Goal: Task Accomplishment & Management: Complete application form

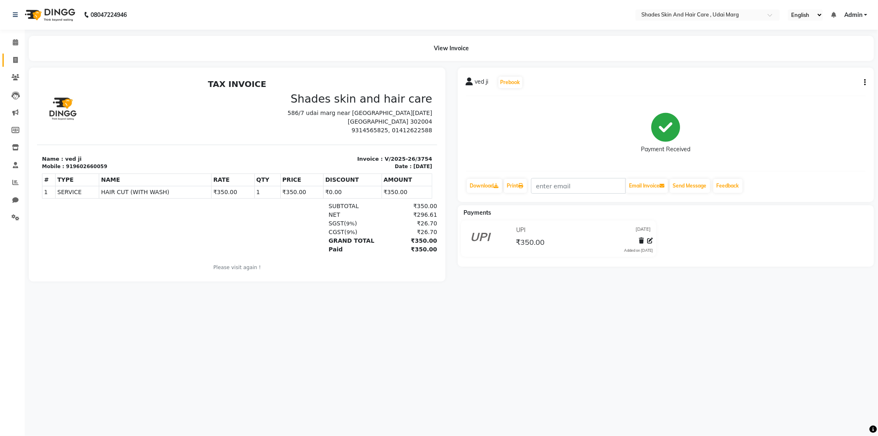
click at [18, 60] on span at bounding box center [15, 60] width 14 height 9
select select "service"
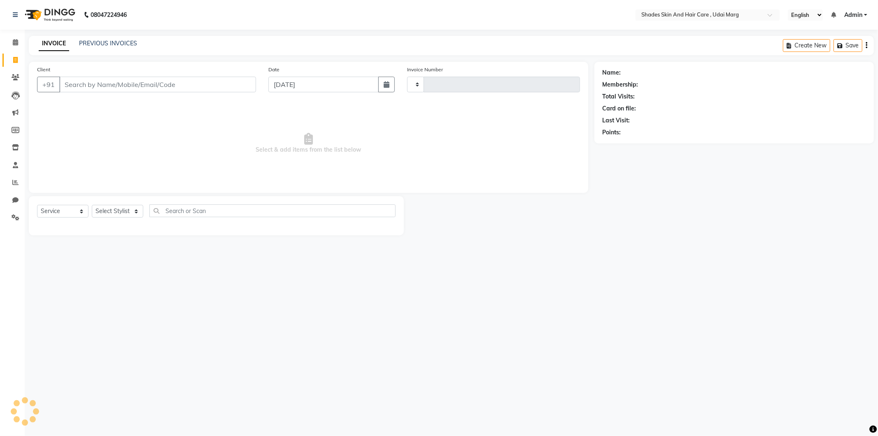
type input "3755"
select select "8022"
click at [150, 85] on input "Client" at bounding box center [157, 85] width 197 height 16
click at [79, 85] on input "Client" at bounding box center [157, 85] width 197 height 16
click at [111, 92] on div "+91" at bounding box center [146, 85] width 219 height 16
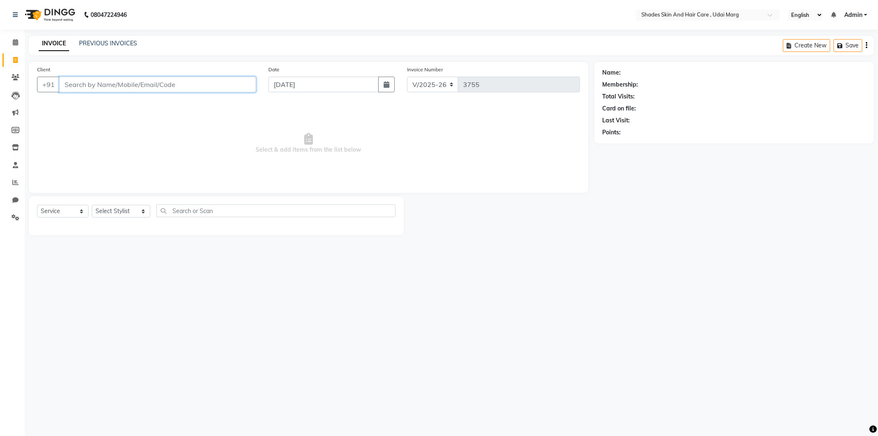
click at [112, 88] on input "Client" at bounding box center [157, 85] width 197 height 16
type input "7014958573"
click at [114, 211] on select "Select Stylist [PERSON_NAME] ADMIN [PERSON_NAME] [PERSON_NAME] GAYATRI [PERSON_…" at bounding box center [121, 211] width 58 height 13
select select "74306"
click at [92, 205] on select "Select Stylist [PERSON_NAME] ADMIN [PERSON_NAME] [PERSON_NAME] GAYATRI [PERSON_…" at bounding box center [121, 211] width 58 height 13
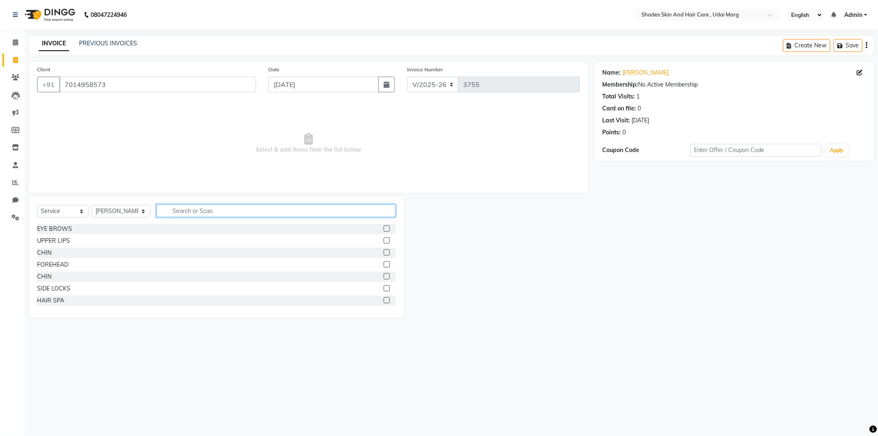
click at [216, 211] on input "text" at bounding box center [275, 210] width 239 height 13
type input "h"
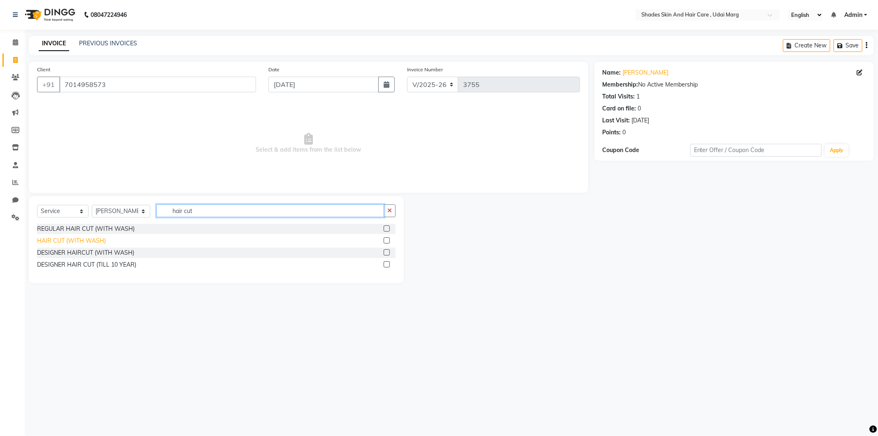
type input "hair cut"
click at [86, 240] on div "HAIR CUT (WITH WASH)" at bounding box center [71, 240] width 69 height 9
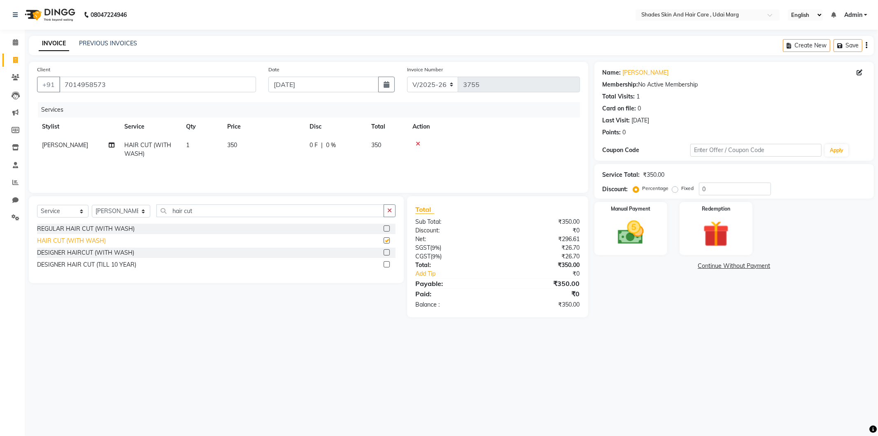
checkbox input "false"
click at [648, 231] on img at bounding box center [631, 232] width 44 height 31
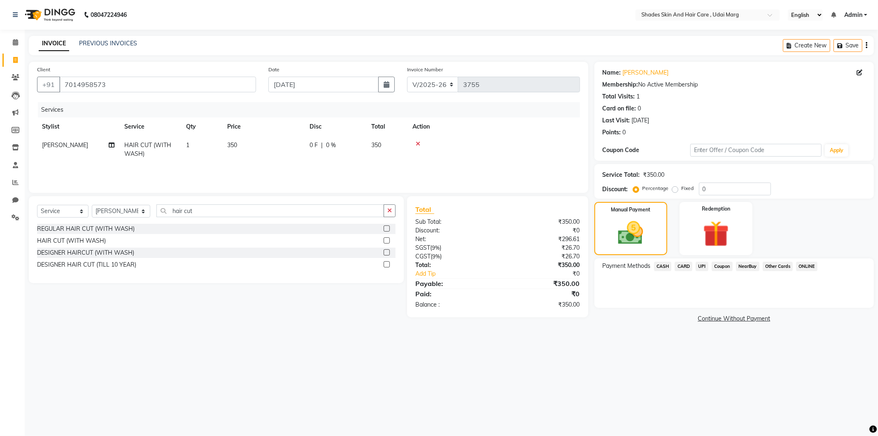
click at [665, 265] on span "CASH" at bounding box center [663, 266] width 18 height 9
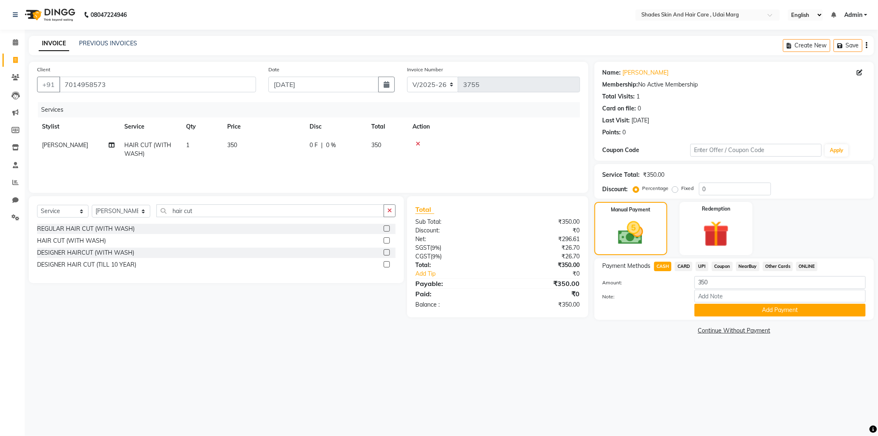
click at [707, 265] on span "UPI" at bounding box center [702, 266] width 13 height 9
click at [680, 266] on span "CARD" at bounding box center [684, 266] width 18 height 9
click at [669, 266] on span "CASH" at bounding box center [663, 266] width 18 height 9
click at [682, 268] on span "CARD" at bounding box center [684, 266] width 18 height 9
click at [664, 264] on span "CASH" at bounding box center [663, 266] width 18 height 9
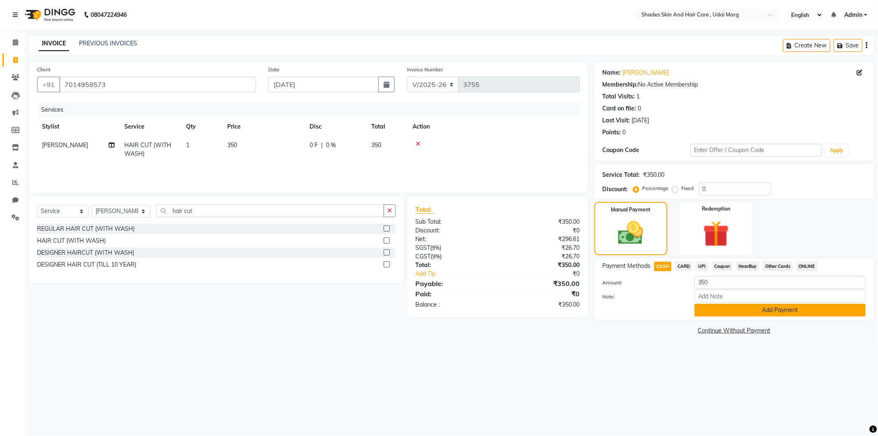
click at [752, 305] on button "Add Payment" at bounding box center [780, 310] width 171 height 13
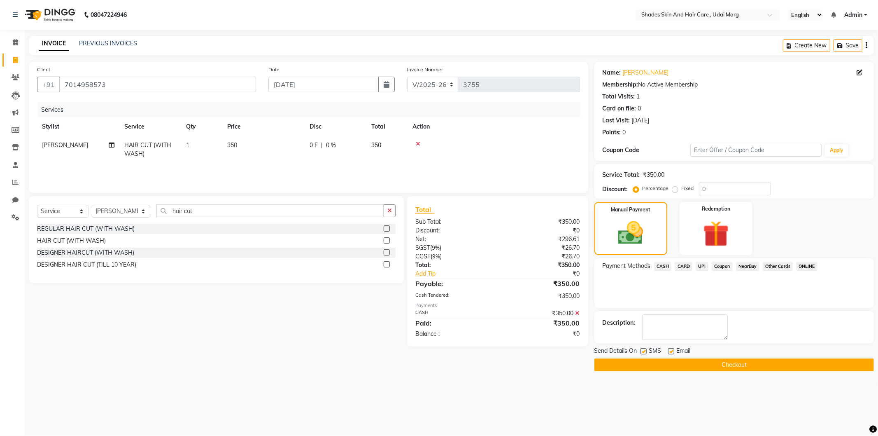
click at [697, 371] on main "INVOICE PREVIOUS INVOICES Create New Save Client [PHONE_NUMBER] Date [DATE] Inv…" at bounding box center [452, 210] width 854 height 348
click at [699, 364] on button "Checkout" at bounding box center [735, 364] width 280 height 13
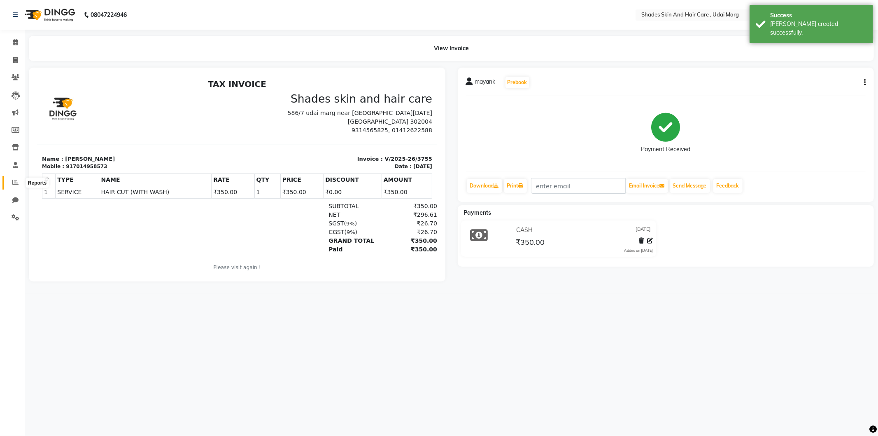
click at [14, 185] on icon at bounding box center [15, 182] width 6 height 6
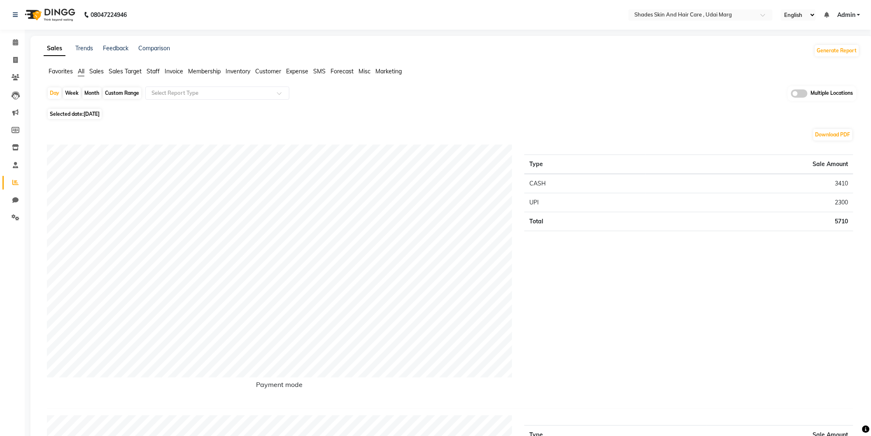
click at [79, 76] on div "Favorites All Sales Sales Target Staff Invoice Membership Inventory Customer Ex…" at bounding box center [451, 75] width 829 height 16
click at [79, 71] on span "All" at bounding box center [81, 71] width 7 height 7
click at [14, 59] on icon at bounding box center [15, 60] width 5 height 6
select select "service"
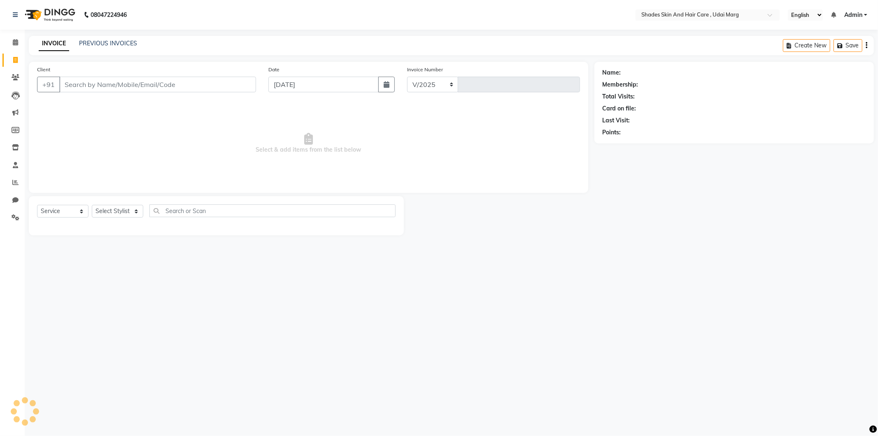
select select "8022"
type input "3756"
click at [96, 42] on link "PREVIOUS INVOICES" at bounding box center [108, 43] width 58 height 7
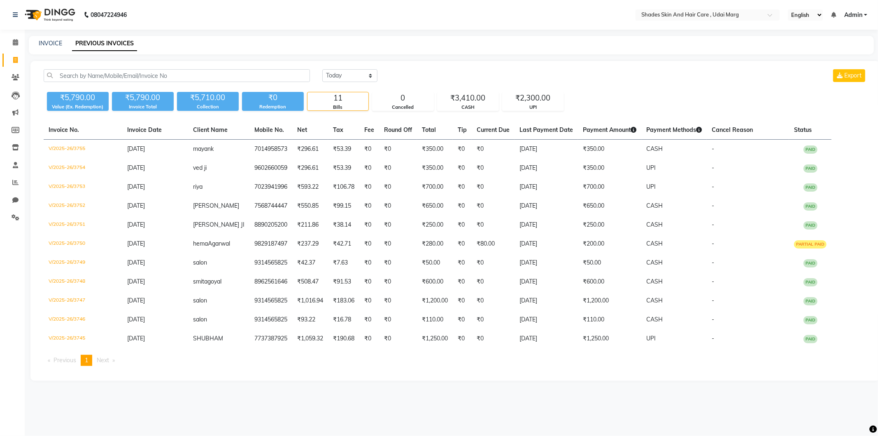
click at [104, 42] on link "PREVIOUS INVOICES" at bounding box center [104, 43] width 65 height 15
click at [43, 44] on link "INVOICE" at bounding box center [50, 43] width 23 height 7
select select "service"
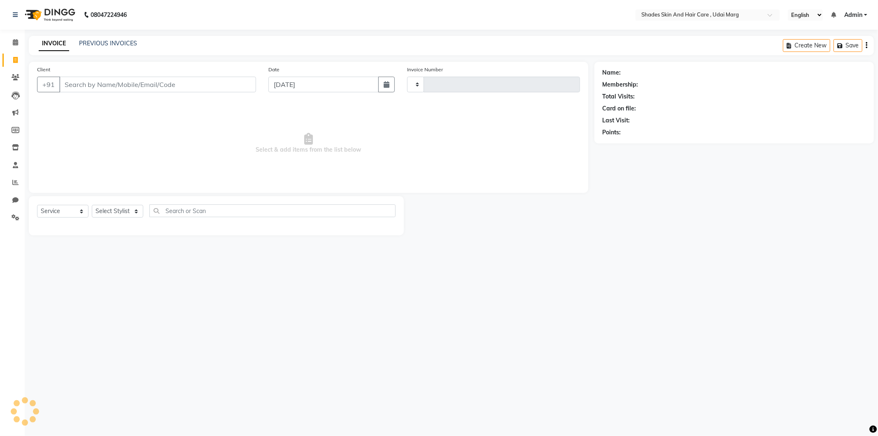
type input "3756"
select select "8022"
click at [103, 41] on link "PREVIOUS INVOICES" at bounding box center [108, 43] width 58 height 7
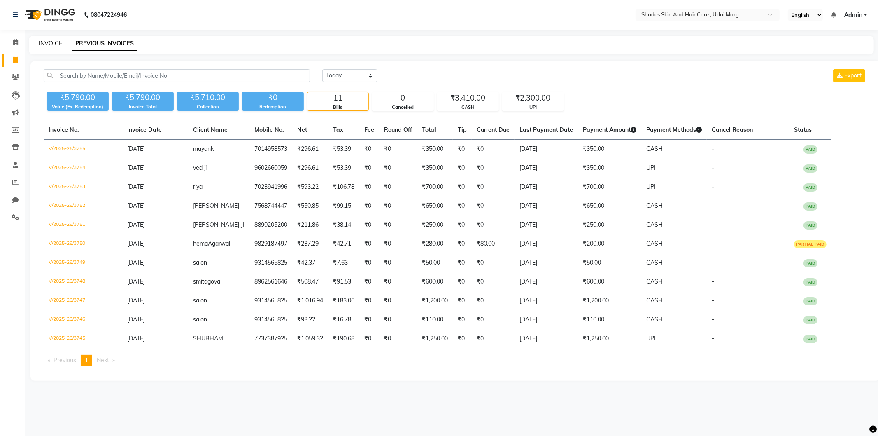
click at [52, 46] on link "INVOICE" at bounding box center [50, 43] width 23 height 7
select select "service"
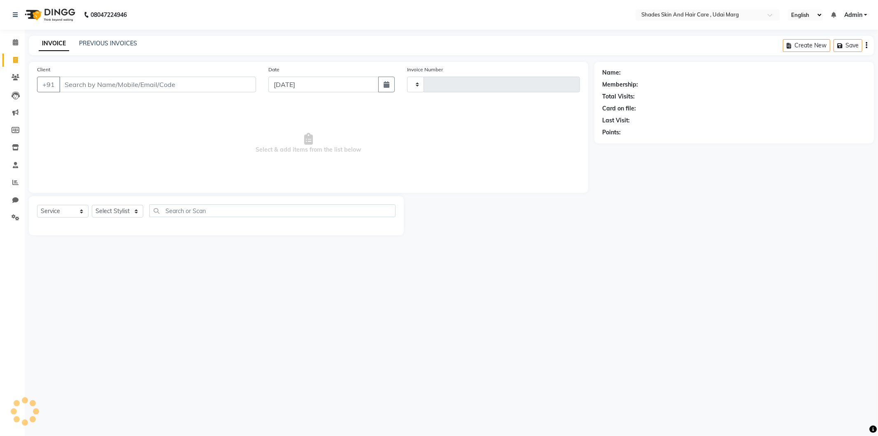
type input "3756"
select select "8022"
click at [97, 40] on link "PREVIOUS INVOICES" at bounding box center [108, 43] width 58 height 7
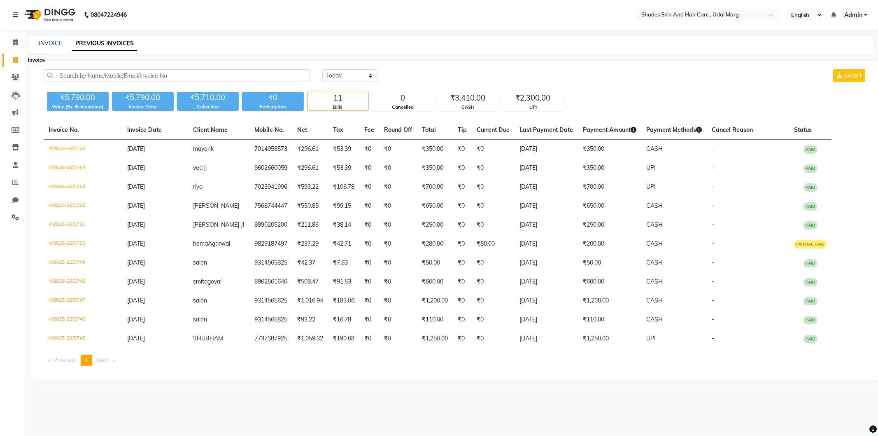
click at [13, 63] on span at bounding box center [15, 60] width 14 height 9
select select "service"
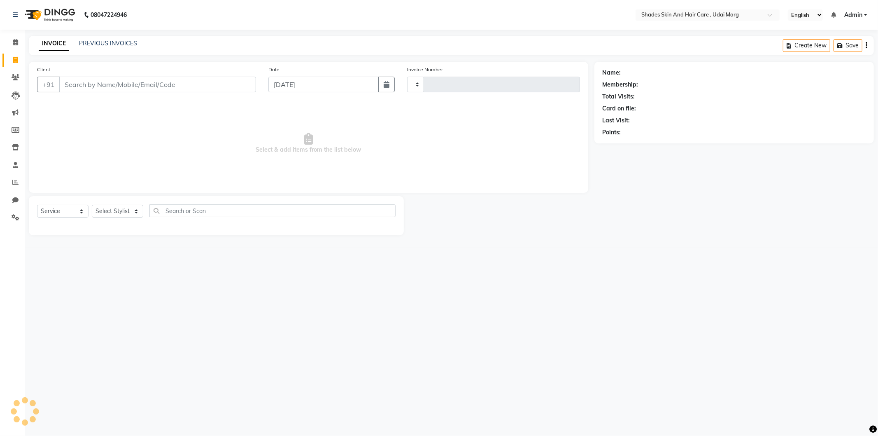
type input "3756"
select select "8022"
click at [121, 91] on input "Client" at bounding box center [157, 85] width 197 height 16
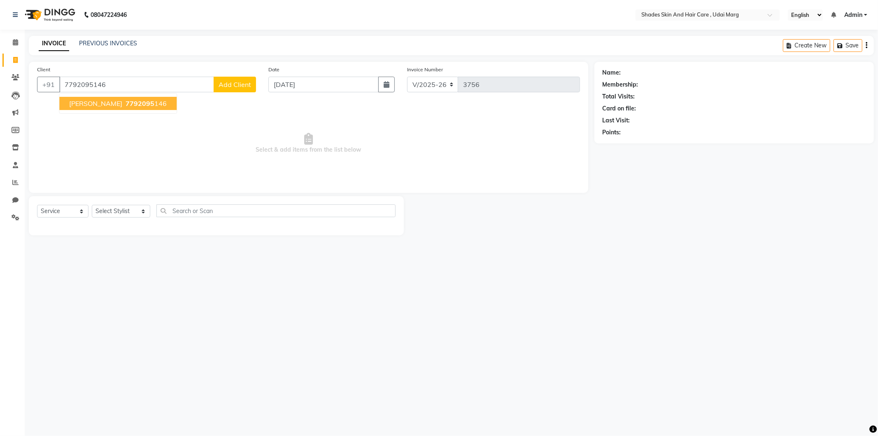
type input "7792095146"
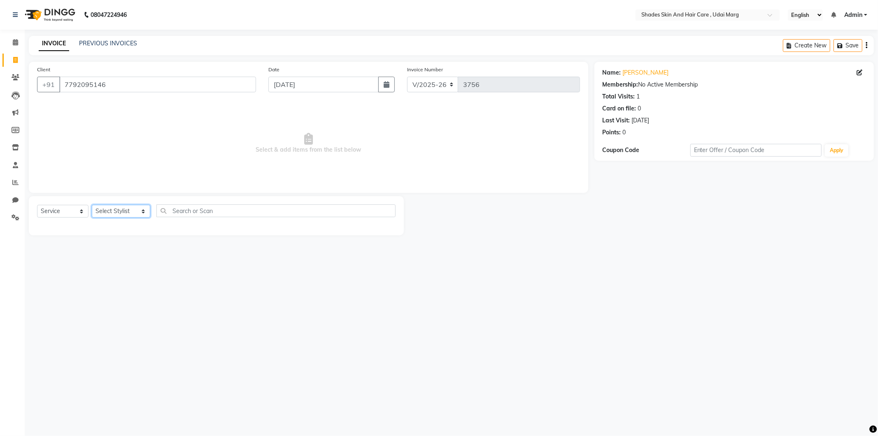
click at [145, 209] on select "Select Stylist [PERSON_NAME] ADMIN [PERSON_NAME] [PERSON_NAME] GAYATRI [PERSON_…" at bounding box center [121, 211] width 58 height 13
select select "74337"
click at [92, 205] on select "Select Stylist [PERSON_NAME] ADMIN [PERSON_NAME] [PERSON_NAME] GAYATRI [PERSON_…" at bounding box center [121, 211] width 58 height 13
click at [61, 229] on div "EYE BROWS" at bounding box center [54, 228] width 35 height 9
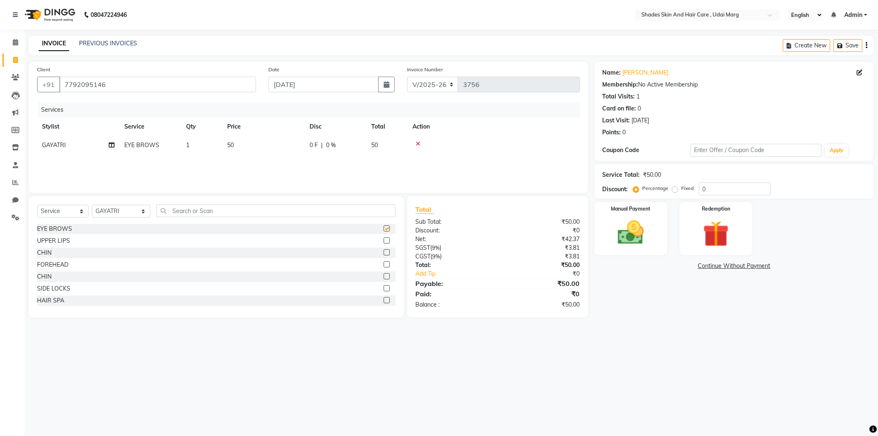
checkbox input "false"
click at [63, 239] on div "UPPER LIPS" at bounding box center [53, 240] width 33 height 9
checkbox input "false"
click at [650, 240] on img at bounding box center [631, 232] width 44 height 31
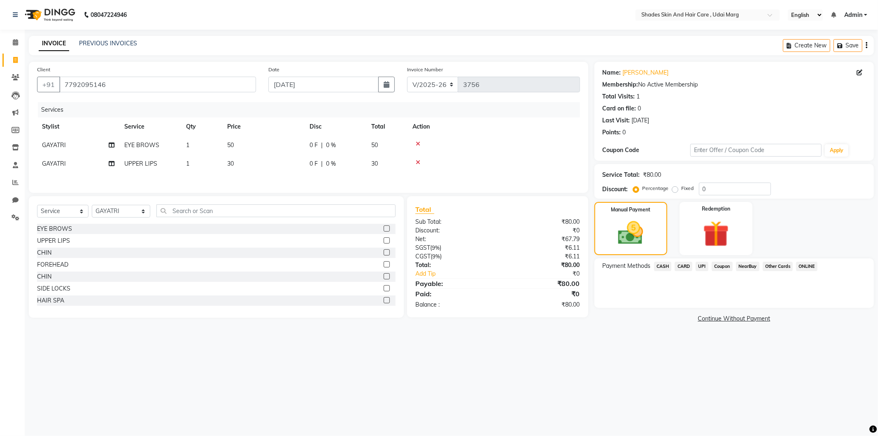
click at [695, 265] on div "UPI" at bounding box center [701, 267] width 16 height 11
click at [708, 269] on span "UPI" at bounding box center [702, 266] width 13 height 9
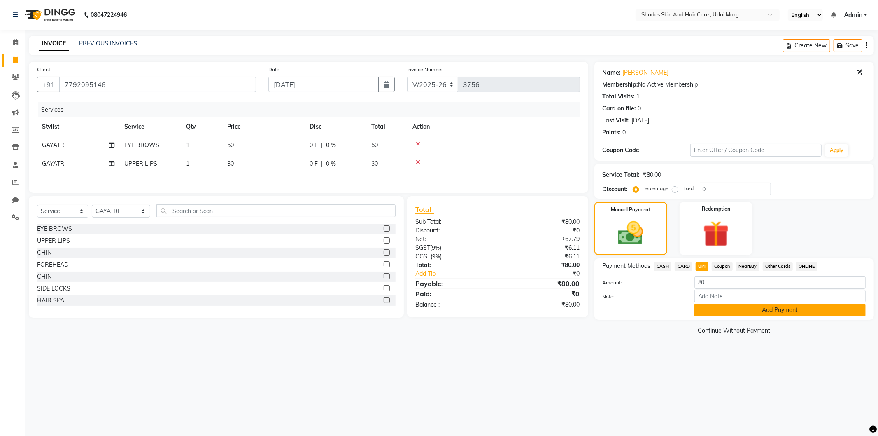
click at [727, 306] on button "Add Payment" at bounding box center [780, 310] width 171 height 13
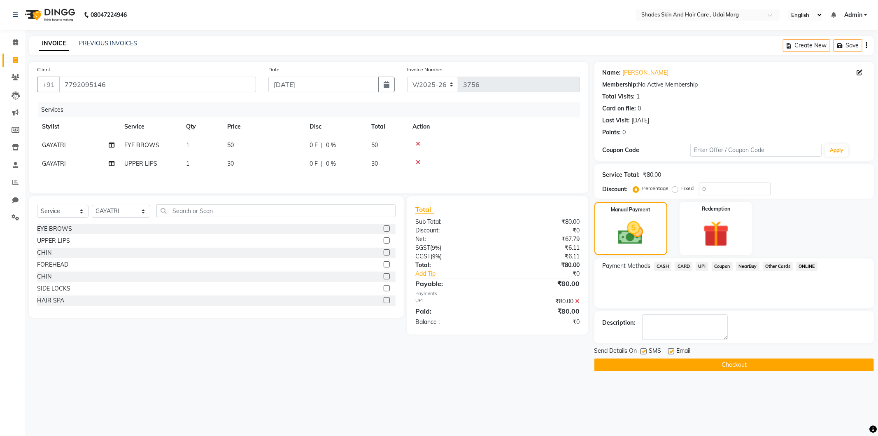
click at [687, 366] on button "Checkout" at bounding box center [735, 364] width 280 height 13
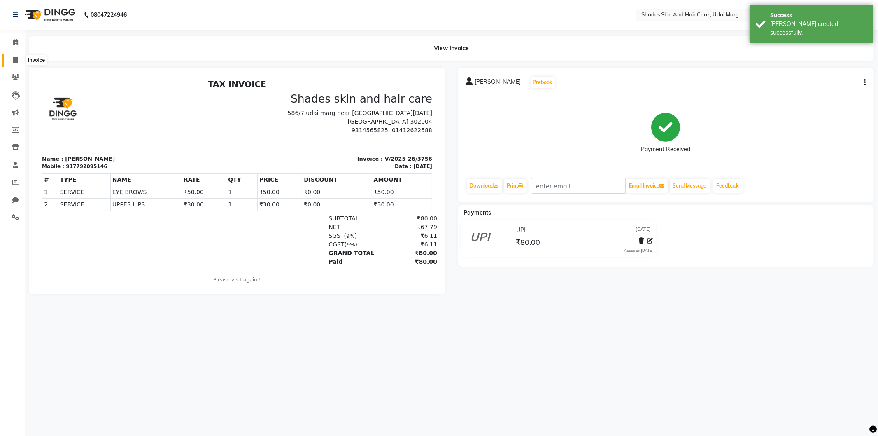
click at [16, 63] on icon at bounding box center [15, 60] width 5 height 6
select select "service"
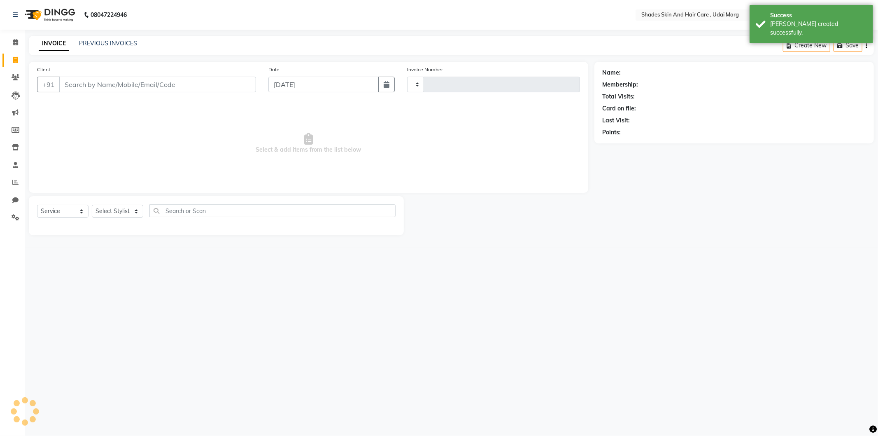
type input "3757"
select select "8022"
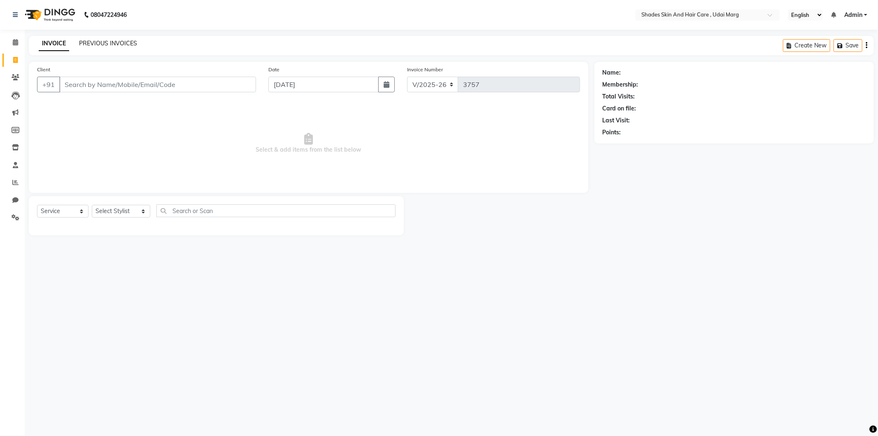
click at [124, 46] on link "PREVIOUS INVOICES" at bounding box center [108, 43] width 58 height 7
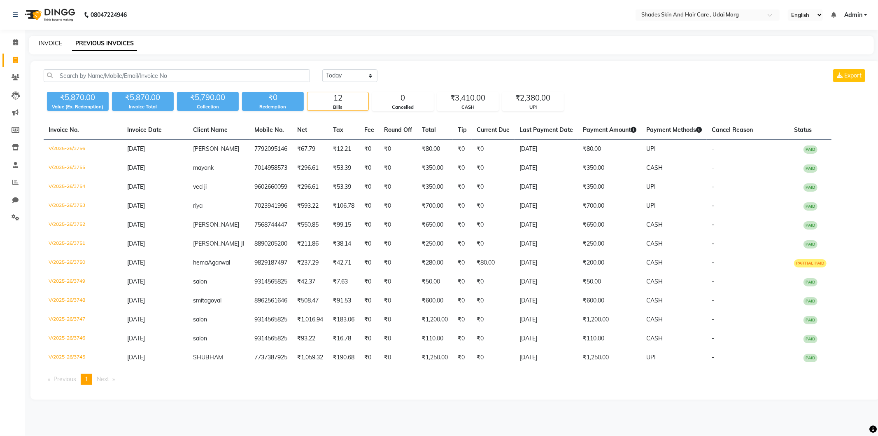
click at [61, 45] on link "INVOICE" at bounding box center [50, 43] width 23 height 7
select select "service"
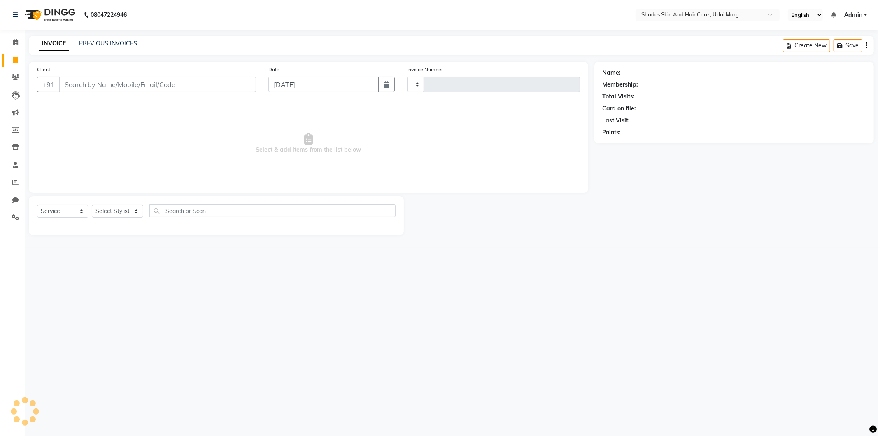
type input "3757"
select select "8022"
click at [109, 80] on input "Client" at bounding box center [157, 85] width 197 height 16
type input "9314565825"
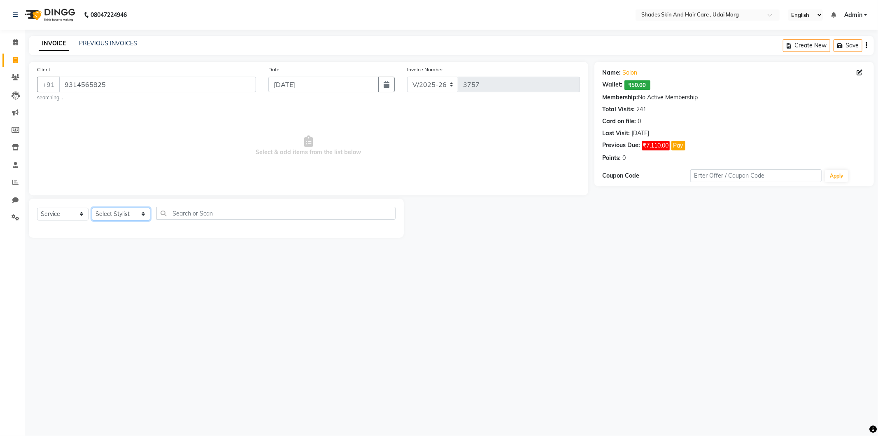
click at [140, 212] on select "Select Stylist [PERSON_NAME] ADMIN [PERSON_NAME] [PERSON_NAME] GAYATRI [PERSON_…" at bounding box center [121, 214] width 58 height 13
select select "74304"
click at [92, 208] on select "Select Stylist [PERSON_NAME] ADMIN [PERSON_NAME] [PERSON_NAME] GAYATRI [PERSON_…" at bounding box center [121, 214] width 58 height 13
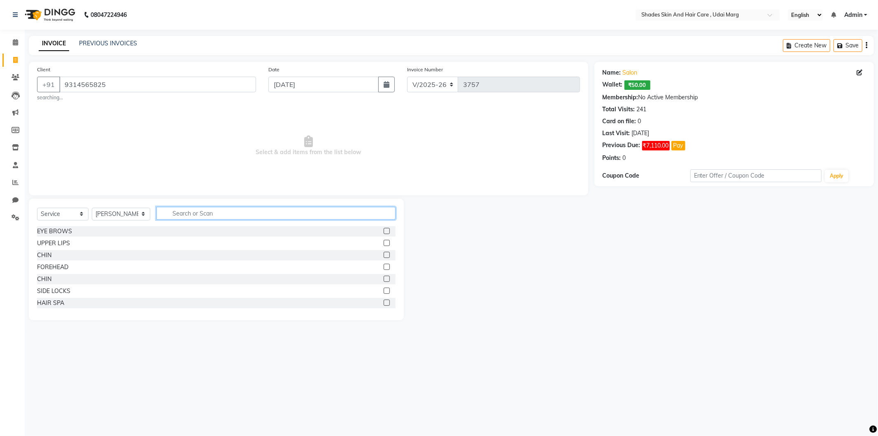
click at [165, 212] on input "text" at bounding box center [275, 213] width 239 height 13
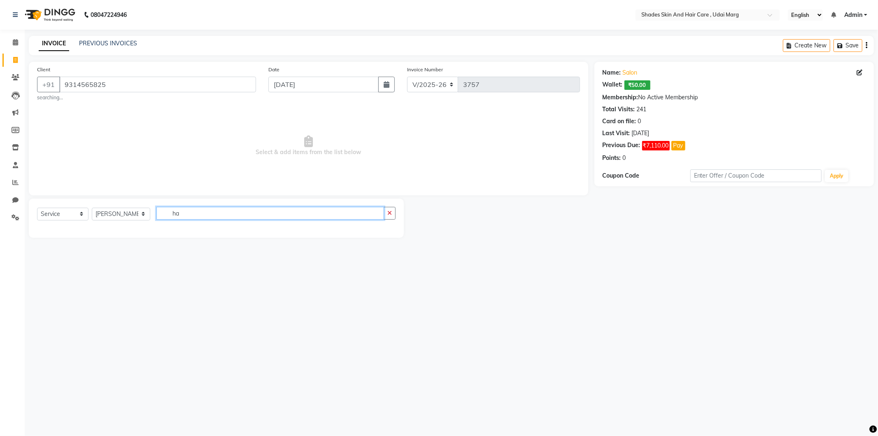
type input "h"
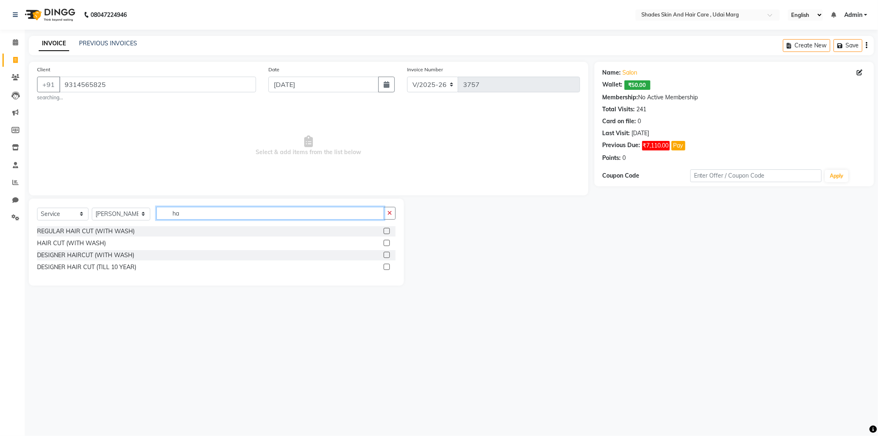
type input "h"
type input "tong"
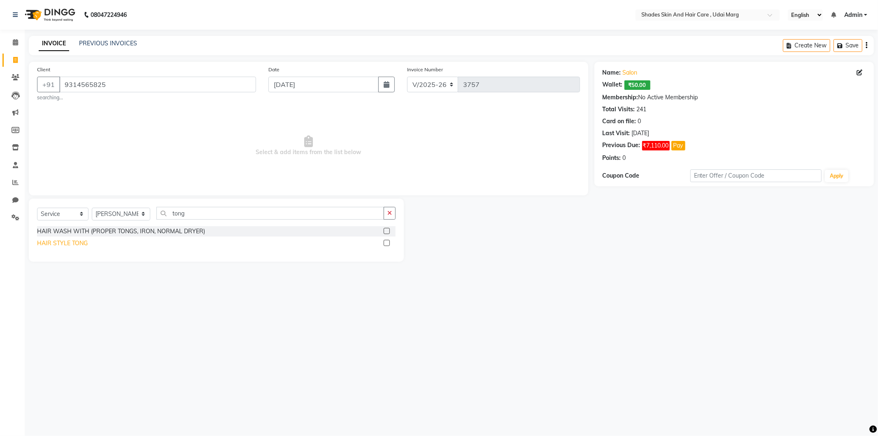
click at [58, 239] on div "HAIR STYLE TONG" at bounding box center [62, 243] width 51 height 9
checkbox input "false"
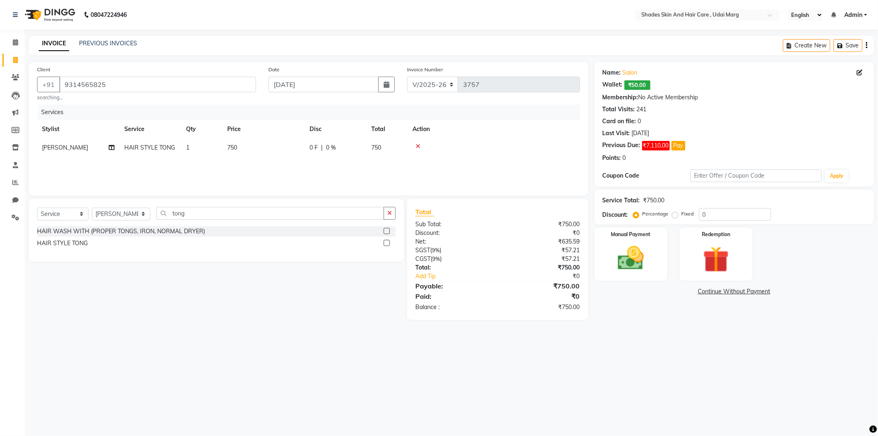
click at [220, 141] on td "1" at bounding box center [201, 147] width 41 height 19
select select "74304"
click at [277, 151] on input "750" at bounding box center [302, 149] width 72 height 13
type input "550"
click at [286, 169] on div "Services Stylist Service Qty Price Disc Total Action [PERSON_NAME] HAIR STYLE T…" at bounding box center [308, 146] width 543 height 82
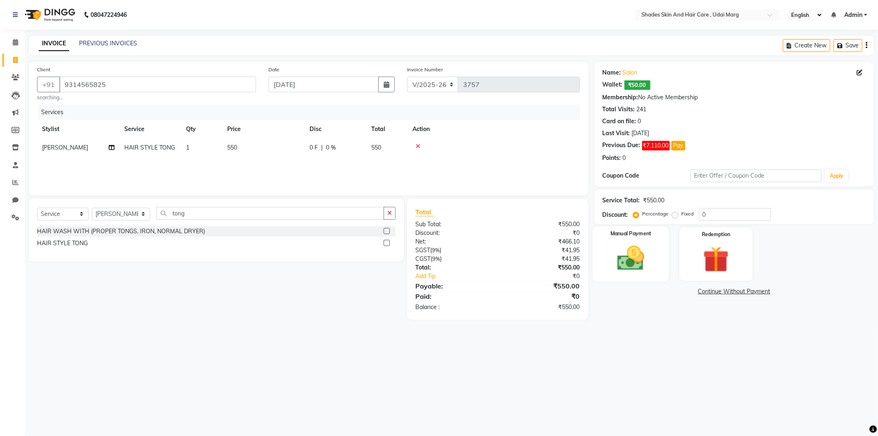
click at [637, 257] on img at bounding box center [631, 258] width 44 height 31
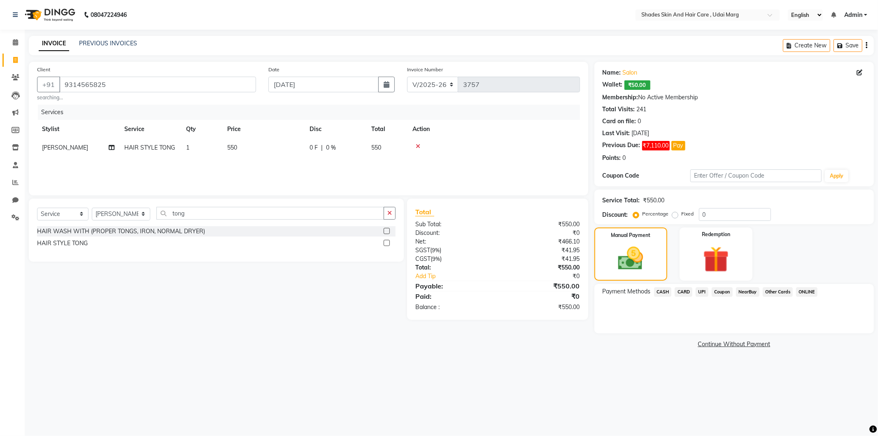
click at [664, 289] on span "CASH" at bounding box center [663, 291] width 18 height 9
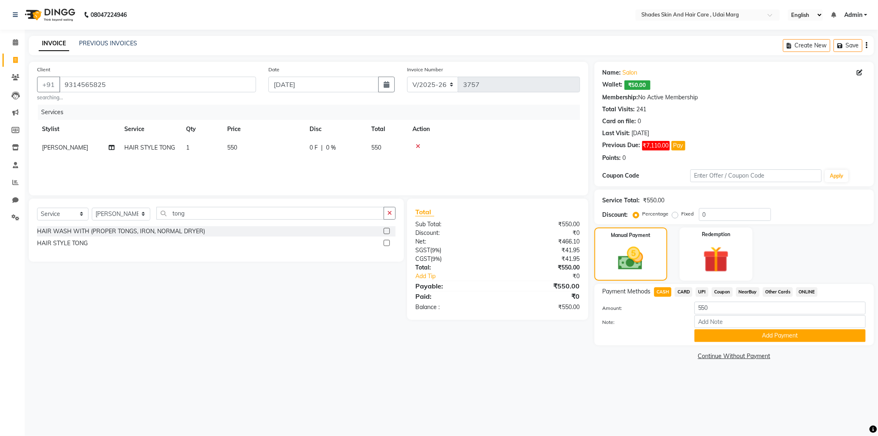
click at [682, 291] on span "CARD" at bounding box center [684, 291] width 18 height 9
click at [703, 291] on span "UPI" at bounding box center [702, 291] width 13 height 9
click at [701, 294] on span "UPI" at bounding box center [702, 291] width 13 height 9
click at [81, 246] on div "HAIR STYLE TONG" at bounding box center [62, 243] width 51 height 9
checkbox input "false"
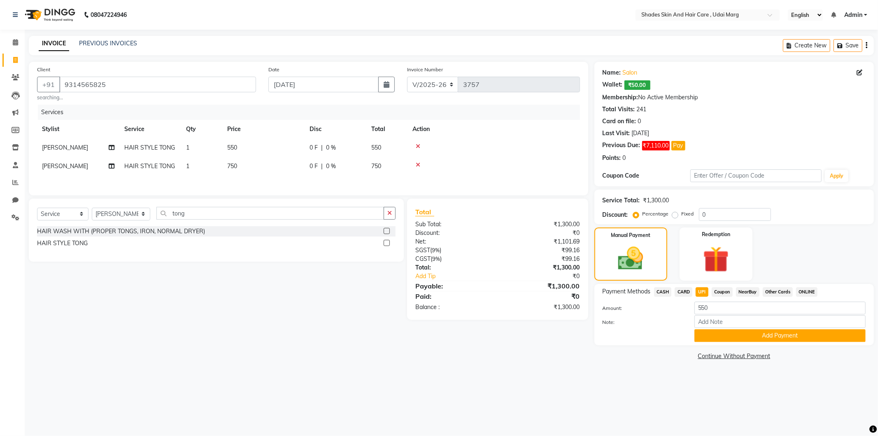
click at [417, 164] on icon at bounding box center [418, 165] width 5 height 6
click at [521, 155] on td at bounding box center [494, 147] width 173 height 19
click at [701, 287] on span "UPI" at bounding box center [702, 291] width 13 height 9
click at [701, 293] on span "UPI" at bounding box center [702, 291] width 13 height 9
click at [566, 148] on div at bounding box center [494, 146] width 163 height 6
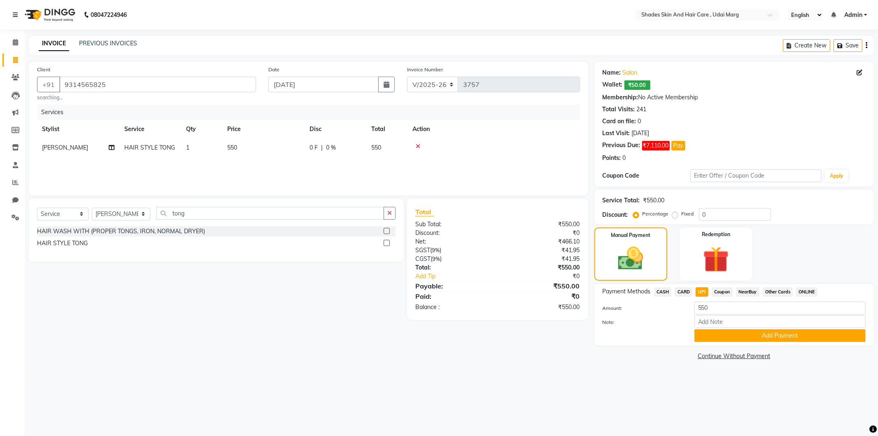
click at [586, 118] on div "Client [PHONE_NUMBER] searching... Date [DATE] Invoice Number V/2025 V/[PHONE_N…" at bounding box center [309, 128] width 560 height 133
click at [705, 291] on span "UPI" at bounding box center [702, 291] width 13 height 9
click at [684, 292] on span "CARD" at bounding box center [684, 291] width 18 height 9
click at [657, 291] on span "CASH" at bounding box center [663, 291] width 18 height 9
click at [696, 293] on span "UPI" at bounding box center [702, 291] width 13 height 9
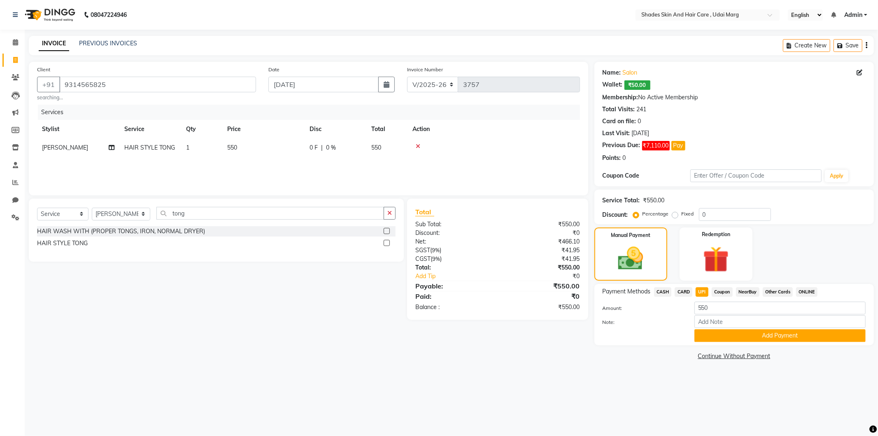
click at [704, 293] on span "UPI" at bounding box center [702, 291] width 13 height 9
click at [719, 309] on input "550" at bounding box center [780, 307] width 171 height 13
click at [700, 290] on span "UPI" at bounding box center [702, 291] width 13 height 9
click at [702, 292] on span "UPI" at bounding box center [702, 291] width 13 height 9
click at [688, 291] on span "CARD" at bounding box center [684, 291] width 18 height 9
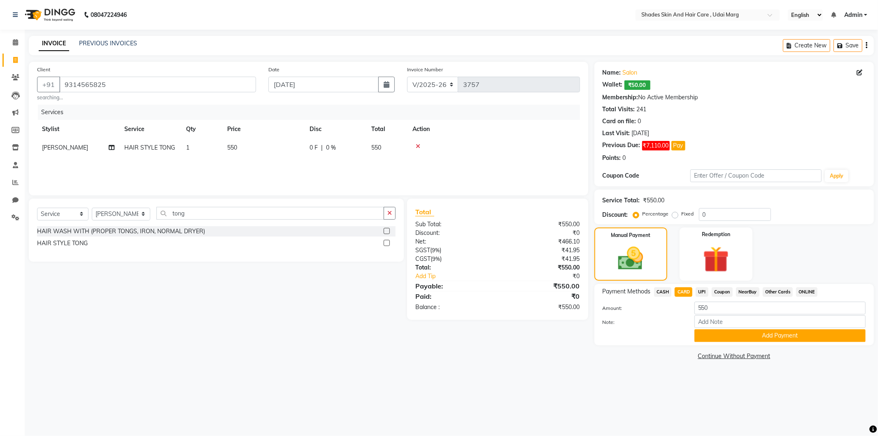
click at [670, 289] on span "CASH" at bounding box center [663, 291] width 18 height 9
click at [701, 290] on span "UPI" at bounding box center [702, 291] width 13 height 9
click at [257, 167] on div "Services Stylist Service Qty Price Disc Total Action [PERSON_NAME] HAIR STYLE T…" at bounding box center [308, 146] width 543 height 82
click at [701, 293] on span "UPI" at bounding box center [702, 291] width 13 height 9
click at [663, 291] on span "CASH" at bounding box center [663, 291] width 18 height 9
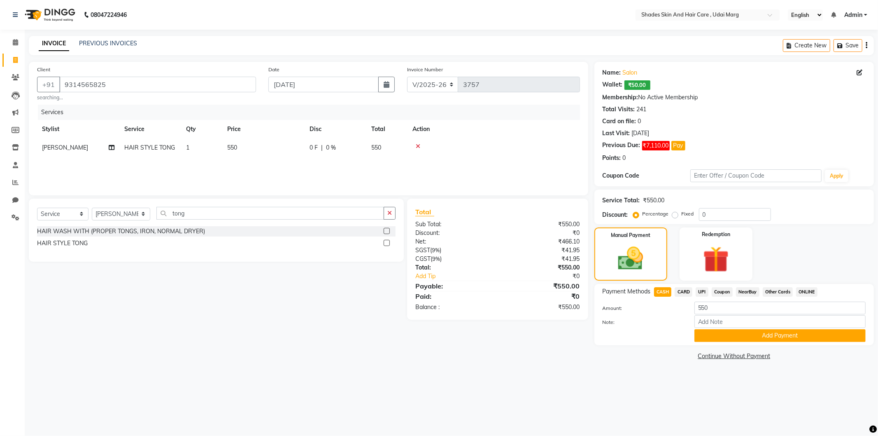
click at [701, 292] on span "UPI" at bounding box center [702, 291] width 13 height 9
click at [661, 290] on span "CASH" at bounding box center [663, 291] width 18 height 9
click at [675, 292] on span "CARD" at bounding box center [684, 291] width 18 height 9
click at [699, 290] on span "UPI" at bounding box center [702, 291] width 13 height 9
click at [690, 291] on span "CARD" at bounding box center [684, 291] width 18 height 9
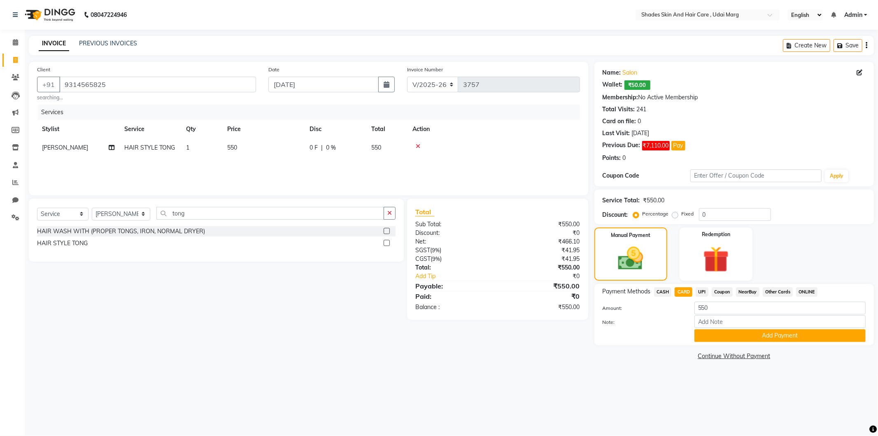
click at [668, 292] on span "CASH" at bounding box center [663, 291] width 18 height 9
click at [706, 294] on span "UPI" at bounding box center [702, 291] width 13 height 9
click at [705, 292] on span "UPI" at bounding box center [702, 291] width 13 height 9
click at [689, 292] on span "CARD" at bounding box center [684, 291] width 18 height 9
click at [665, 292] on span "CASH" at bounding box center [663, 291] width 18 height 9
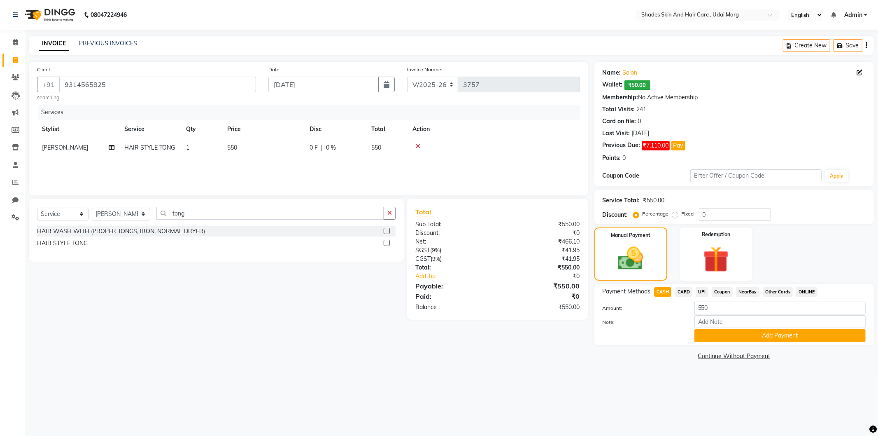
click at [701, 290] on span "UPI" at bounding box center [702, 291] width 13 height 9
click at [724, 293] on span "Coupon" at bounding box center [722, 291] width 21 height 9
click at [744, 293] on span "NearBuy" at bounding box center [747, 291] width 23 height 9
click at [721, 293] on span "Coupon" at bounding box center [722, 291] width 21 height 9
click at [692, 388] on div "08047224946 Select Location × Shades Skin And Hair Care , Udai Marg English ENG…" at bounding box center [439, 218] width 878 height 436
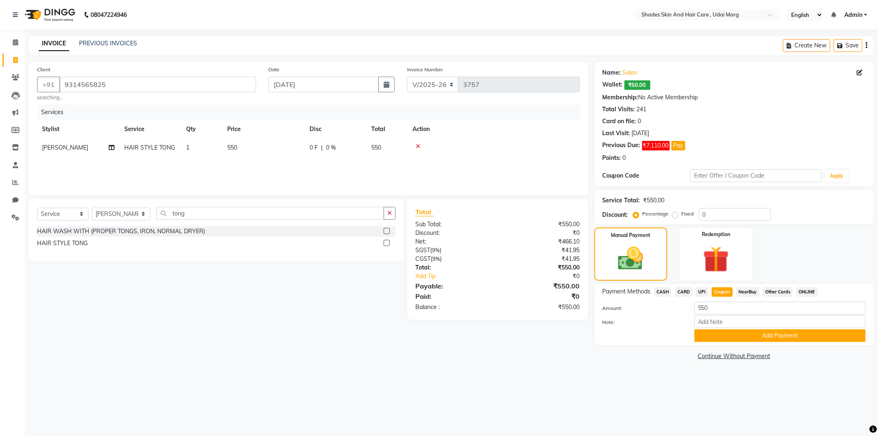
click at [703, 291] on span "UPI" at bounding box center [702, 291] width 13 height 9
click at [687, 289] on span "CARD" at bounding box center [684, 291] width 18 height 9
click at [665, 292] on span "CASH" at bounding box center [663, 291] width 18 height 9
click at [699, 290] on span "UPI" at bounding box center [702, 291] width 13 height 9
click at [658, 287] on div "CASH" at bounding box center [661, 292] width 21 height 11
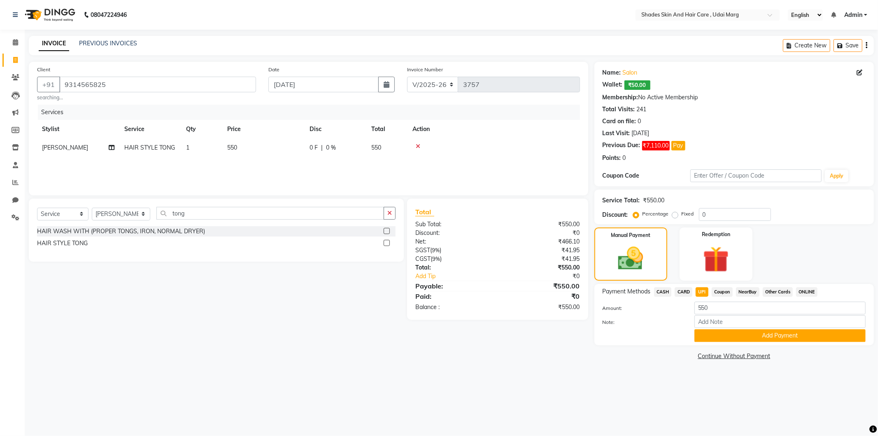
click at [665, 290] on span "CASH" at bounding box center [663, 291] width 18 height 9
click at [723, 331] on button "Add Payment" at bounding box center [780, 335] width 171 height 13
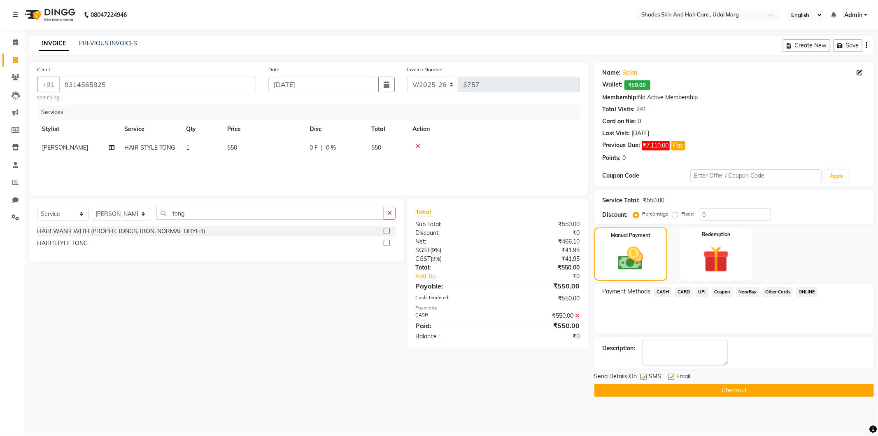
click at [659, 385] on button "Checkout" at bounding box center [735, 390] width 280 height 13
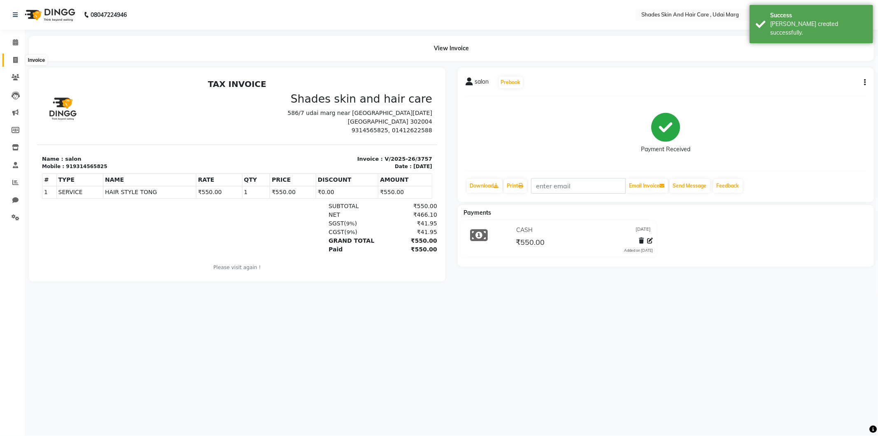
click at [13, 62] on icon at bounding box center [15, 60] width 5 height 6
select select "8022"
select select "service"
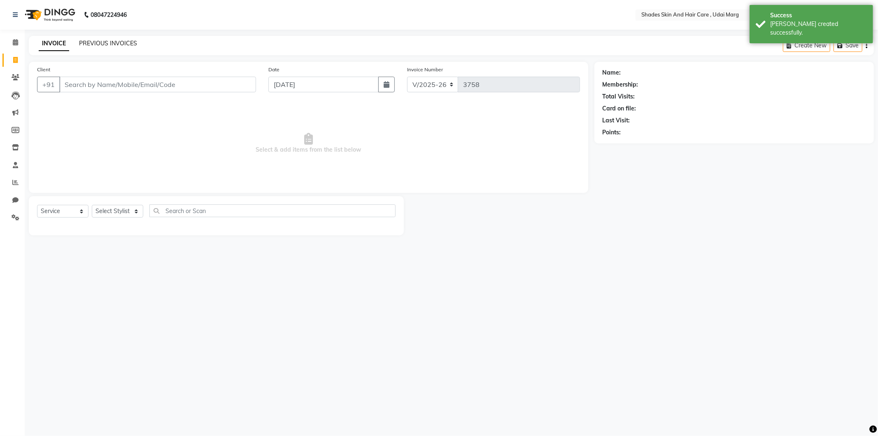
click at [88, 42] on link "PREVIOUS INVOICES" at bounding box center [108, 43] width 58 height 7
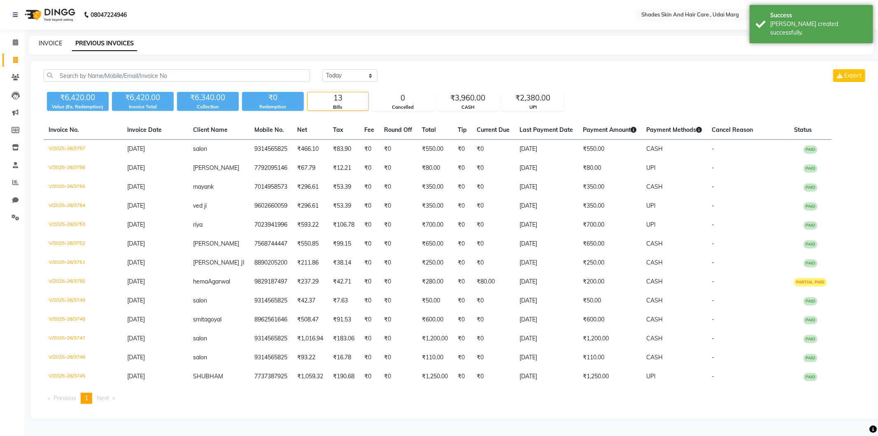
click at [58, 41] on link "INVOICE" at bounding box center [50, 43] width 23 height 7
select select "8022"
select select "service"
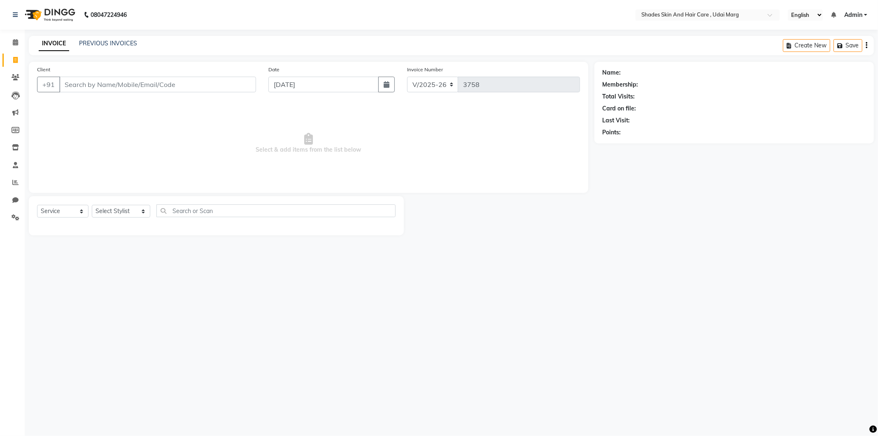
click at [203, 146] on span "Select & add items from the list below" at bounding box center [308, 143] width 543 height 82
click at [117, 201] on div "Select Service Product Membership Package Voucher Prepaid Gift Card Select Styl…" at bounding box center [216, 215] width 375 height 39
click at [114, 40] on link "PREVIOUS INVOICES" at bounding box center [108, 43] width 58 height 7
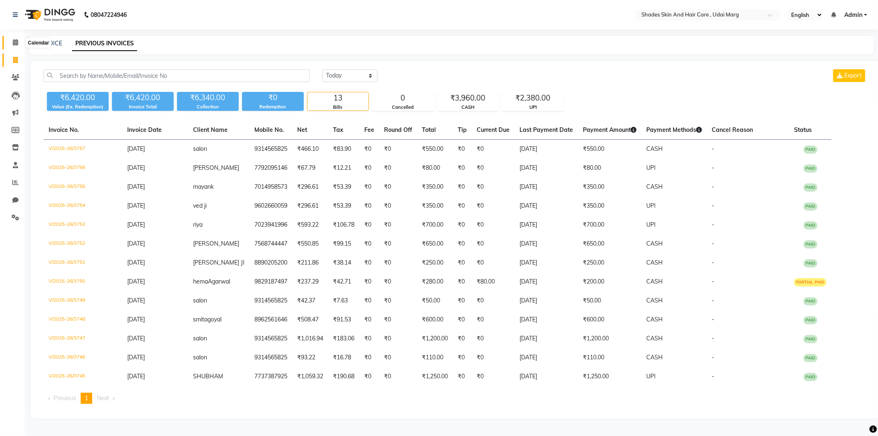
click at [14, 46] on span at bounding box center [15, 42] width 14 height 9
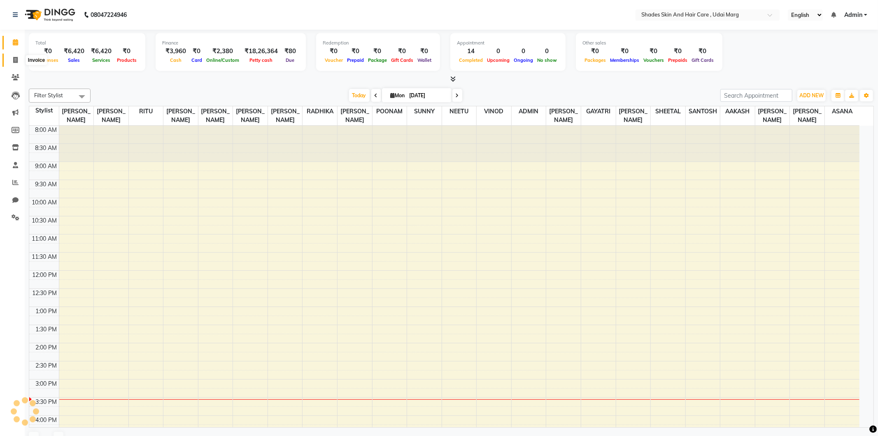
click at [15, 56] on span at bounding box center [15, 60] width 14 height 9
select select "service"
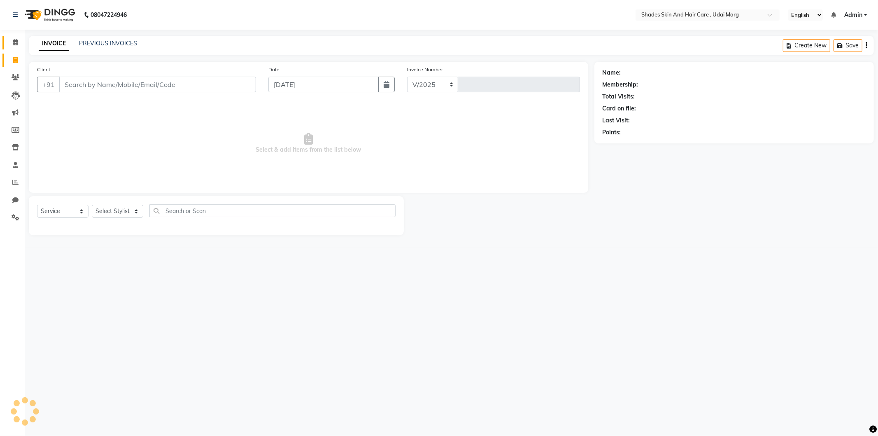
select select "8022"
type input "3758"
click at [122, 40] on link "PREVIOUS INVOICES" at bounding box center [108, 43] width 58 height 7
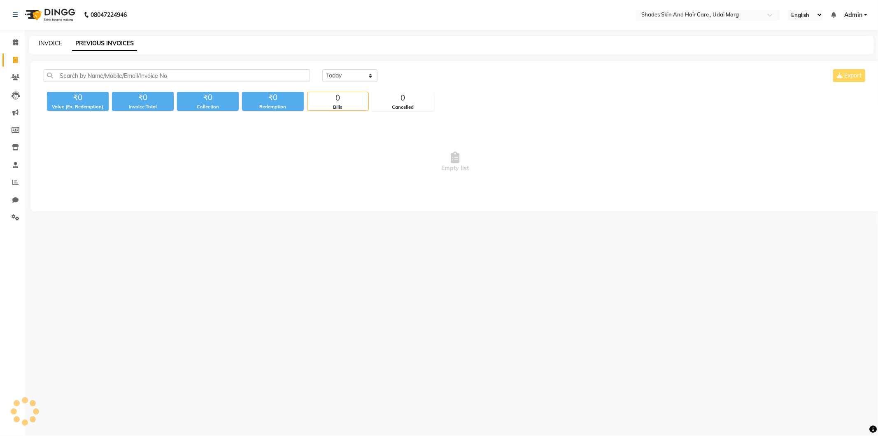
click at [56, 43] on link "INVOICE" at bounding box center [50, 43] width 23 height 7
select select "service"
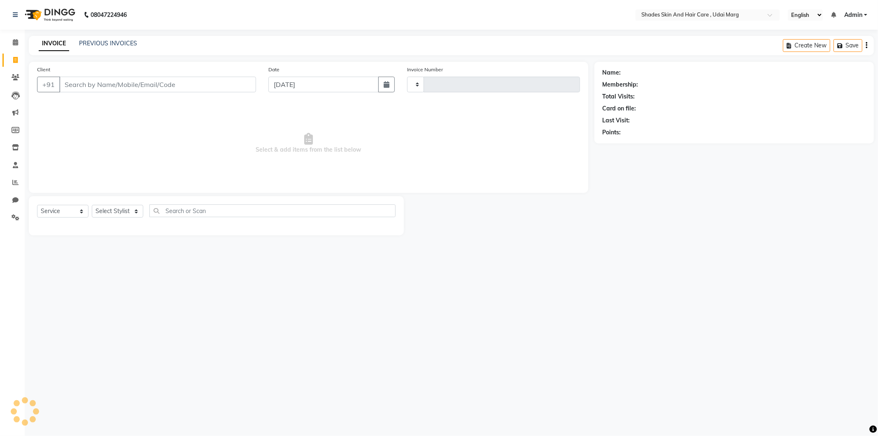
type input "3758"
select select "8022"
click at [18, 181] on span at bounding box center [15, 182] width 14 height 9
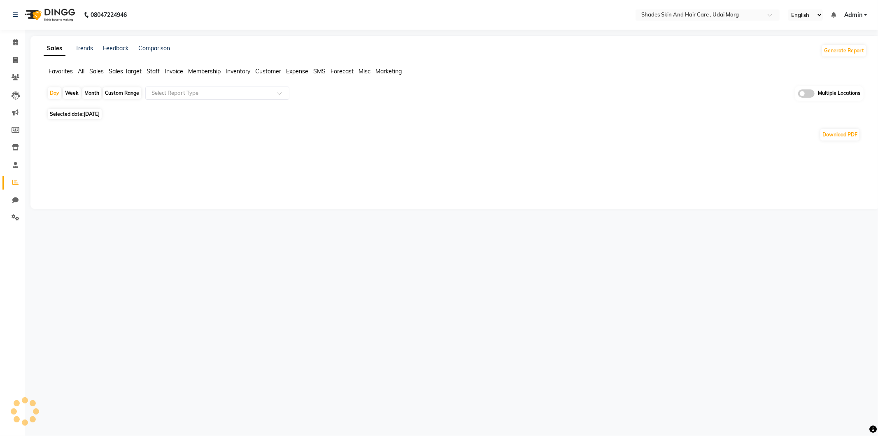
click at [154, 72] on span "Staff" at bounding box center [153, 71] width 13 height 7
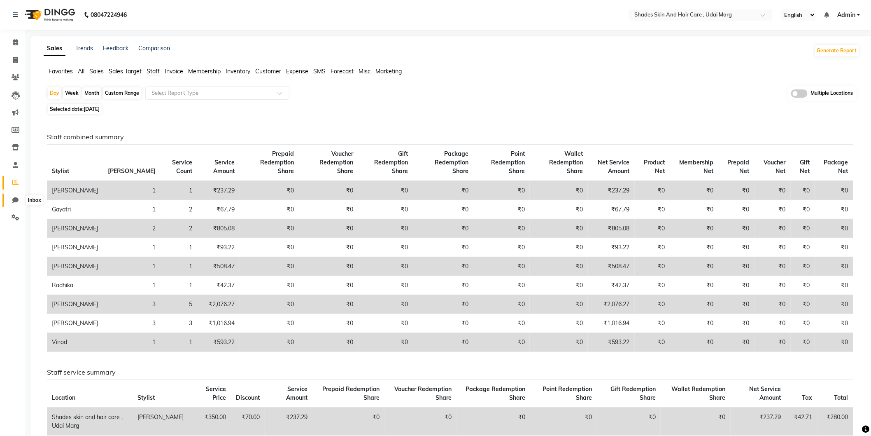
click at [14, 200] on icon at bounding box center [15, 200] width 6 height 6
select select "100"
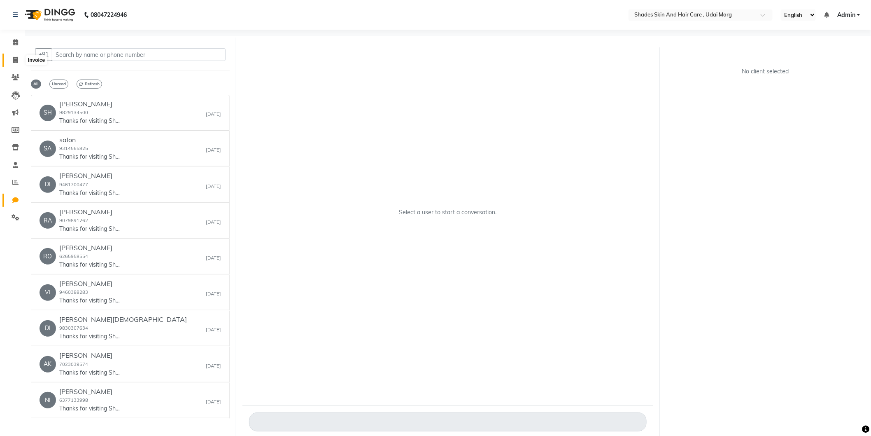
click at [17, 63] on span at bounding box center [15, 60] width 14 height 9
select select "service"
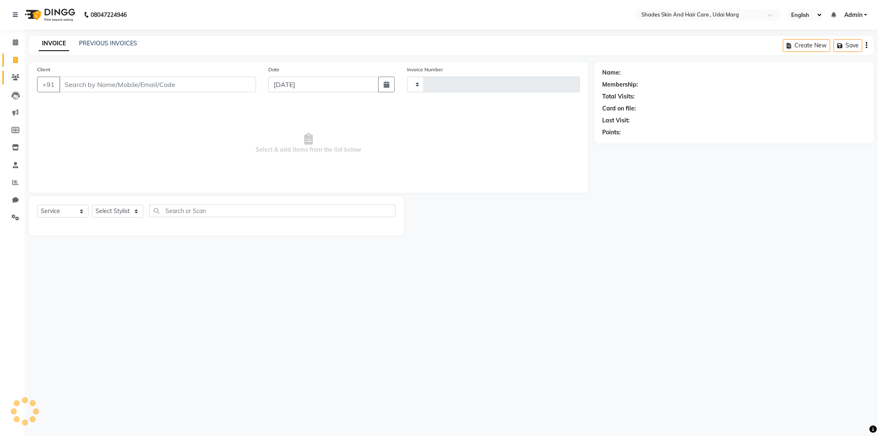
type input "3758"
select select "8022"
click at [15, 78] on icon at bounding box center [16, 77] width 8 height 6
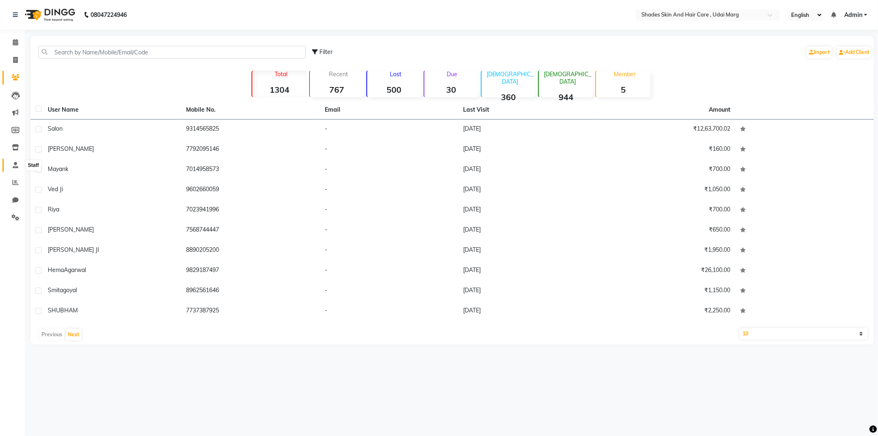
click at [13, 170] on span at bounding box center [15, 165] width 14 height 9
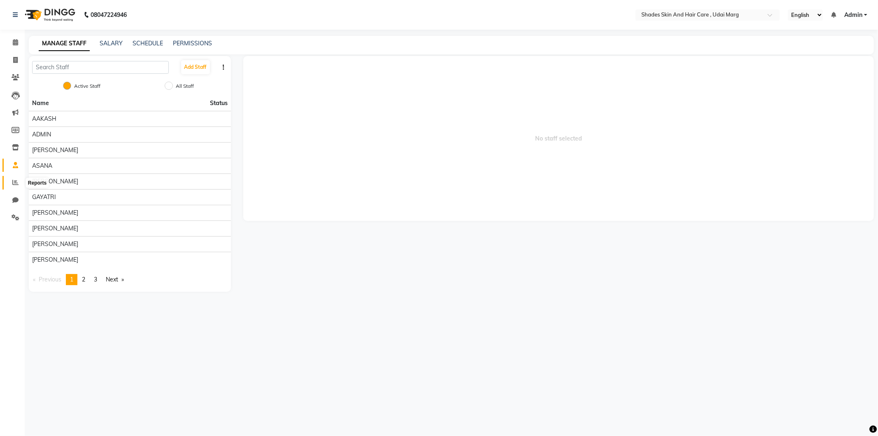
click at [15, 180] on icon at bounding box center [15, 182] width 6 height 6
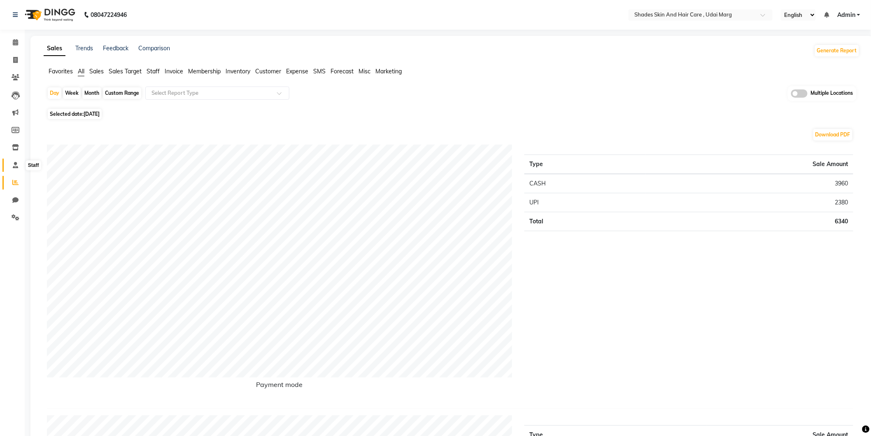
click at [13, 164] on icon at bounding box center [15, 165] width 5 height 6
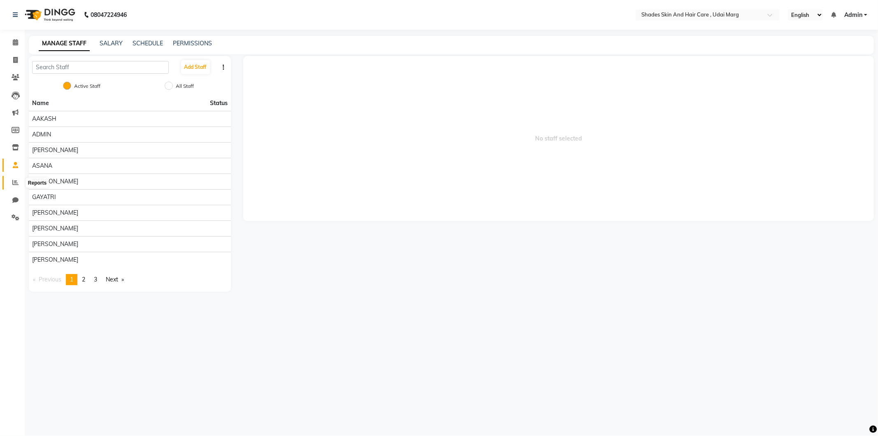
click at [14, 183] on icon at bounding box center [15, 182] width 6 height 6
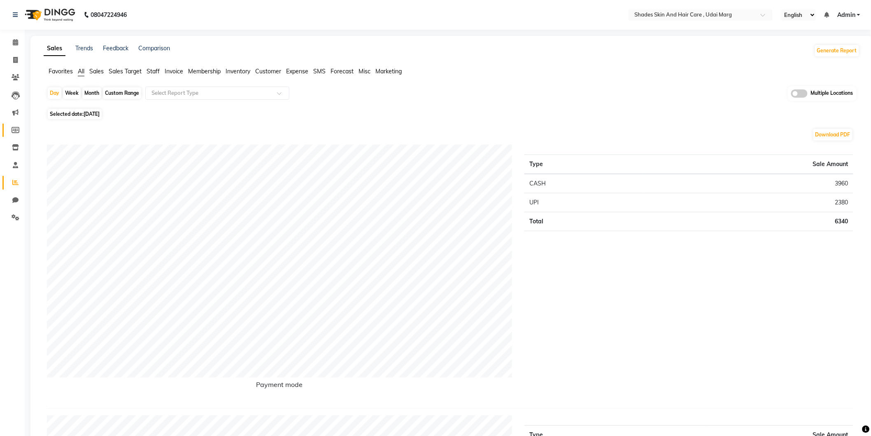
click at [15, 125] on link "Members" at bounding box center [12, 131] width 20 height 14
select select
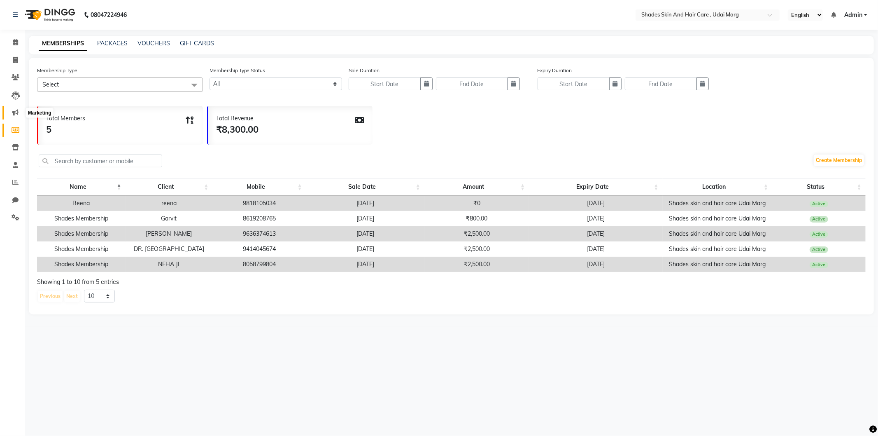
click at [15, 112] on icon at bounding box center [15, 112] width 6 height 6
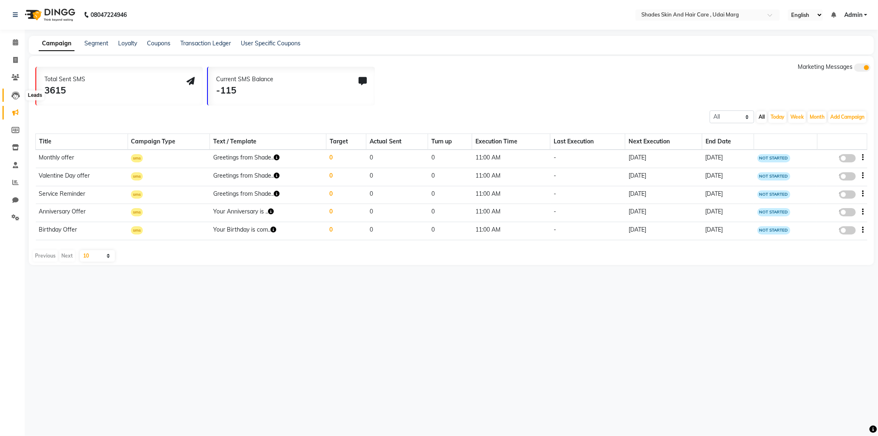
click at [14, 92] on icon at bounding box center [16, 95] width 8 height 8
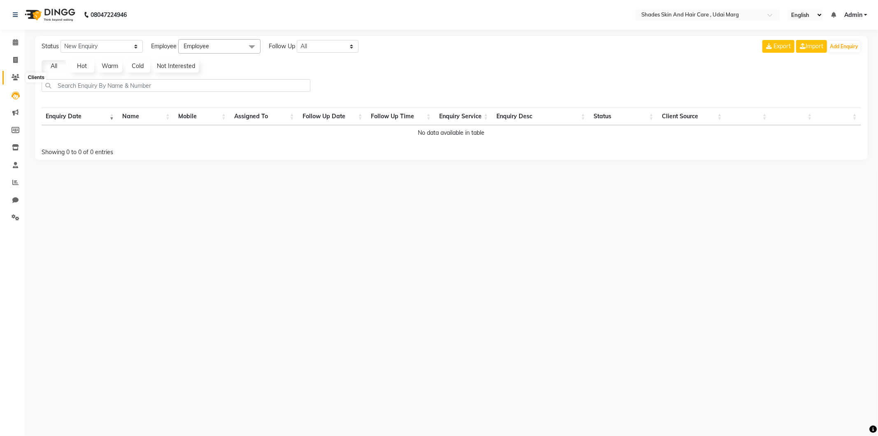
click at [13, 77] on icon at bounding box center [16, 77] width 8 height 6
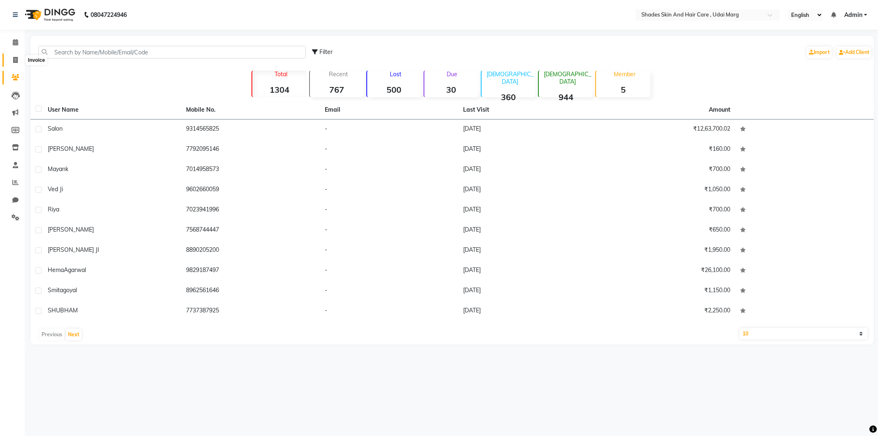
click at [17, 60] on icon at bounding box center [15, 60] width 5 height 6
select select "8022"
select select "service"
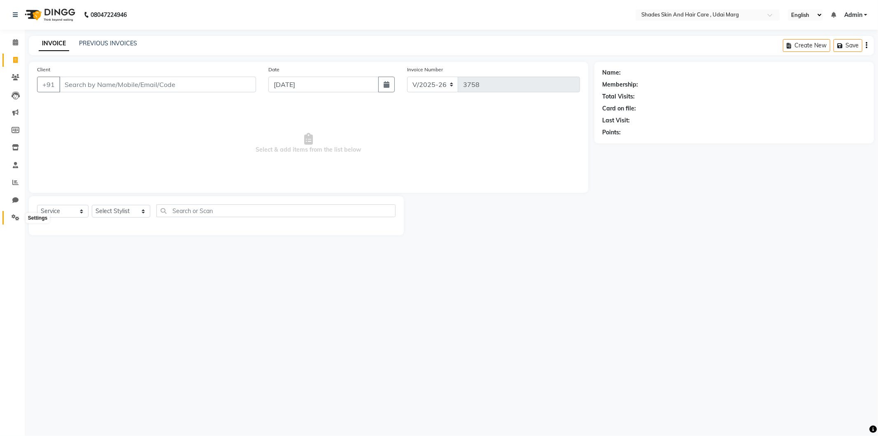
click at [15, 215] on icon at bounding box center [16, 217] width 8 height 6
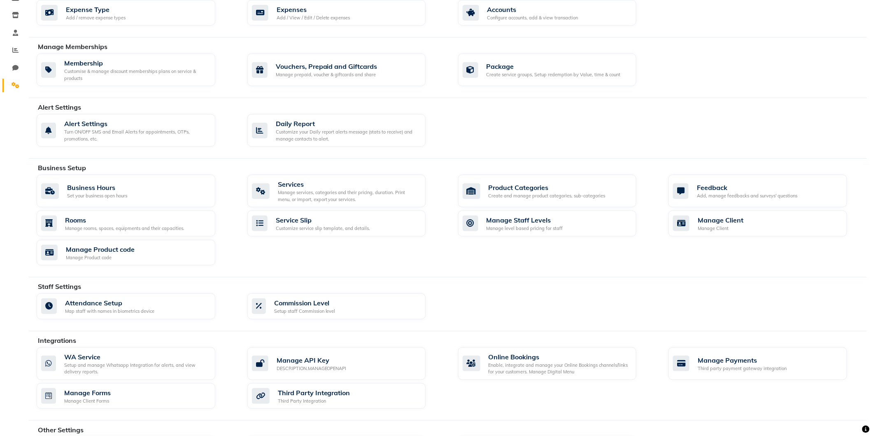
scroll to position [137, 0]
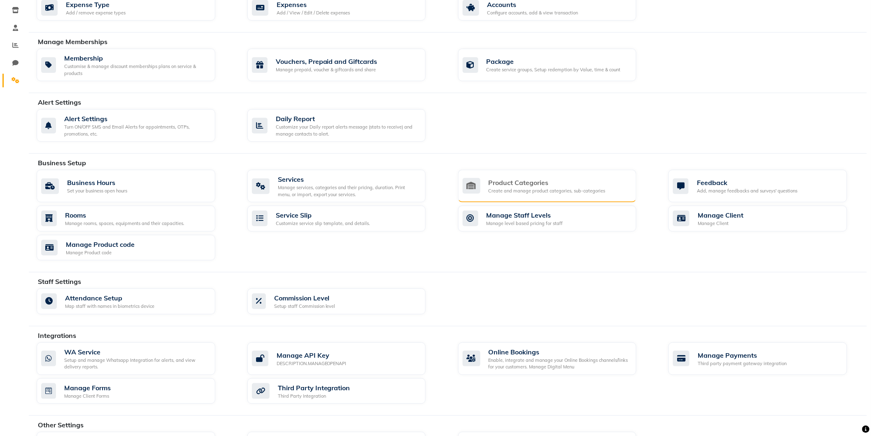
click at [530, 187] on div "Create and manage product categories, sub-categories" at bounding box center [547, 190] width 117 height 7
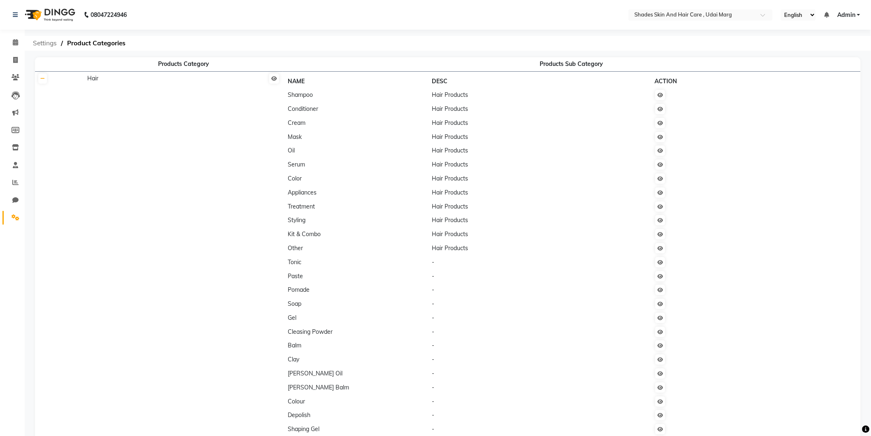
click at [52, 42] on span "Settings" at bounding box center [45, 43] width 32 height 15
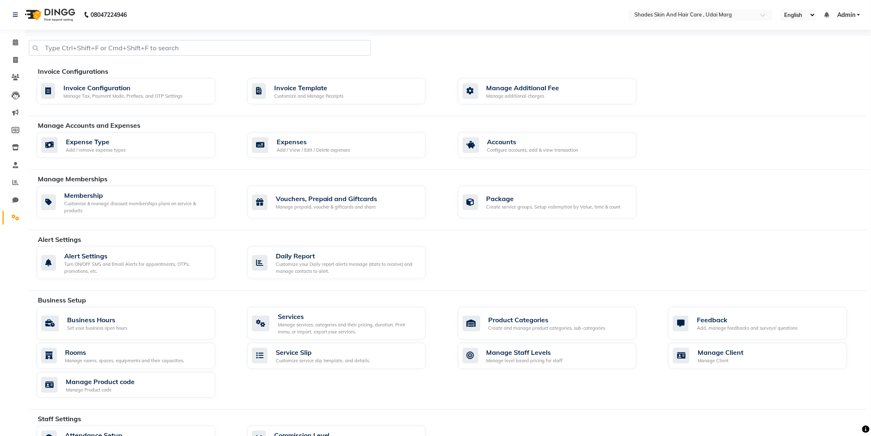
click at [17, 69] on li "Clients" at bounding box center [12, 78] width 25 height 18
click at [17, 66] on li "Invoice" at bounding box center [12, 60] width 25 height 18
click at [12, 58] on span at bounding box center [15, 60] width 14 height 9
select select "service"
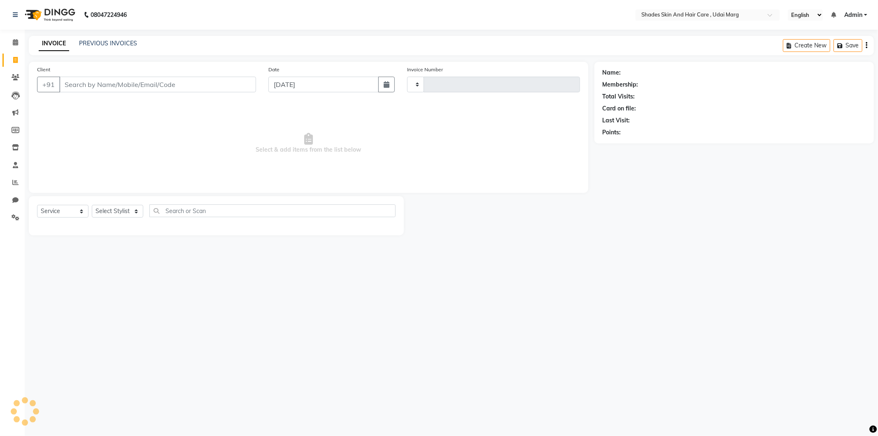
type input "3758"
select select "8022"
click at [110, 43] on link "PREVIOUS INVOICES" at bounding box center [108, 43] width 58 height 7
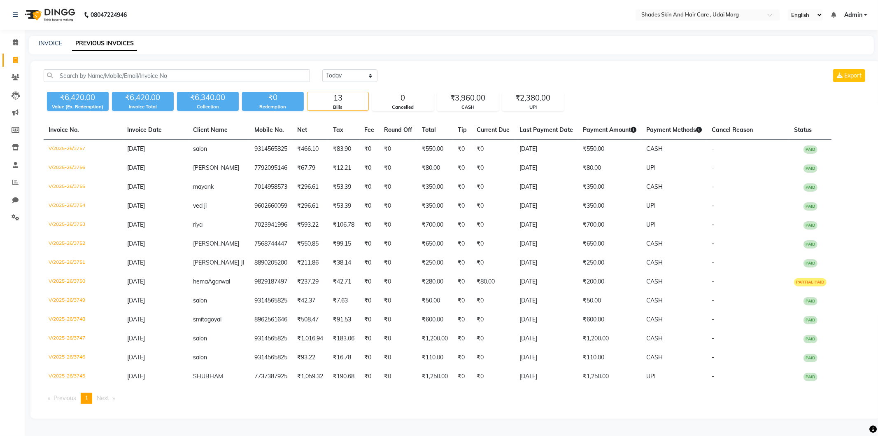
click at [19, 68] on li "Invoice" at bounding box center [12, 60] width 25 height 18
click at [19, 60] on span at bounding box center [15, 60] width 14 height 9
select select "service"
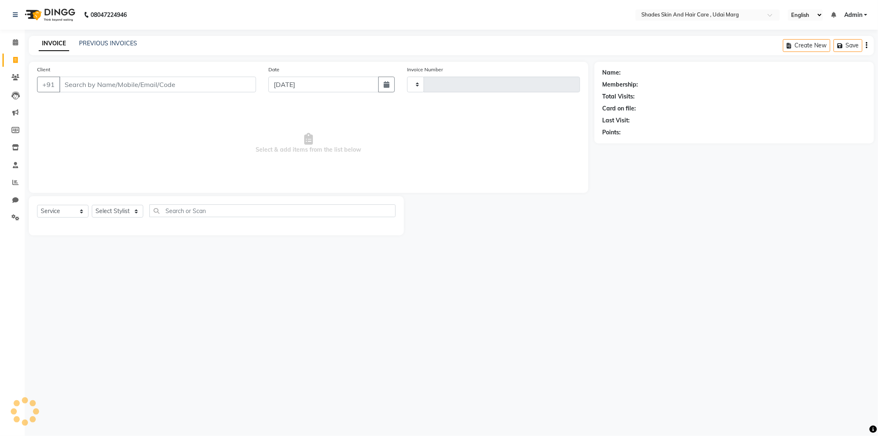
type input "3758"
select select "8022"
click at [64, 208] on select "Select Service Product Membership Package Voucher Prepaid Gift Card" at bounding box center [62, 211] width 51 height 13
select select "product"
click at [37, 205] on select "Select Service Product Membership Package Voucher Prepaid Gift Card" at bounding box center [62, 211] width 51 height 13
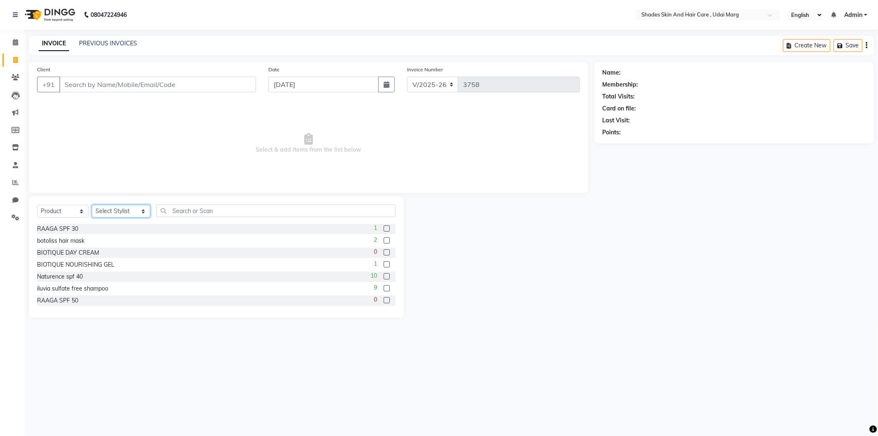
click at [141, 210] on select "Select Stylist [PERSON_NAME] ADMIN [PERSON_NAME] [PERSON_NAME] GAYATRI [PERSON_…" at bounding box center [121, 211] width 58 height 13
click at [92, 205] on select "Select Stylist [PERSON_NAME] ADMIN [PERSON_NAME] [PERSON_NAME] GAYATRI [PERSON_…" at bounding box center [121, 211] width 58 height 13
click at [124, 205] on select "Select Stylist [PERSON_NAME] ADMIN [PERSON_NAME] [PERSON_NAME] GAYATRI [PERSON_…" at bounding box center [121, 211] width 58 height 13
select select "74342"
click at [92, 205] on select "Select Stylist [PERSON_NAME] ADMIN [PERSON_NAME] [PERSON_NAME] GAYATRI [PERSON_…" at bounding box center [121, 211] width 58 height 13
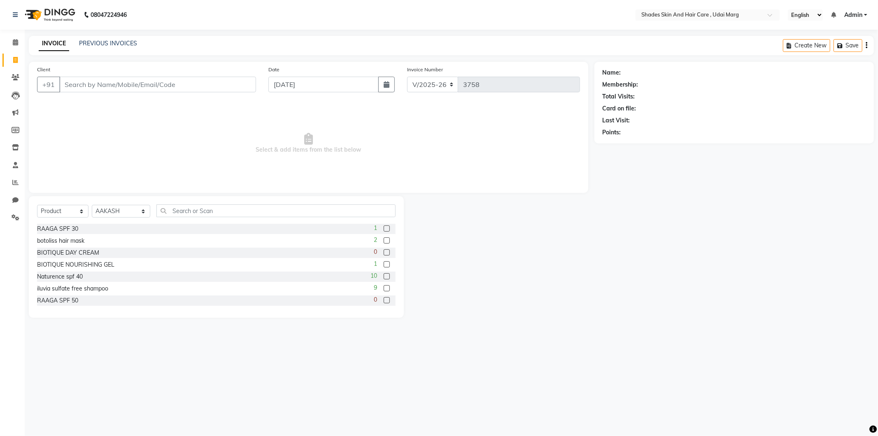
click at [867, 45] on icon "button" at bounding box center [867, 45] width 2 height 0
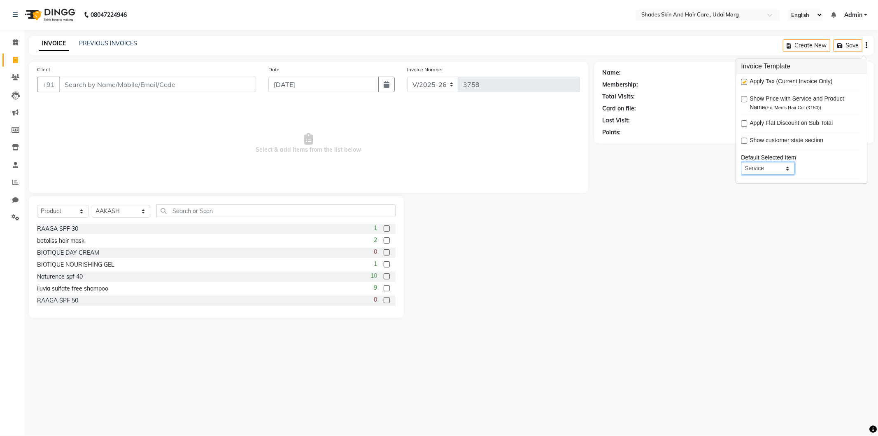
click at [764, 168] on select "Service Product Membership Package Voucher Prepaid Gift Card" at bounding box center [768, 168] width 54 height 13
select select "product"
click at [741, 162] on select "Service Product Membership Package Voucher Prepaid Gift Card" at bounding box center [768, 168] width 54 height 13
click at [747, 140] on label at bounding box center [744, 141] width 6 height 6
click at [747, 140] on input "checkbox" at bounding box center [743, 140] width 5 height 5
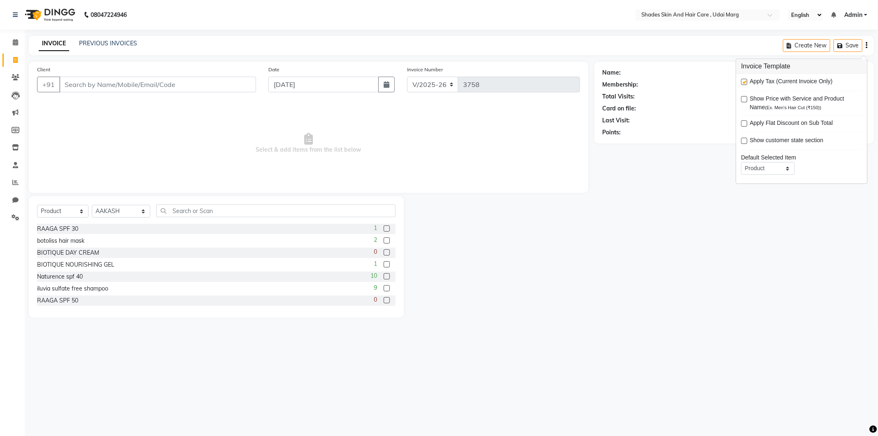
checkbox input "true"
click at [747, 101] on label at bounding box center [744, 99] width 6 height 6
click at [747, 101] on input "checkbox" at bounding box center [743, 99] width 5 height 5
checkbox input "true"
click at [745, 139] on label at bounding box center [744, 141] width 6 height 6
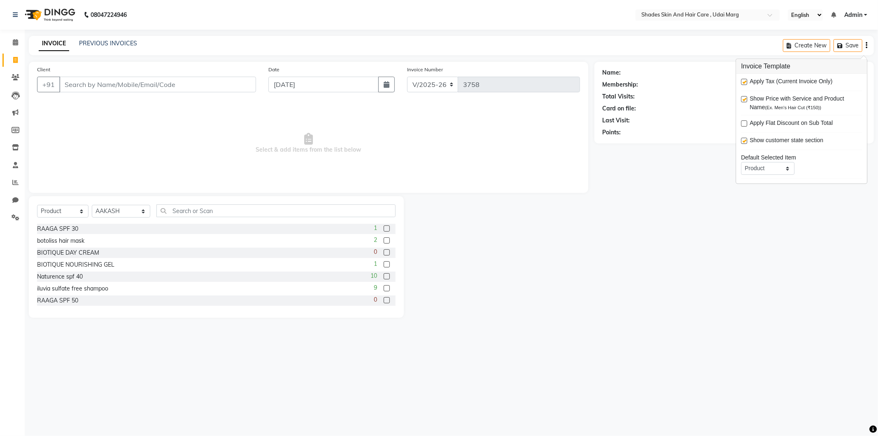
click at [745, 139] on input "checkbox" at bounding box center [743, 140] width 5 height 5
checkbox input "false"
click at [752, 204] on div "Name: Membership: Total Visits: Card on file: Last Visit: Points:" at bounding box center [738, 190] width 286 height 256
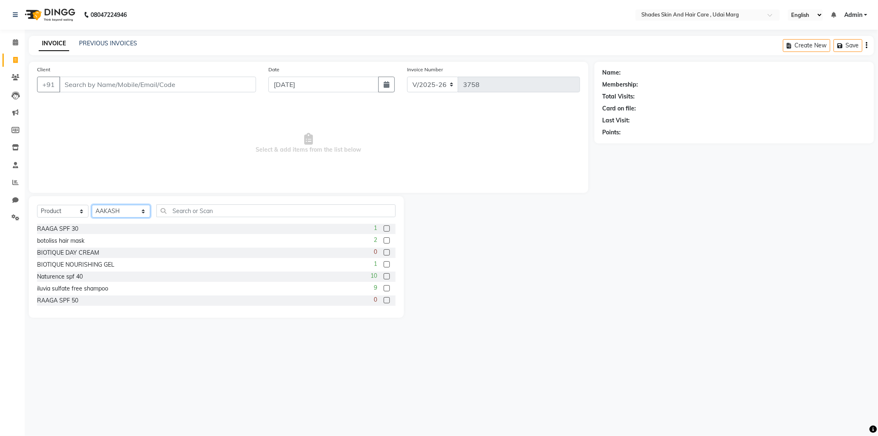
click at [131, 211] on select "Select Stylist [PERSON_NAME] ADMIN [PERSON_NAME] [PERSON_NAME] GAYATRI [PERSON_…" at bounding box center [121, 211] width 58 height 13
click at [130, 211] on select "Select Stylist [PERSON_NAME] ADMIN [PERSON_NAME] [PERSON_NAME] GAYATRI [PERSON_…" at bounding box center [121, 211] width 58 height 13
click at [92, 205] on select "Select Stylist [PERSON_NAME] ADMIN [PERSON_NAME] [PERSON_NAME] GAYATRI [PERSON_…" at bounding box center [121, 211] width 58 height 13
click at [135, 203] on div "Select Service Product Membership Package Voucher Prepaid Gift Card Select Styl…" at bounding box center [216, 256] width 375 height 121
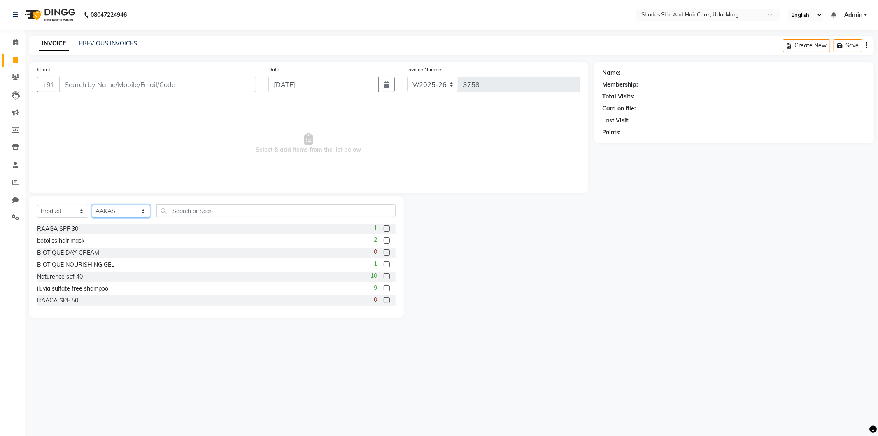
click at [137, 210] on select "Select Stylist [PERSON_NAME] ADMIN [PERSON_NAME] [PERSON_NAME] GAYATRI [PERSON_…" at bounding box center [121, 211] width 58 height 13
select select "74331"
click at [92, 205] on select "Select Stylist [PERSON_NAME] ADMIN [PERSON_NAME] [PERSON_NAME] GAYATRI [PERSON_…" at bounding box center [121, 211] width 58 height 13
click at [86, 204] on div "Select Service Product Membership Package Voucher Prepaid Gift Card Select Styl…" at bounding box center [216, 213] width 359 height 19
click at [83, 214] on select "Select Service Product Membership Package Voucher Prepaid Gift Card" at bounding box center [62, 211] width 51 height 13
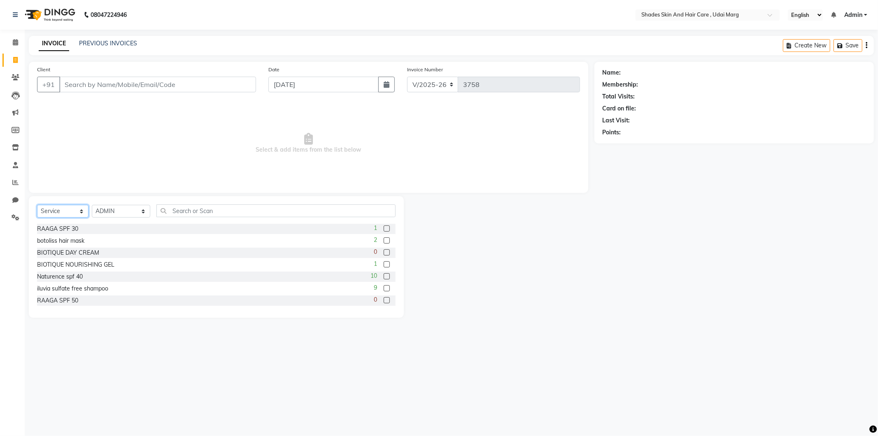
click at [37, 205] on select "Select Service Product Membership Package Voucher Prepaid Gift Card" at bounding box center [62, 211] width 51 height 13
drag, startPoint x: 75, startPoint y: 209, endPoint x: 76, endPoint y: 213, distance: 4.2
click at [75, 209] on select "Select Service Product Membership Package Voucher Prepaid Gift Card" at bounding box center [62, 211] width 51 height 13
select select "product"
click at [37, 205] on select "Select Service Product Membership Package Voucher Prepaid Gift Card" at bounding box center [62, 211] width 51 height 13
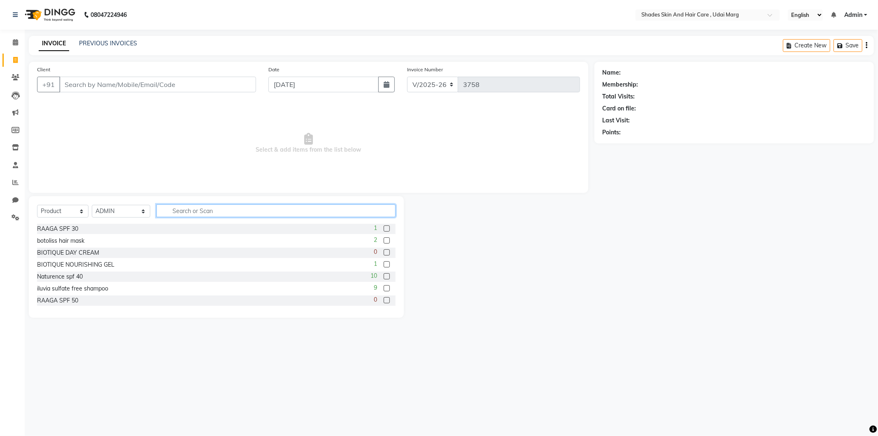
click at [276, 215] on input "text" at bounding box center [275, 210] width 239 height 13
type input "face"
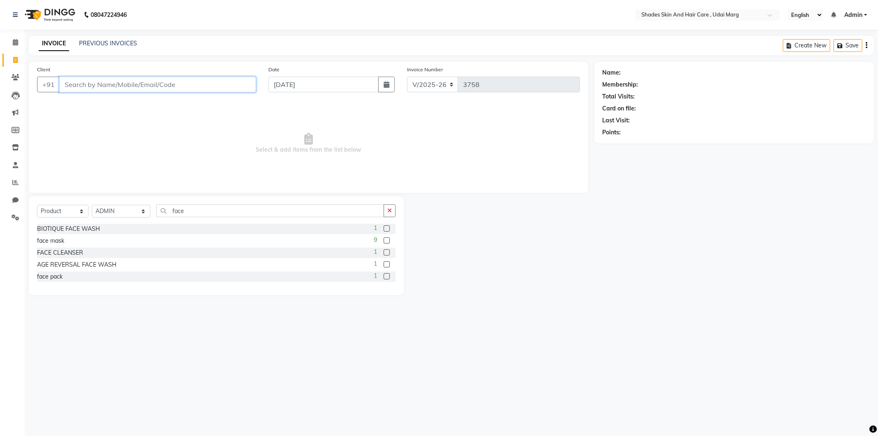
click at [145, 81] on input "Client" at bounding box center [157, 85] width 197 height 16
type input "9509577567"
click at [245, 89] on button "Add Client" at bounding box center [235, 85] width 42 height 16
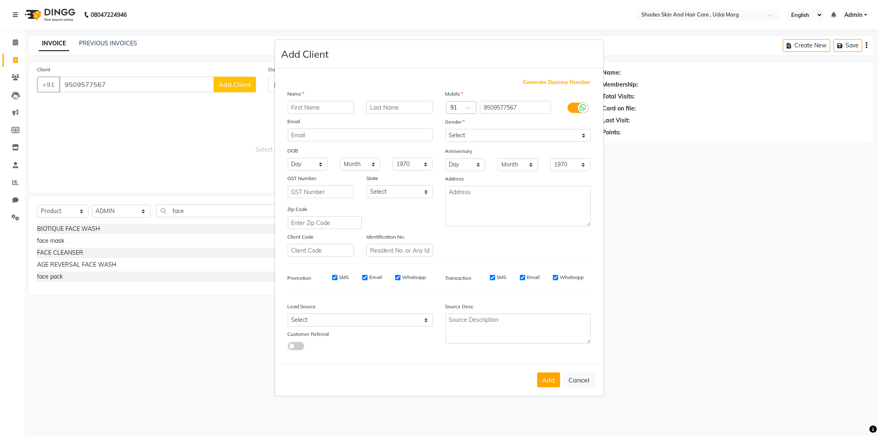
click at [299, 105] on input "text" at bounding box center [321, 107] width 67 height 13
type input "m"
type input "n"
type input "nazo"
click at [489, 137] on select "Select [DEMOGRAPHIC_DATA] [DEMOGRAPHIC_DATA] Other Prefer Not To Say" at bounding box center [518, 135] width 145 height 13
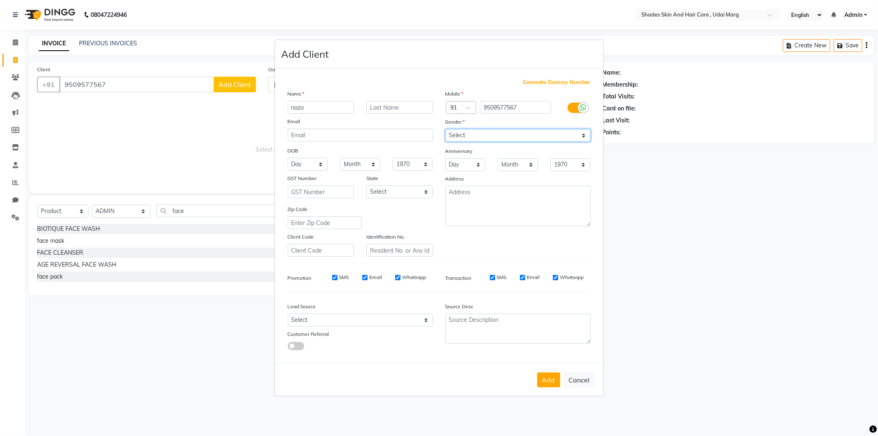
select select "[DEMOGRAPHIC_DATA]"
click at [446, 129] on select "Select [DEMOGRAPHIC_DATA] [DEMOGRAPHIC_DATA] Other Prefer Not To Say" at bounding box center [518, 135] width 145 height 13
click at [547, 370] on div "Add Cancel" at bounding box center [439, 379] width 329 height 33
click at [547, 376] on button "Add" at bounding box center [548, 379] width 23 height 15
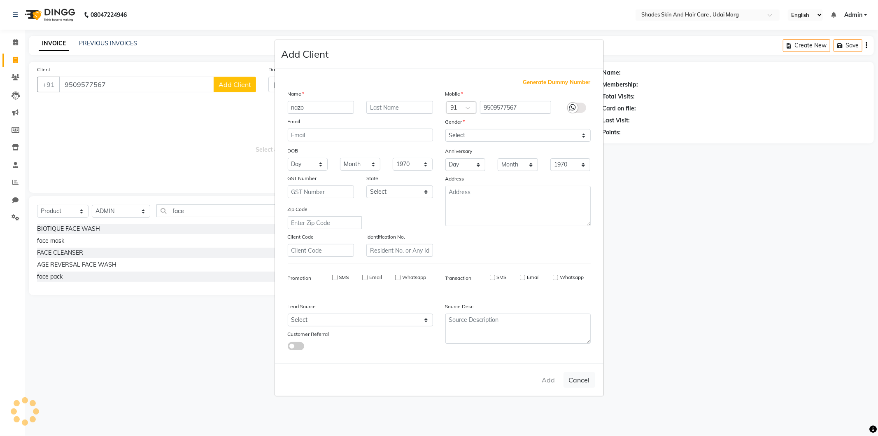
select select
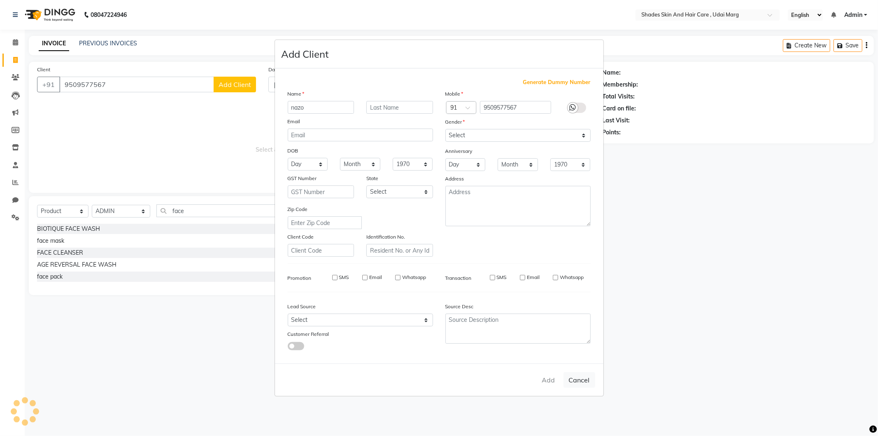
select select
checkbox input "false"
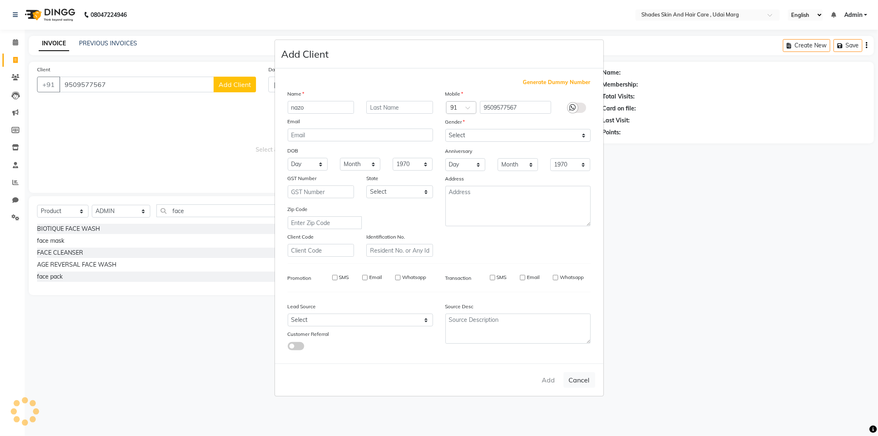
checkbox input "false"
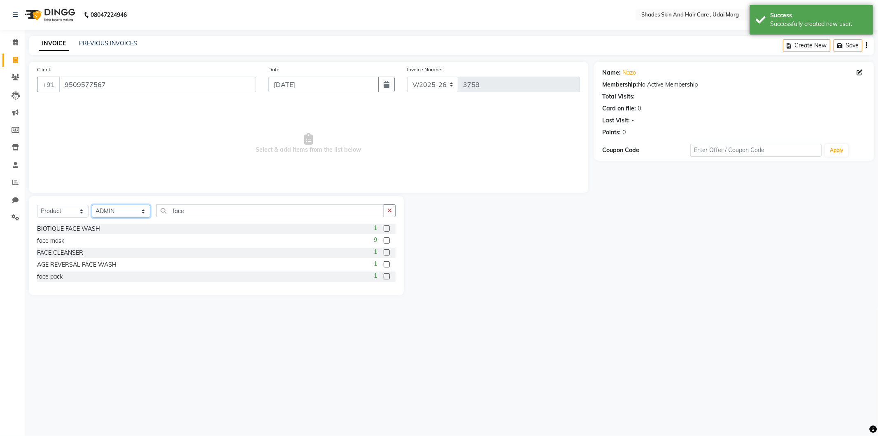
click at [125, 212] on select "Select Stylist [PERSON_NAME] ADMIN [PERSON_NAME] [PERSON_NAME] GAYATRI [PERSON_…" at bounding box center [121, 211] width 58 height 13
select select "74301"
click at [92, 205] on select "Select Stylist [PERSON_NAME] ADMIN [PERSON_NAME] [PERSON_NAME] GAYATRI [PERSON_…" at bounding box center [121, 211] width 58 height 13
click at [206, 213] on input "face" at bounding box center [270, 210] width 228 height 13
type input "f"
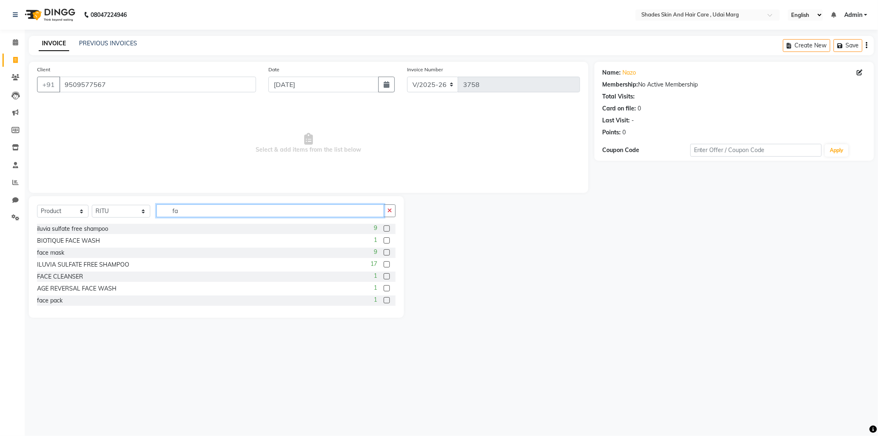
type input "f"
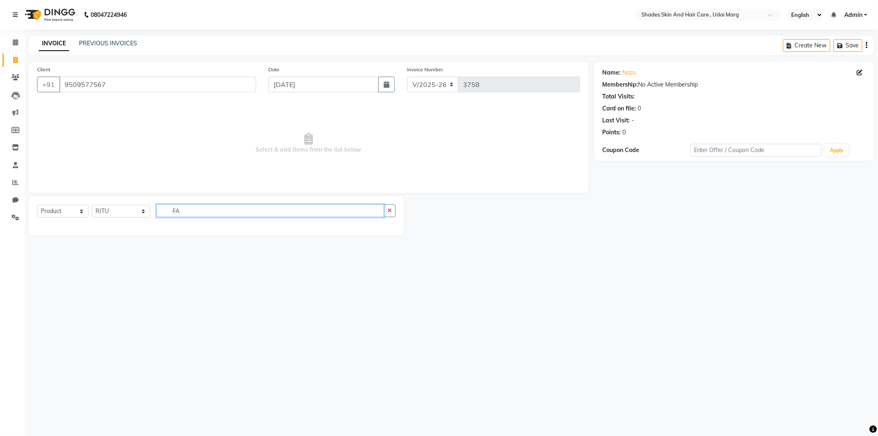
type input "F"
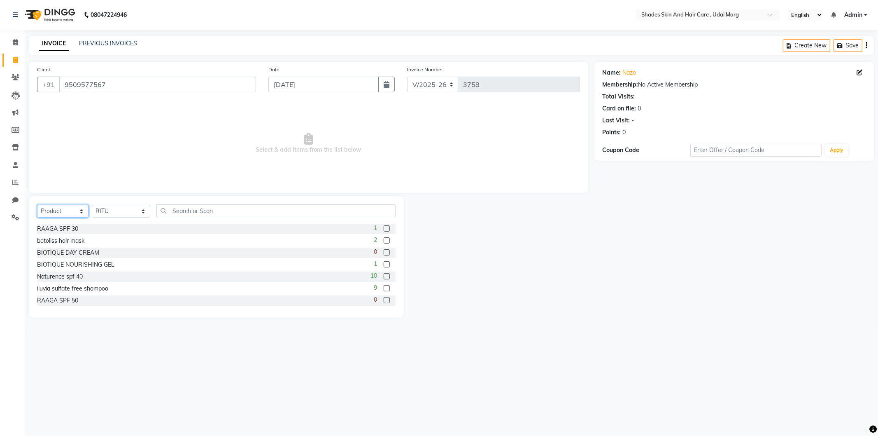
click at [88, 208] on select "Select Service Product Membership Package Voucher Prepaid Gift Card" at bounding box center [62, 211] width 51 height 13
select select "service"
click at [37, 205] on select "Select Service Product Membership Package Voucher Prepaid Gift Card" at bounding box center [62, 211] width 51 height 13
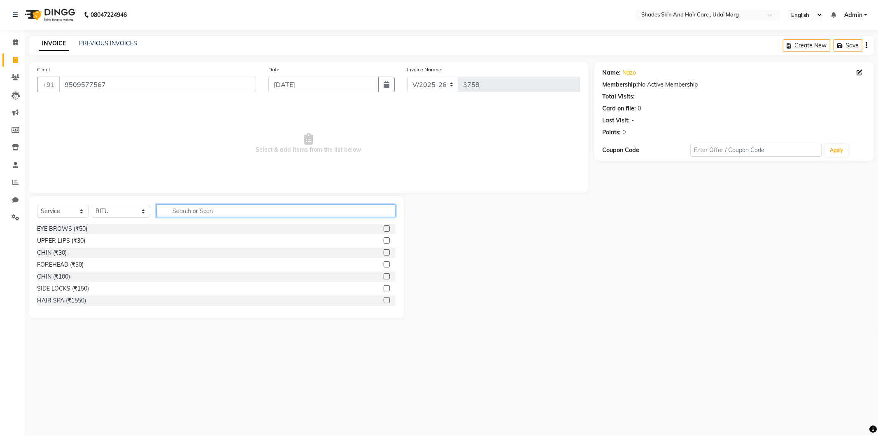
click at [171, 213] on input "text" at bounding box center [275, 210] width 239 height 13
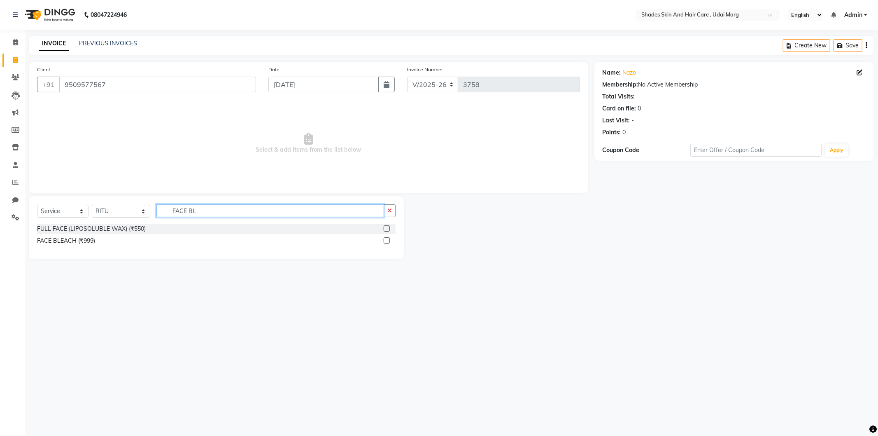
type input "FACE BL"
click at [867, 46] on icon "button" at bounding box center [867, 45] width 2 height 0
select select "product"
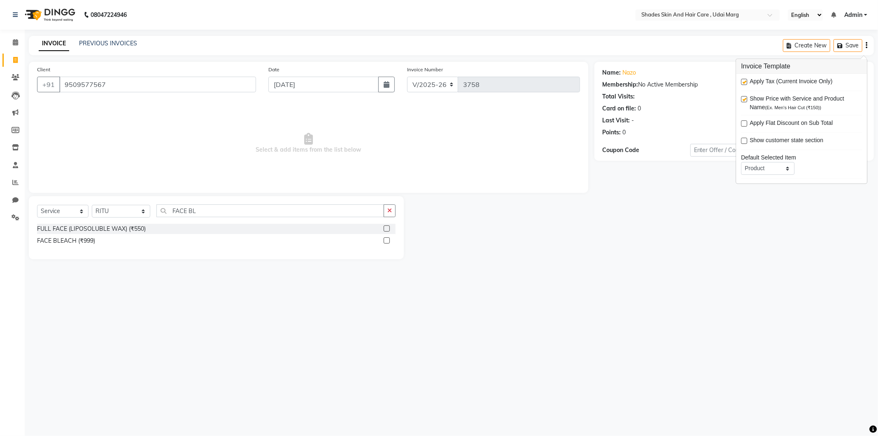
click at [756, 104] on span "Show Price with Service and Product Name (Ex. Men's Hair Cut (₹150))" at bounding box center [803, 102] width 106 height 17
click at [746, 98] on label at bounding box center [744, 99] width 6 height 6
click at [746, 98] on input "checkbox" at bounding box center [743, 99] width 5 height 5
checkbox input "false"
click at [83, 207] on select "Select Service Product Membership Package Voucher Prepaid Gift Card" at bounding box center [62, 211] width 51 height 13
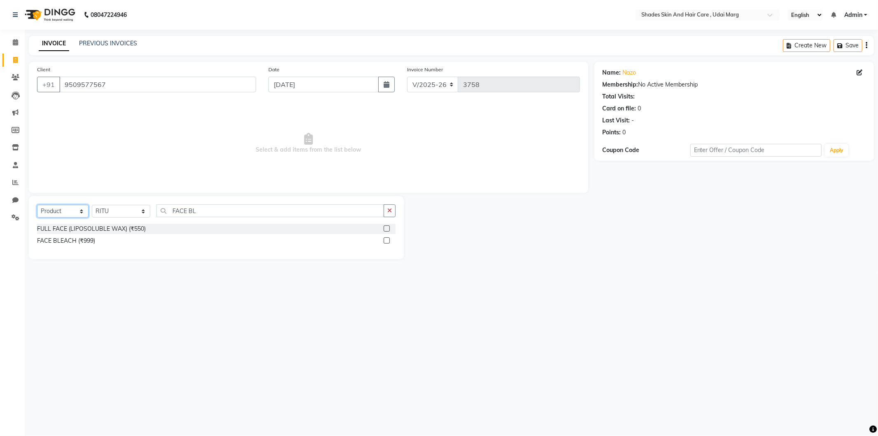
click at [37, 205] on select "Select Service Product Membership Package Voucher Prepaid Gift Card" at bounding box center [62, 211] width 51 height 13
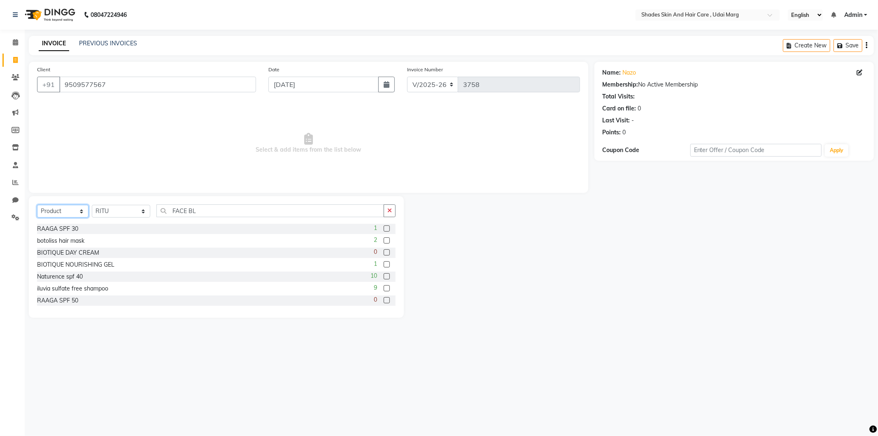
click at [81, 210] on select "Select Service Product Membership Package Voucher Prepaid Gift Card" at bounding box center [62, 211] width 51 height 13
select select "service"
click at [37, 205] on select "Select Service Product Membership Package Voucher Prepaid Gift Card" at bounding box center [62, 211] width 51 height 13
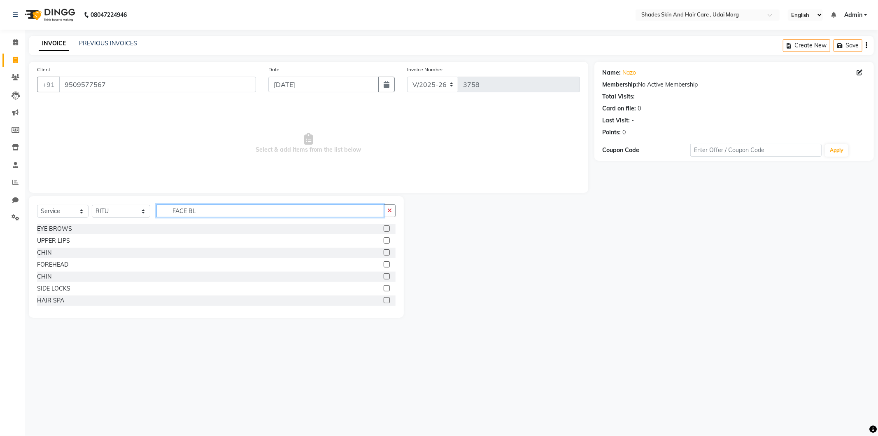
click at [199, 211] on input "FACE BL" at bounding box center [270, 210] width 228 height 13
type input "FACE B"
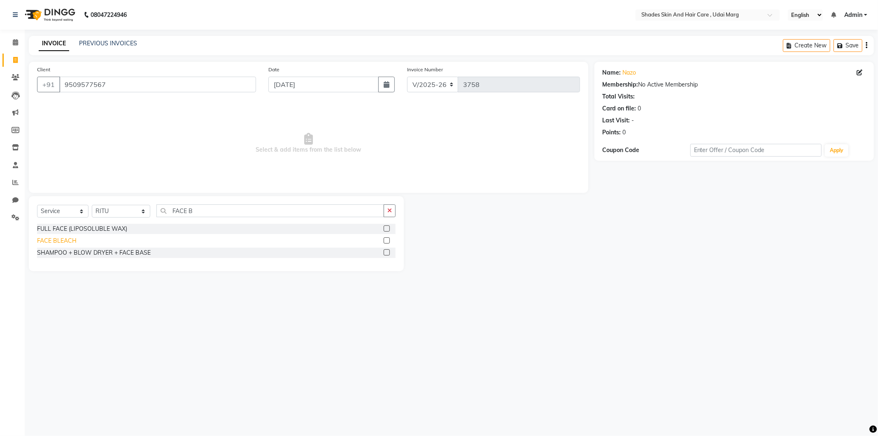
click at [68, 241] on div "FACE BLEACH" at bounding box center [57, 240] width 40 height 9
checkbox input "false"
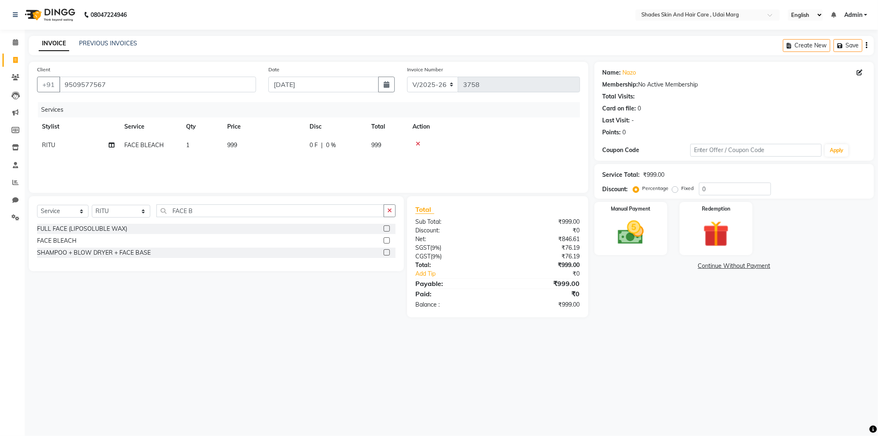
click at [243, 150] on td "999" at bounding box center [263, 145] width 82 height 19
select select "74301"
drag, startPoint x: 297, startPoint y: 145, endPoint x: 285, endPoint y: 147, distance: 12.0
click at [296, 145] on input "999" at bounding box center [302, 147] width 72 height 13
type input "9"
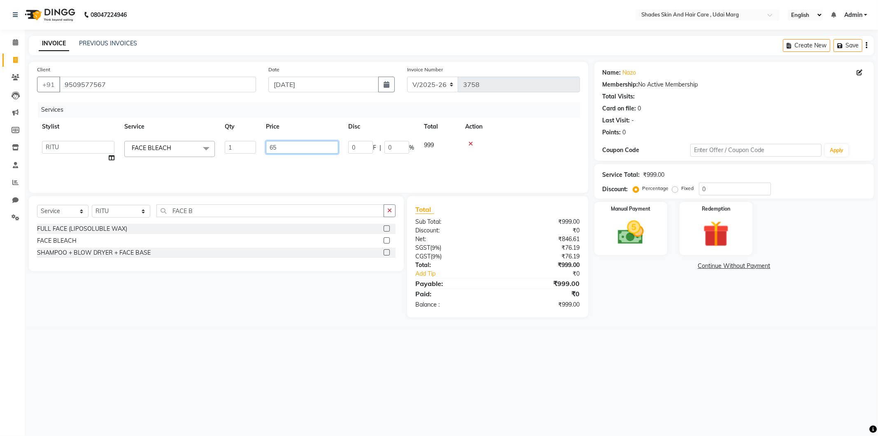
type input "650"
click at [331, 165] on div "Services Stylist Service Qty Price Disc Total Action [PERSON_NAME] ADMIN [PERSO…" at bounding box center [308, 143] width 543 height 82
click at [638, 218] on img at bounding box center [631, 232] width 44 height 31
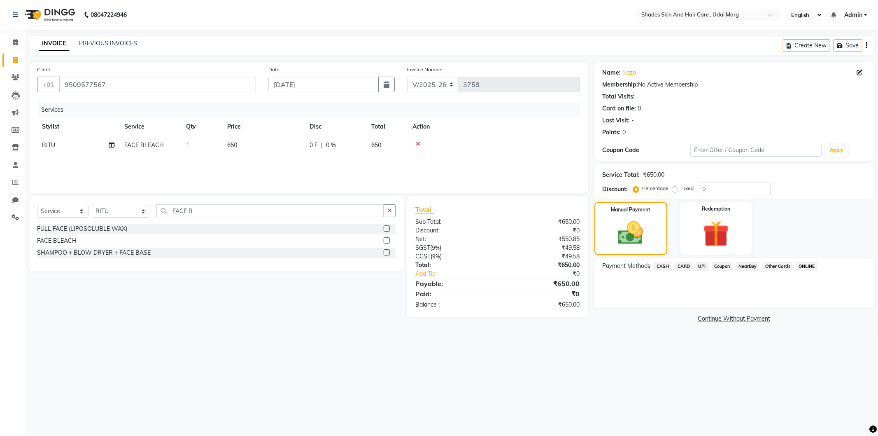
click at [665, 270] on span "CASH" at bounding box center [663, 266] width 18 height 9
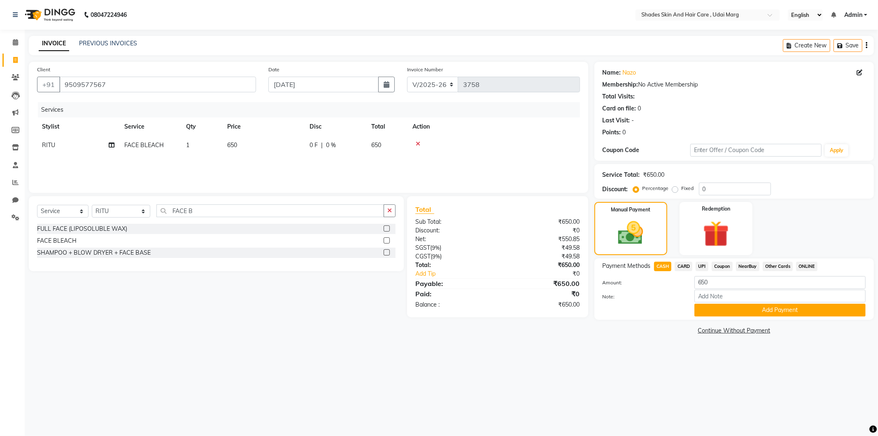
click at [701, 264] on span "UPI" at bounding box center [702, 266] width 13 height 9
click at [750, 309] on button "Add Payment" at bounding box center [780, 310] width 171 height 13
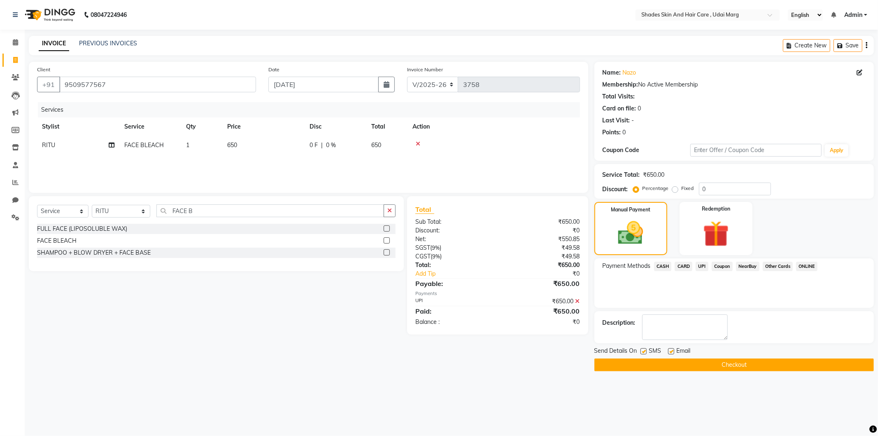
drag, startPoint x: 722, startPoint y: 361, endPoint x: 714, endPoint y: 364, distance: 8.6
click at [722, 361] on button "Checkout" at bounding box center [735, 364] width 280 height 13
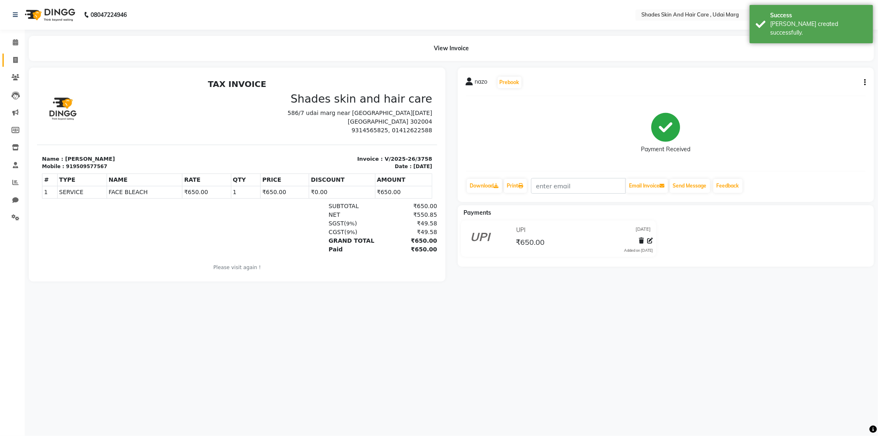
click at [7, 58] on link "Invoice" at bounding box center [12, 61] width 20 height 14
select select "service"
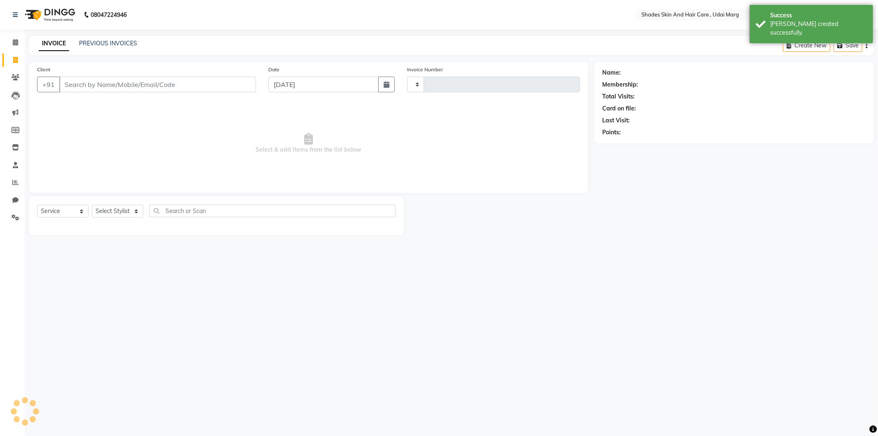
type input "3759"
select select "8022"
select select "product"
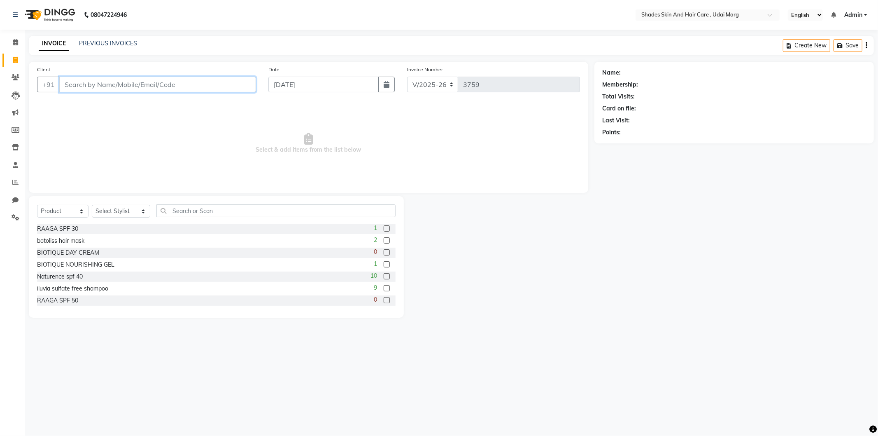
click at [114, 78] on input "Client" at bounding box center [157, 85] width 197 height 16
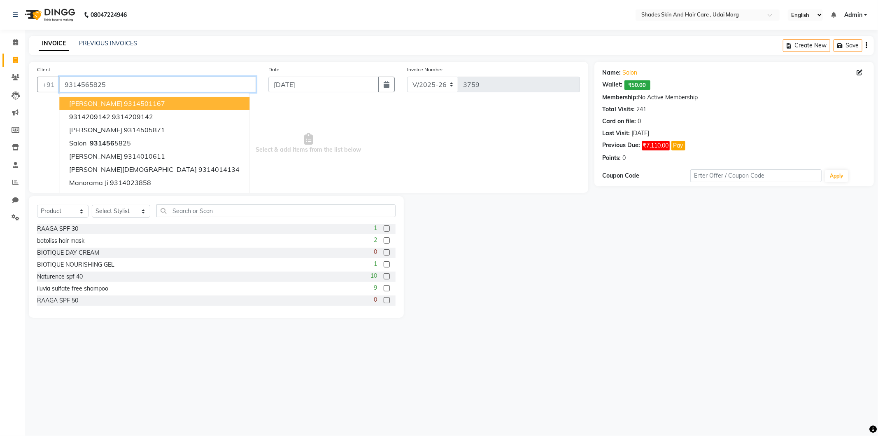
click at [193, 86] on input "9314565825" at bounding box center [157, 85] width 197 height 16
click at [172, 89] on input "9314565825" at bounding box center [157, 85] width 197 height 16
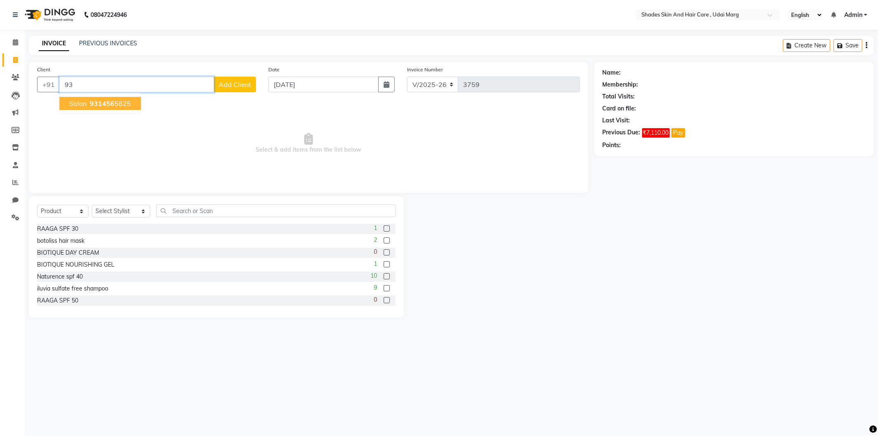
type input "9"
type input "9829138111"
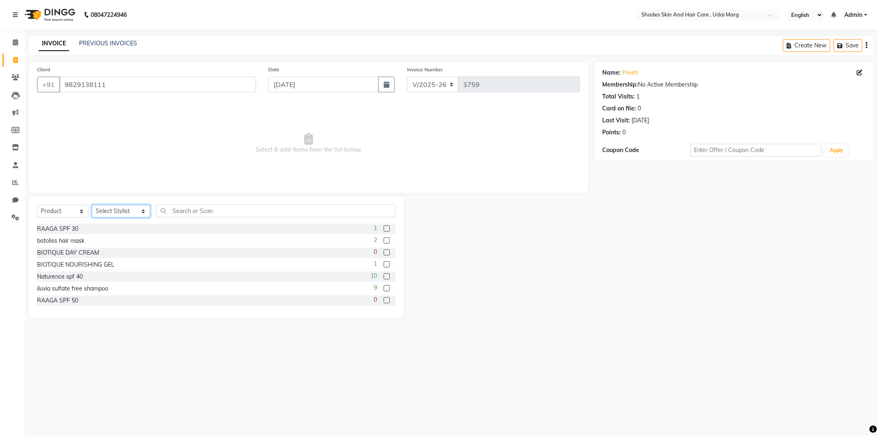
click at [141, 215] on select "Select Stylist [PERSON_NAME] ADMIN [PERSON_NAME] [PERSON_NAME] GAYATRI [PERSON_…" at bounding box center [121, 211] width 58 height 13
select select "74308"
click at [92, 205] on select "Select Stylist [PERSON_NAME] ADMIN [PERSON_NAME] [PERSON_NAME] GAYATRI [PERSON_…" at bounding box center [121, 211] width 58 height 13
click at [171, 212] on input "text" at bounding box center [275, 210] width 239 height 13
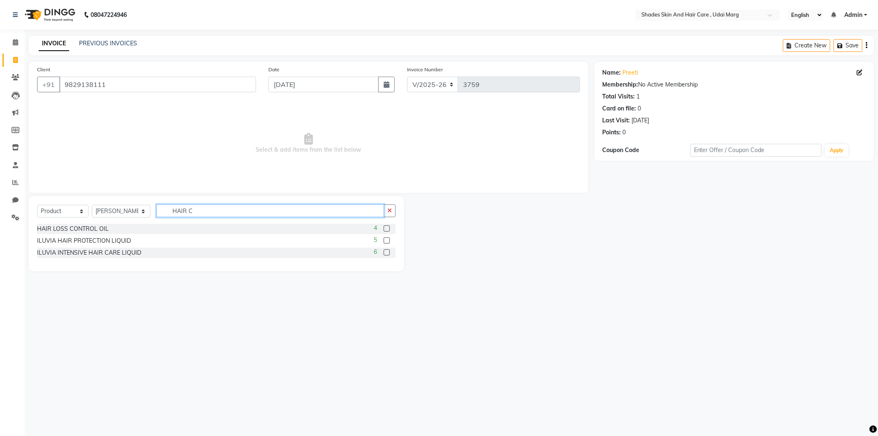
type input "HAIR C"
click at [59, 207] on select "Select Service Product Membership Package Voucher Prepaid Gift Card" at bounding box center [62, 211] width 51 height 13
select select "service"
click at [37, 205] on select "Select Service Product Membership Package Voucher Prepaid Gift Card" at bounding box center [62, 211] width 51 height 13
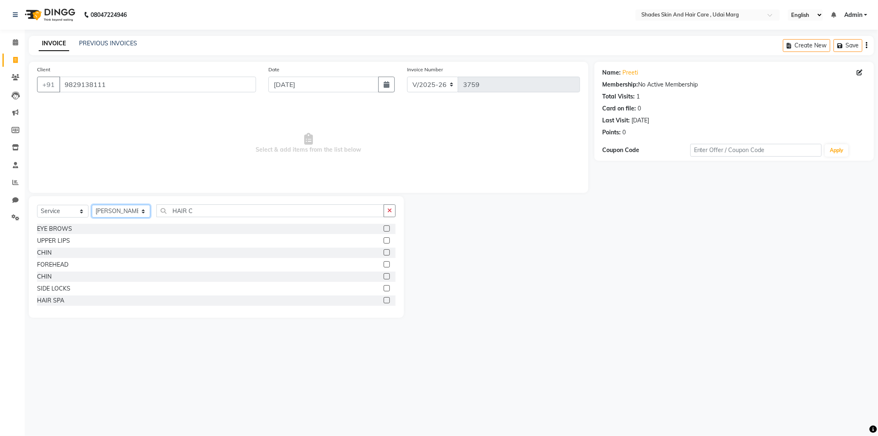
click at [130, 210] on select "Select Stylist [PERSON_NAME] ADMIN [PERSON_NAME] [PERSON_NAME] GAYATRI [PERSON_…" at bounding box center [121, 211] width 58 height 13
click at [178, 208] on input "HAIR C" at bounding box center [270, 210] width 228 height 13
click at [195, 212] on input "HAIR C" at bounding box center [270, 210] width 228 height 13
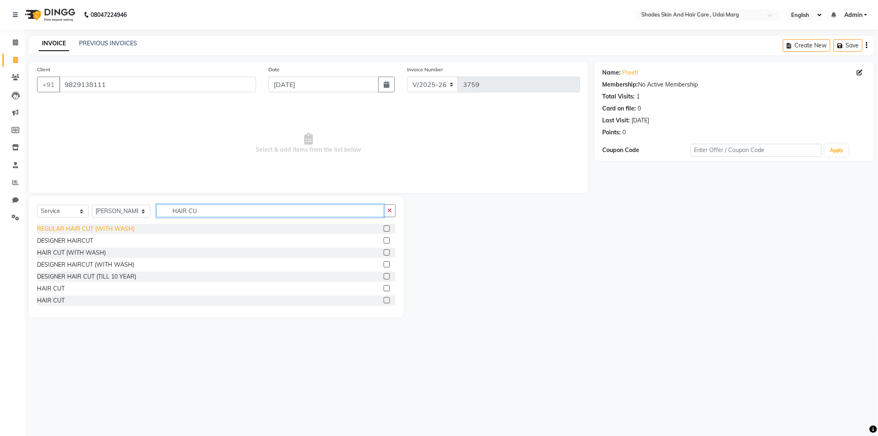
type input "HAIR CU"
click at [122, 228] on div "REGULAR HAIR CUT (WITH WASH)" at bounding box center [86, 228] width 98 height 9
checkbox input "false"
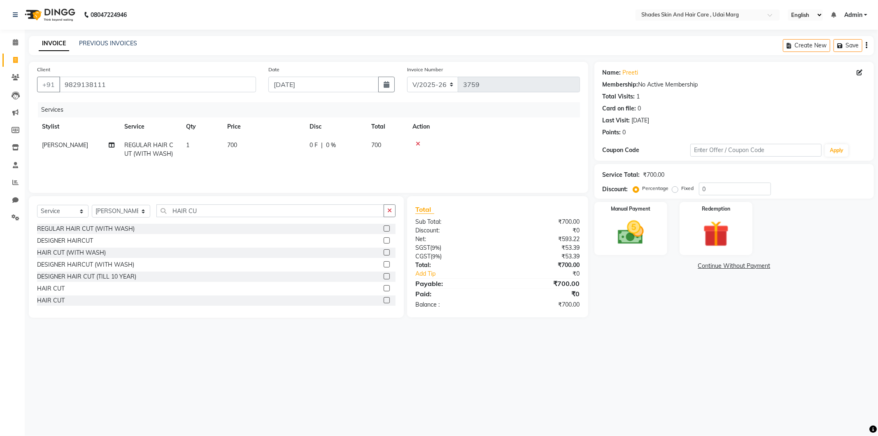
drag, startPoint x: 228, startPoint y: 156, endPoint x: 234, endPoint y: 156, distance: 6.2
click at [228, 156] on td "700" at bounding box center [263, 149] width 82 height 27
select select "74308"
click at [283, 147] on input "700" at bounding box center [302, 147] width 72 height 13
type input "7"
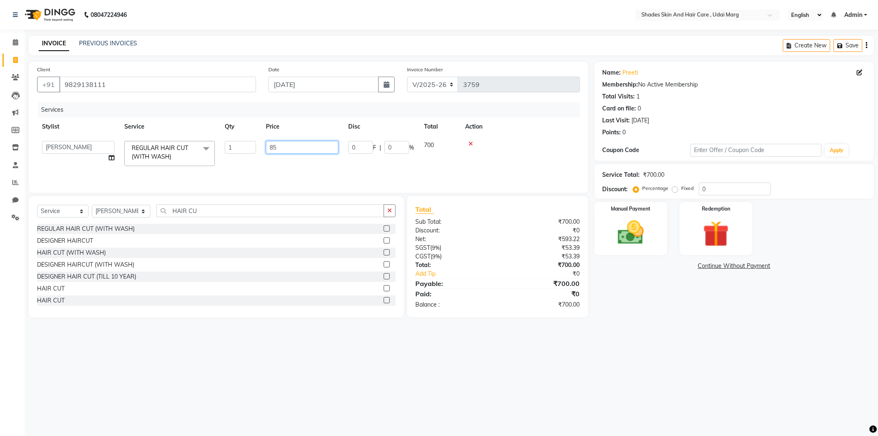
type input "850"
click at [400, 167] on div "Services Stylist Service Qty Price Disc Total Action [PERSON_NAME] ADMIN [PERSO…" at bounding box center [308, 143] width 543 height 82
click at [637, 230] on img at bounding box center [631, 232] width 44 height 31
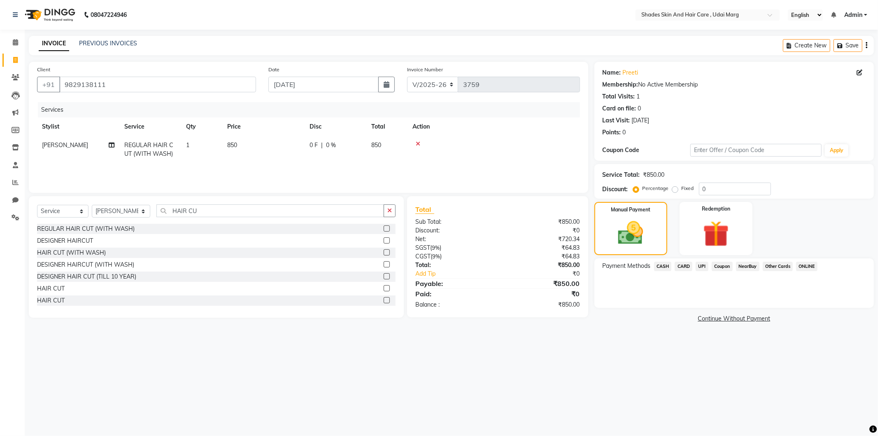
click at [658, 262] on span "CASH" at bounding box center [663, 266] width 18 height 9
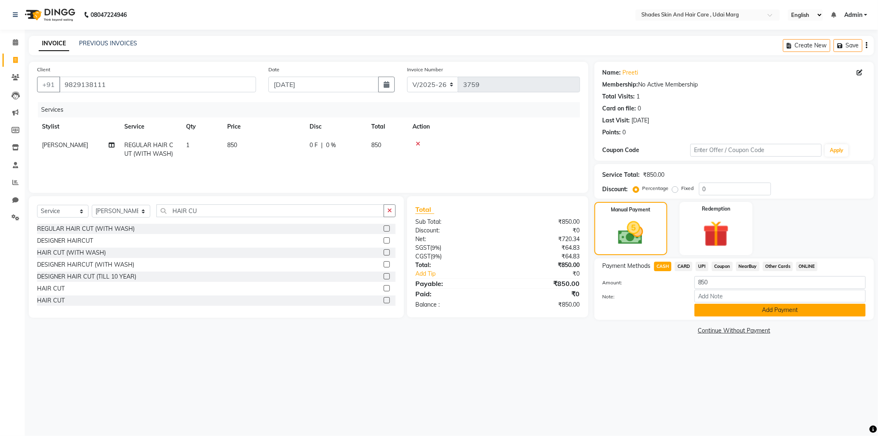
click at [721, 311] on button "Add Payment" at bounding box center [780, 310] width 171 height 13
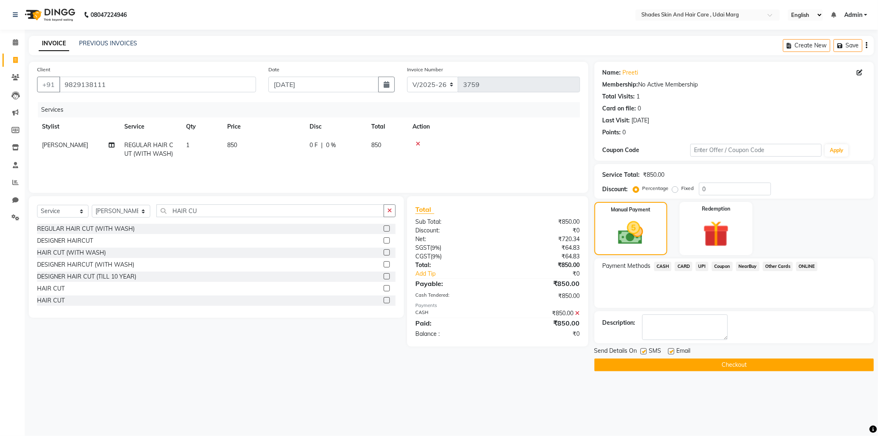
click at [673, 363] on button "Checkout" at bounding box center [735, 364] width 280 height 13
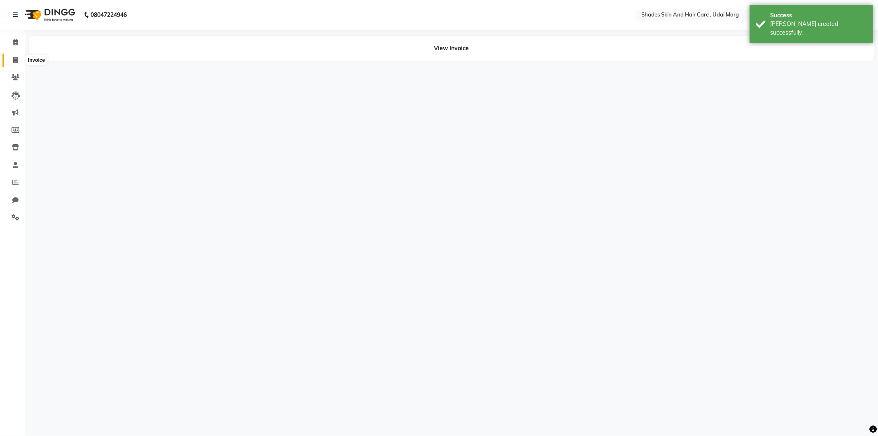
click at [15, 63] on icon at bounding box center [15, 60] width 5 height 6
select select "service"
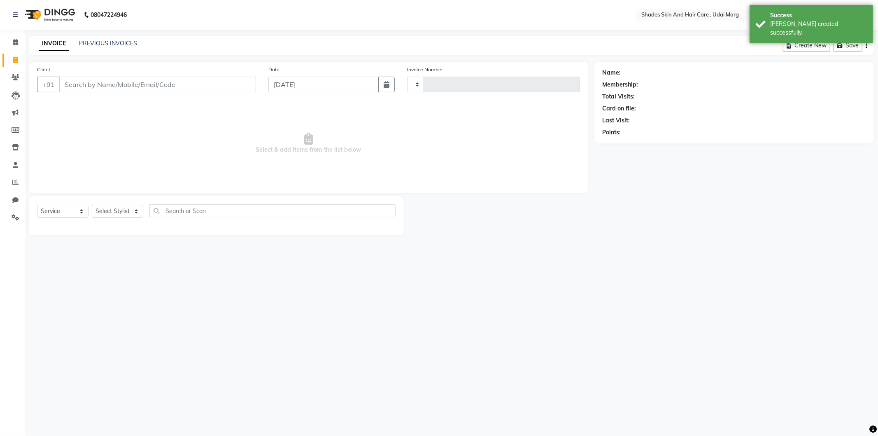
type input "3760"
select select "8022"
click at [154, 85] on input "Client" at bounding box center [157, 85] width 197 height 16
type input "93145658"
select select "product"
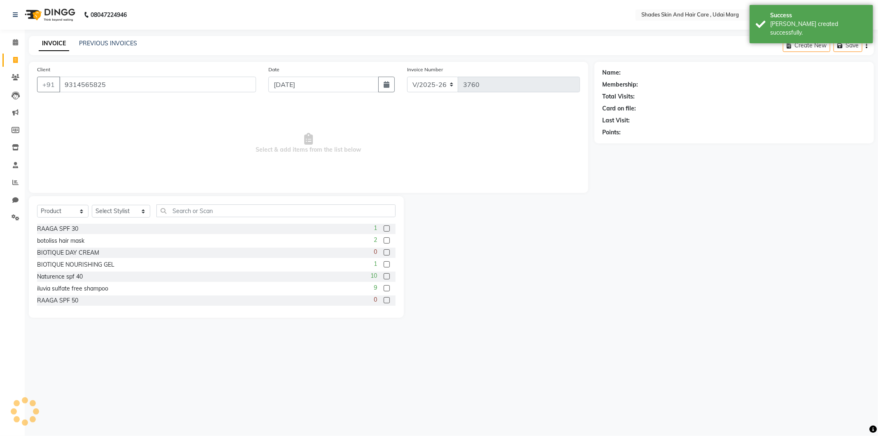
type input "9314565825"
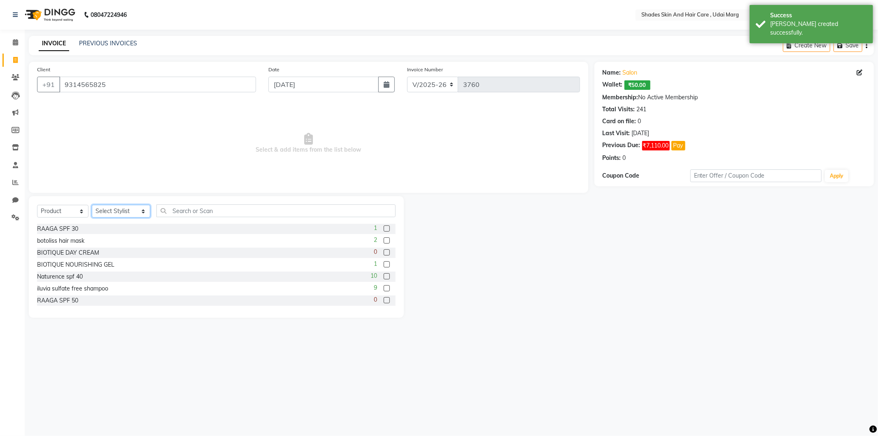
click at [137, 207] on select "Select Stylist [PERSON_NAME] ADMIN [PERSON_NAME] [PERSON_NAME] GAYATRI [PERSON_…" at bounding box center [121, 211] width 58 height 13
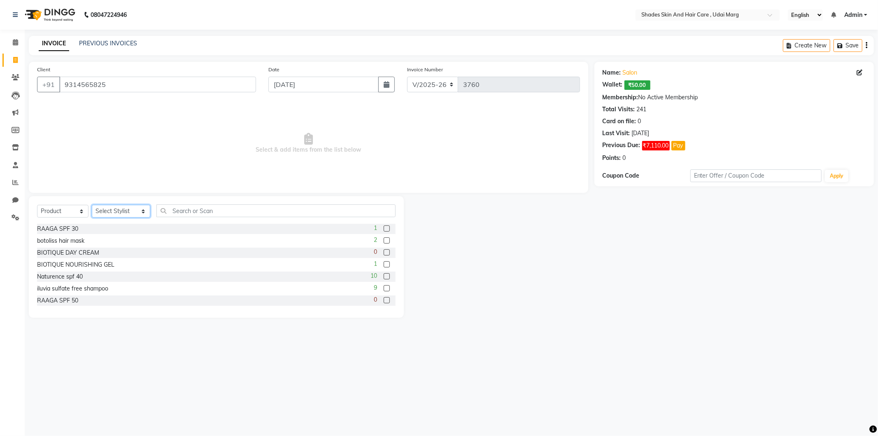
select select "74306"
click at [92, 205] on select "Select Stylist [PERSON_NAME] ADMIN [PERSON_NAME] [PERSON_NAME] GAYATRI [PERSON_…" at bounding box center [121, 211] width 58 height 13
click at [192, 211] on input "text" at bounding box center [275, 210] width 239 height 13
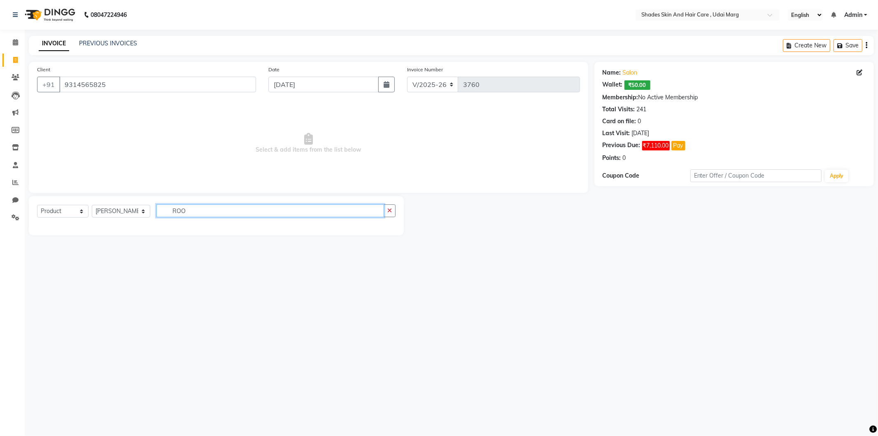
type input "ROO"
click at [75, 212] on select "Select Service Product Membership Package Voucher Prepaid Gift Card" at bounding box center [62, 211] width 51 height 13
click at [37, 205] on select "Select Service Product Membership Package Voucher Prepaid Gift Card" at bounding box center [62, 211] width 51 height 13
click at [68, 215] on select "Select Service Product Membership Package Voucher Prepaid Gift Card" at bounding box center [62, 211] width 51 height 13
select select "service"
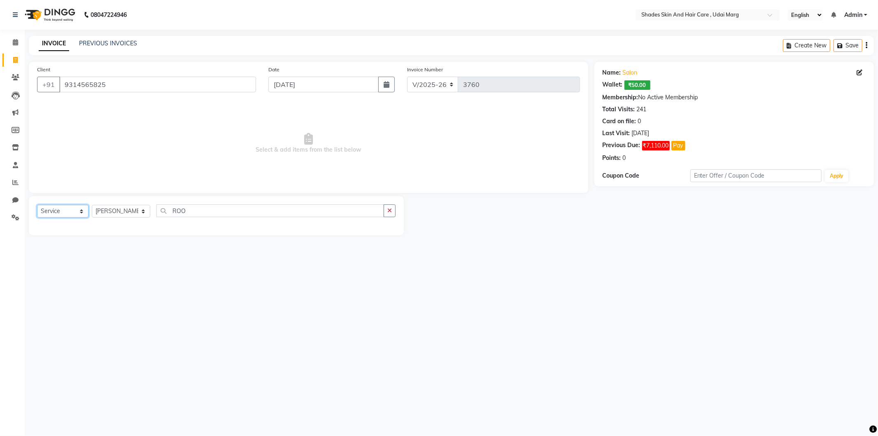
click at [37, 205] on select "Select Service Product Membership Package Voucher Prepaid Gift Card" at bounding box center [62, 211] width 51 height 13
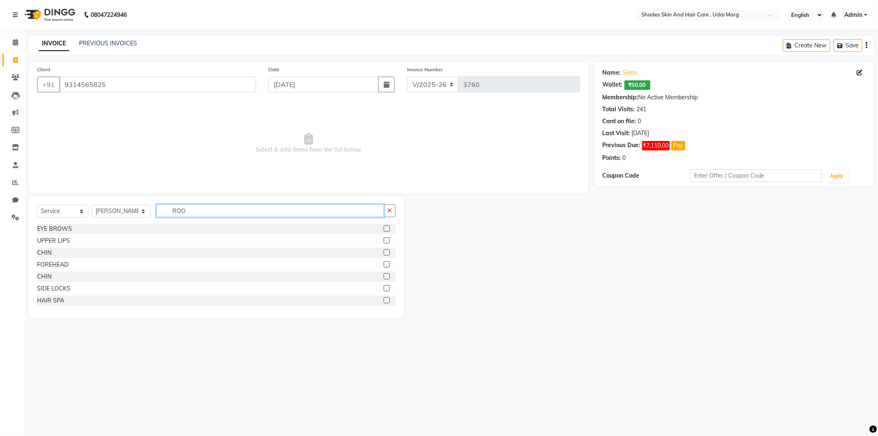
click at [217, 207] on input "ROO" at bounding box center [270, 210] width 228 height 13
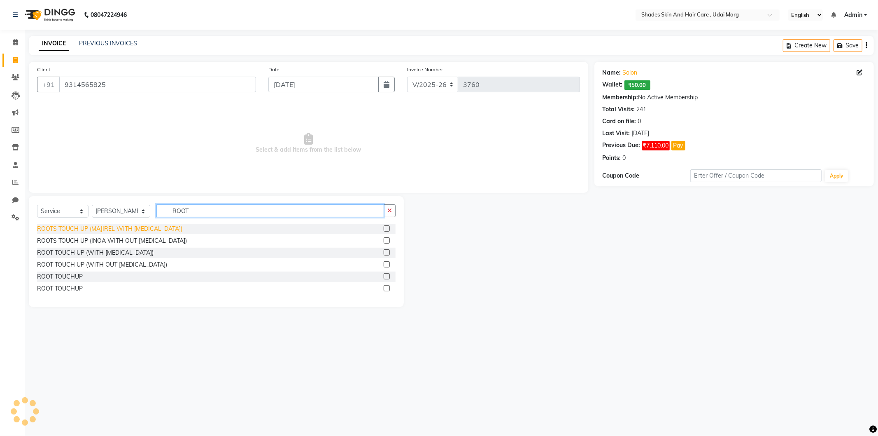
type input "ROOT"
click at [122, 228] on div "ROOTS TOUCH UP (MAJIREL WITH [MEDICAL_DATA])" at bounding box center [109, 228] width 145 height 9
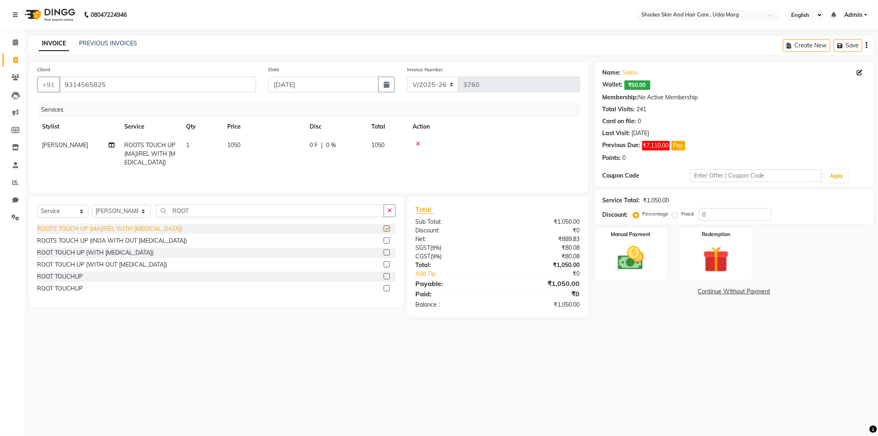
checkbox input "false"
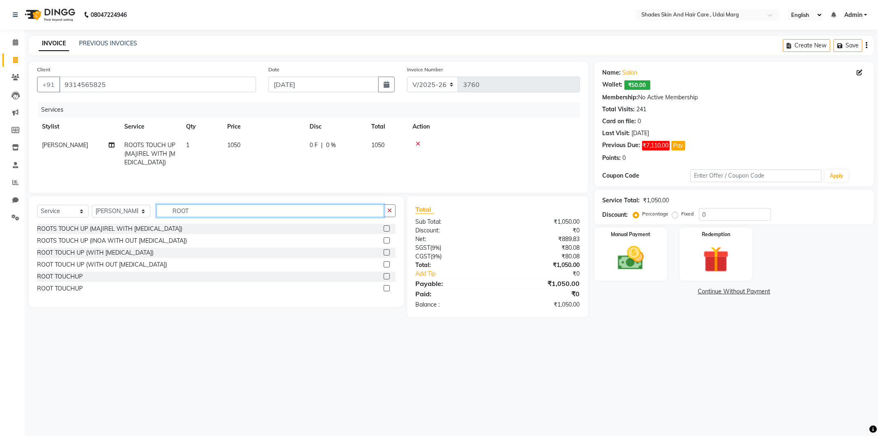
click at [188, 214] on input "ROOT" at bounding box center [270, 210] width 228 height 13
type input "R"
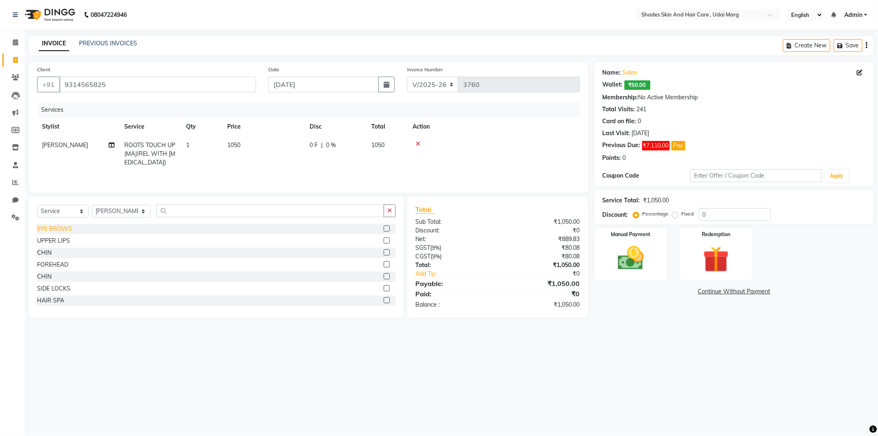
click at [62, 229] on div "EYE BROWS" at bounding box center [54, 228] width 35 height 9
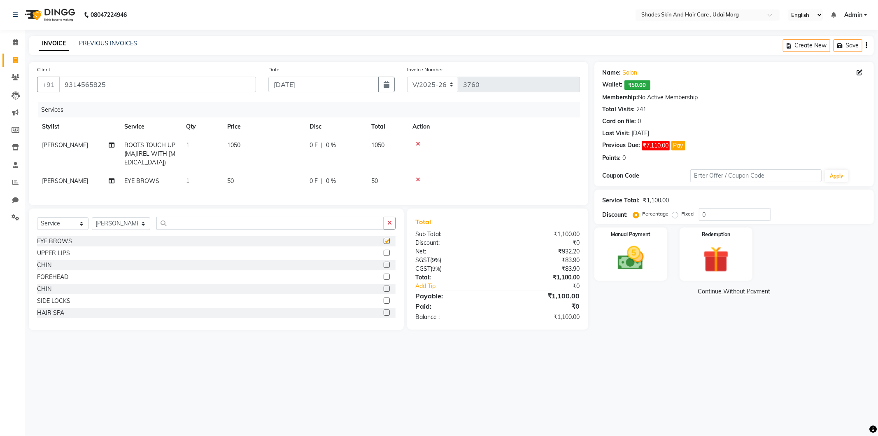
checkbox input "false"
click at [78, 183] on td "[PERSON_NAME]" at bounding box center [78, 181] width 82 height 19
select select "74306"
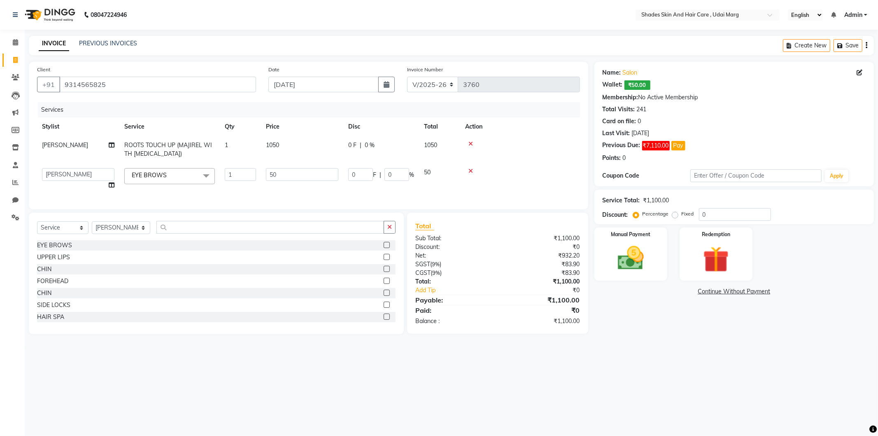
click at [78, 183] on td "[PERSON_NAME] ADMIN [PERSON_NAME] [PERSON_NAME] GAYATRI [PERSON_NAME] [PERSON_N…" at bounding box center [78, 178] width 82 height 31
click at [81, 177] on select "[PERSON_NAME] ADMIN [PERSON_NAME] [PERSON_NAME] GAYATRI [PERSON_NAME] [PERSON_N…" at bounding box center [78, 174] width 72 height 13
select select "74301"
click at [380, 186] on td "0 F | 0 %" at bounding box center [381, 178] width 76 height 31
click at [606, 256] on div "Manual Payment" at bounding box center [631, 253] width 76 height 55
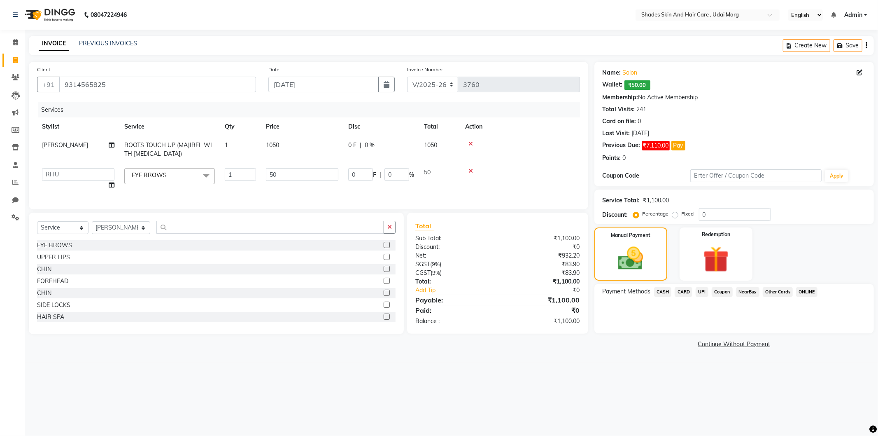
click at [659, 293] on span "CASH" at bounding box center [663, 291] width 18 height 9
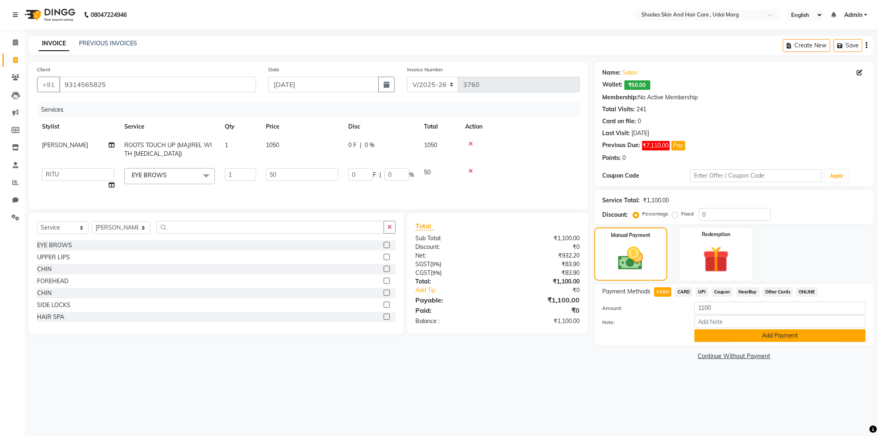
click at [720, 336] on button "Add Payment" at bounding box center [780, 335] width 171 height 13
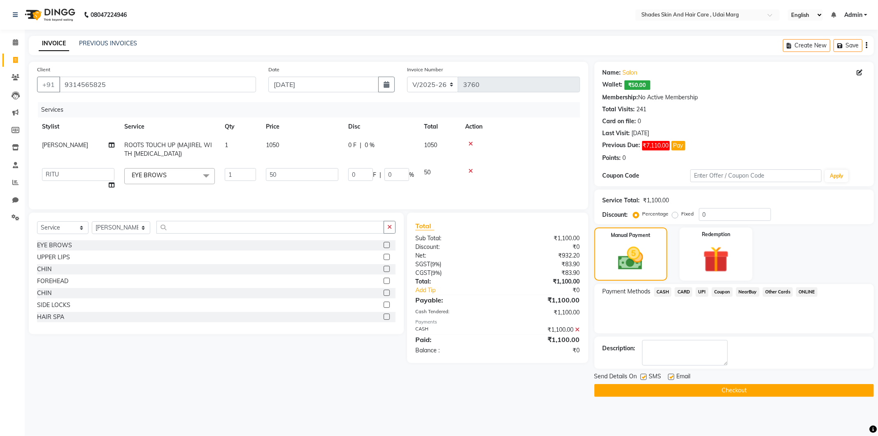
click at [673, 402] on main "INVOICE PREVIOUS INVOICES Create New Save Client [PHONE_NUMBER] Date [DATE] Inv…" at bounding box center [452, 222] width 854 height 373
click at [673, 392] on button "Checkout" at bounding box center [735, 390] width 280 height 13
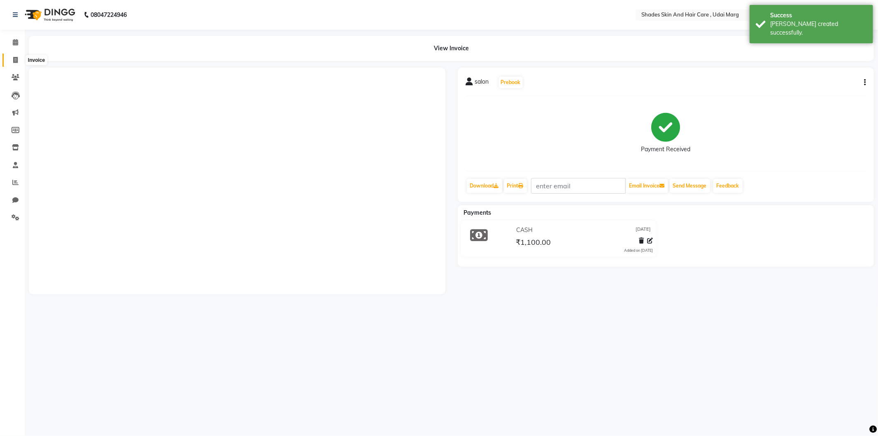
click at [12, 60] on span at bounding box center [15, 60] width 14 height 9
select select "8022"
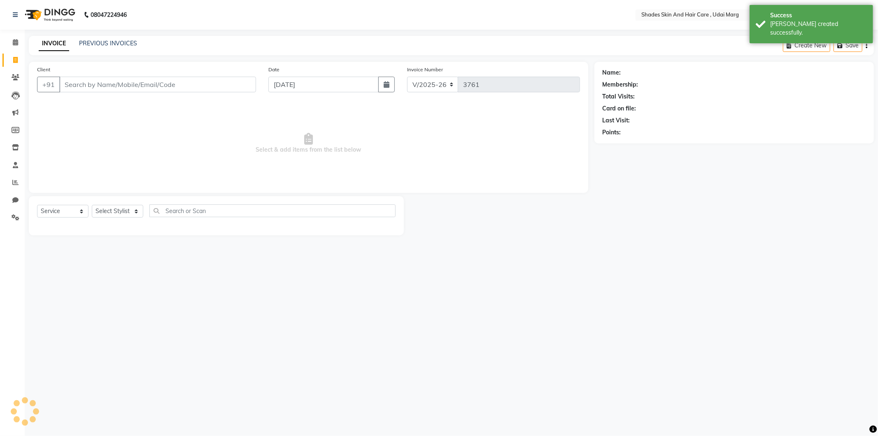
select select "product"
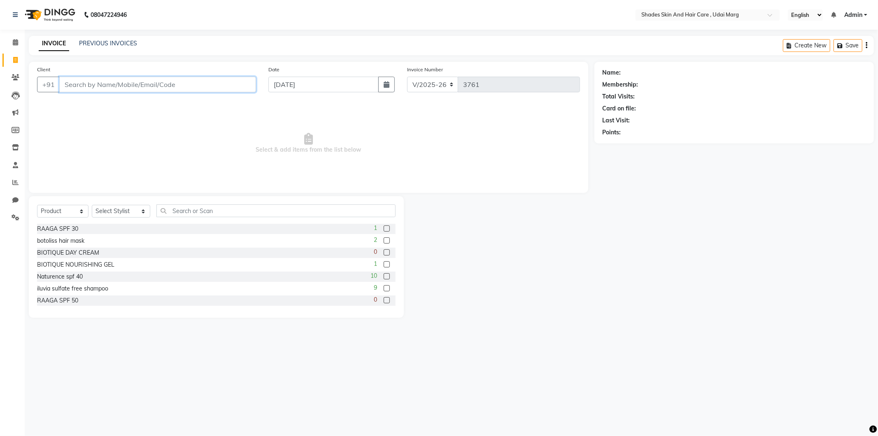
click at [93, 91] on input "Client" at bounding box center [157, 85] width 197 height 16
type input "9314565825"
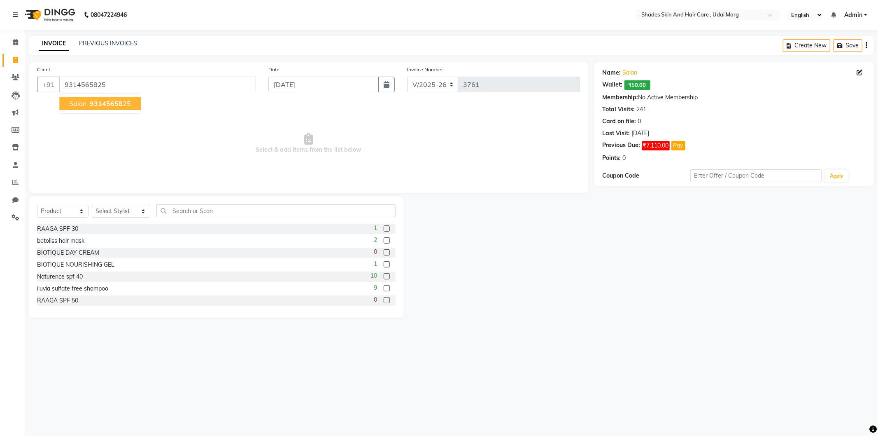
click at [80, 103] on span "salon" at bounding box center [77, 103] width 17 height 8
click at [120, 207] on select "Select Stylist [PERSON_NAME] ADMIN [PERSON_NAME] [PERSON_NAME] GAYATRI [PERSON_…" at bounding box center [121, 211] width 58 height 13
select select "74304"
click at [868, 45] on div "Create New Save" at bounding box center [828, 45] width 91 height 19
click at [868, 46] on div "Create New Save" at bounding box center [828, 45] width 91 height 19
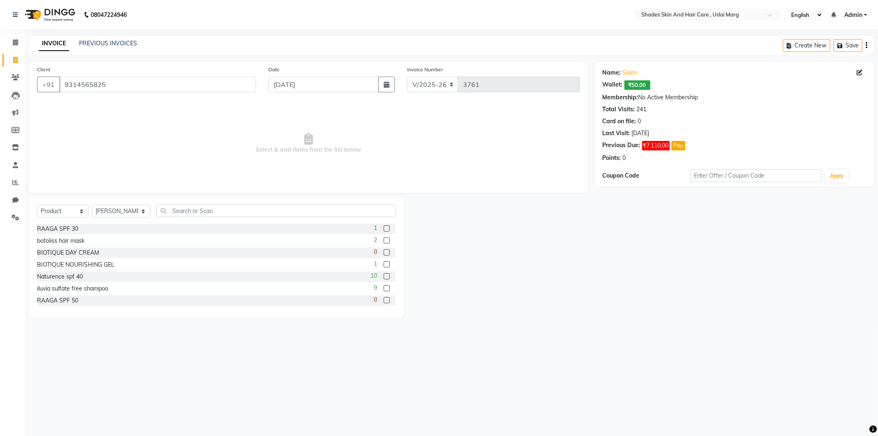
click at [866, 46] on icon "button" at bounding box center [867, 45] width 2 height 0
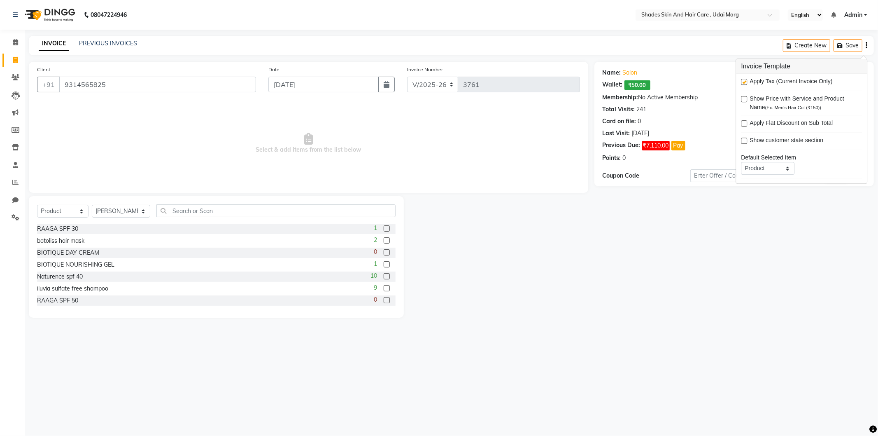
click at [791, 80] on span "Apply Tax (Current Invoice Only)" at bounding box center [791, 82] width 83 height 10
click at [771, 131] on select "Service Product Membership Package Voucher Prepaid Gift Card" at bounding box center [768, 128] width 54 height 13
select select "service"
click at [741, 122] on select "Service Product Membership Package Voucher Prepaid Gift Card" at bounding box center [768, 128] width 54 height 13
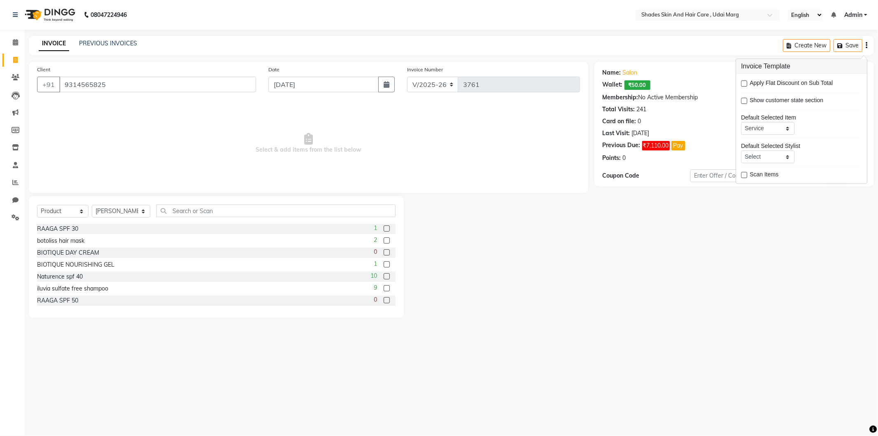
click at [717, 213] on div "Name: Salon Wallet: ₹50.00 Membership: No Active Membership Total Visits: 241 C…" at bounding box center [738, 190] width 286 height 256
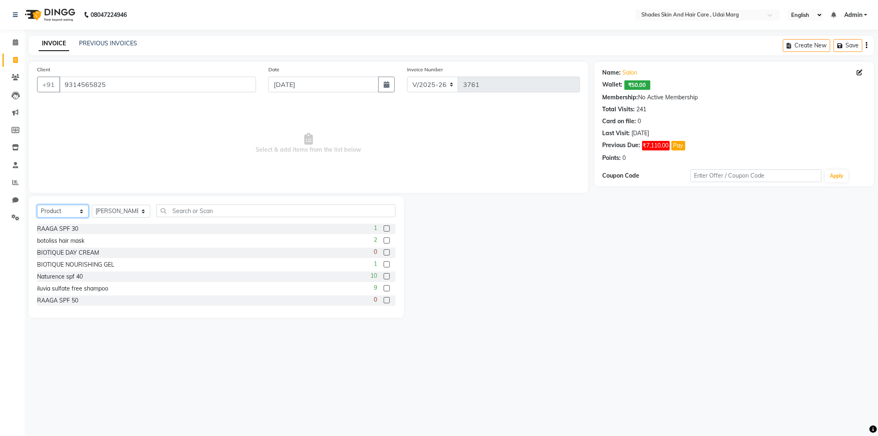
click at [80, 206] on select "Select Service Product Membership Package Voucher Prepaid Gift Card" at bounding box center [62, 211] width 51 height 13
select select "service"
click at [37, 205] on select "Select Service Product Membership Package Voucher Prepaid Gift Card" at bounding box center [62, 211] width 51 height 13
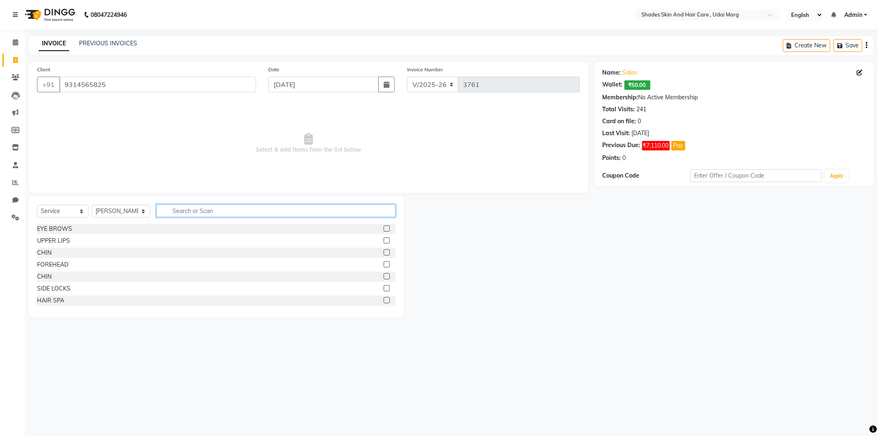
click at [183, 209] on input "text" at bounding box center [275, 210] width 239 height 13
click at [10, 60] on span at bounding box center [15, 60] width 14 height 9
select select "service"
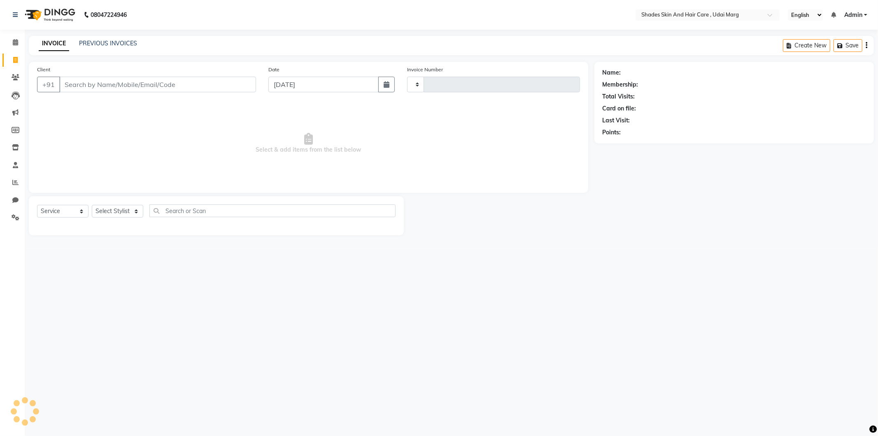
type input "3761"
select select "8022"
click at [106, 44] on link "PREVIOUS INVOICES" at bounding box center [108, 43] width 58 height 7
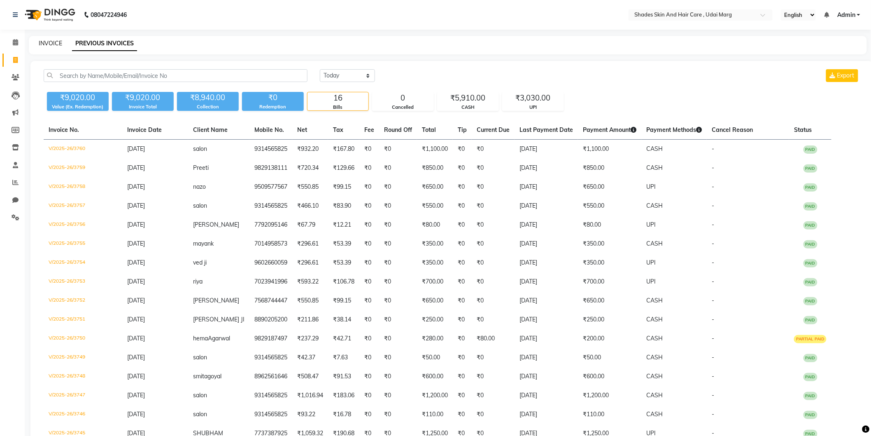
click at [50, 46] on link "INVOICE" at bounding box center [50, 43] width 23 height 7
select select "service"
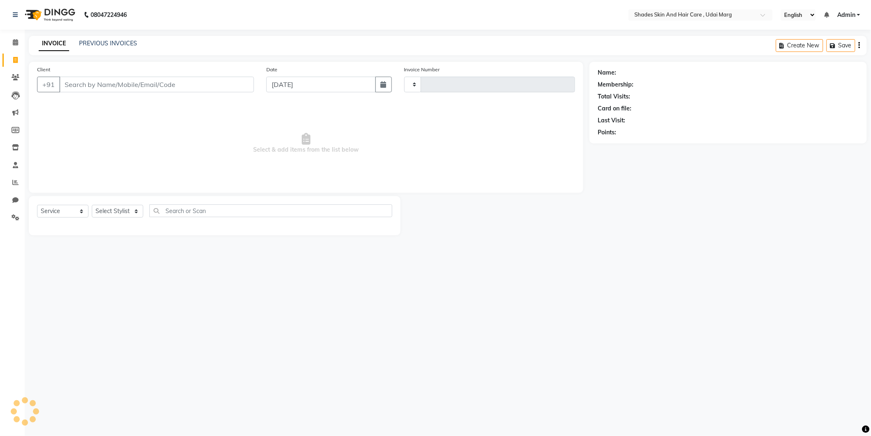
type input "3761"
select select "8022"
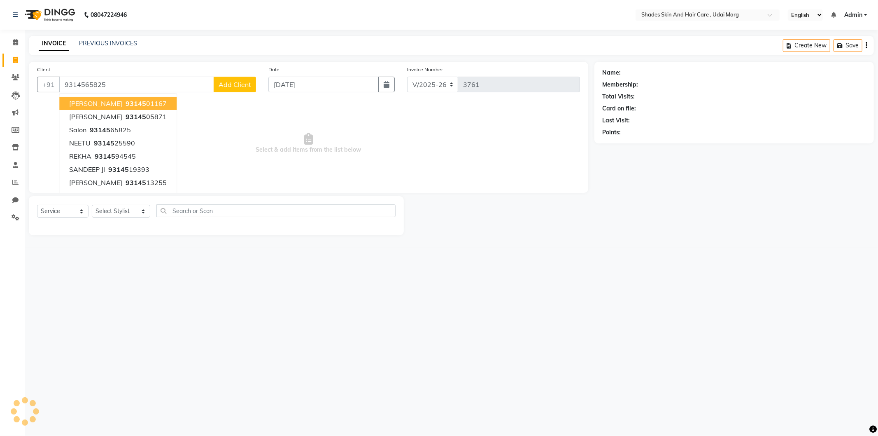
type input "9314565825"
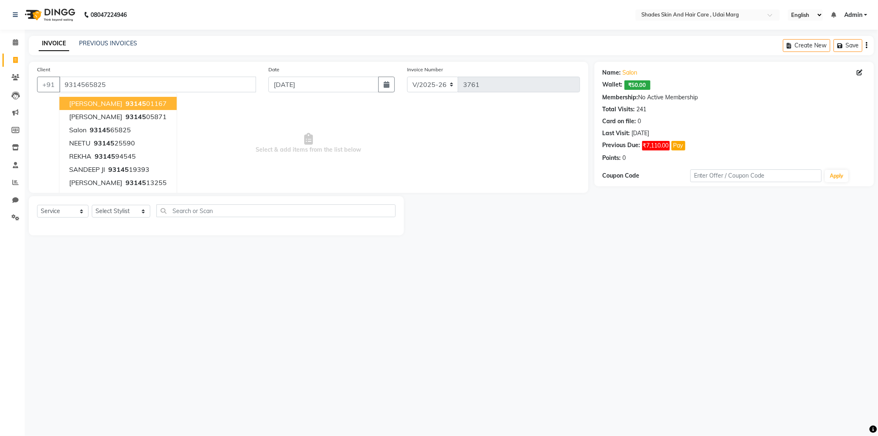
click at [193, 110] on span "Select & add items from the list below" at bounding box center [308, 143] width 543 height 82
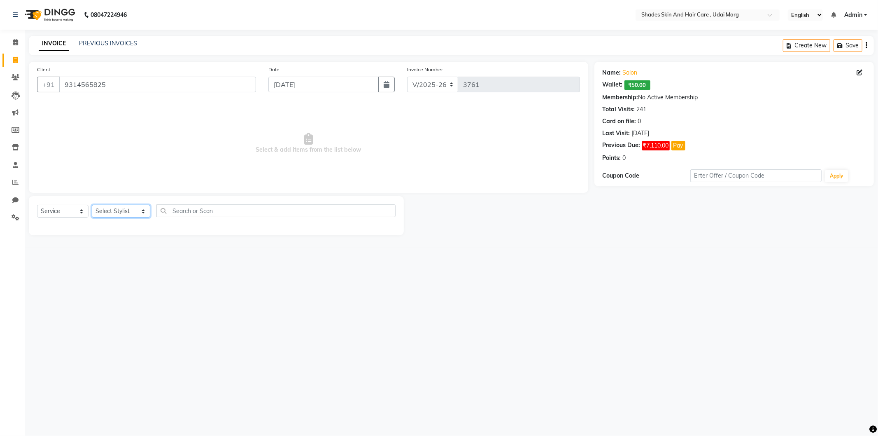
click at [134, 209] on select "Select Stylist [PERSON_NAME] ADMIN [PERSON_NAME] [PERSON_NAME] GAYATRI [PERSON_…" at bounding box center [121, 211] width 58 height 13
select select "74306"
click at [92, 205] on select "Select Stylist [PERSON_NAME] ADMIN [PERSON_NAME] [PERSON_NAME] GAYATRI [PERSON_…" at bounding box center [121, 211] width 58 height 13
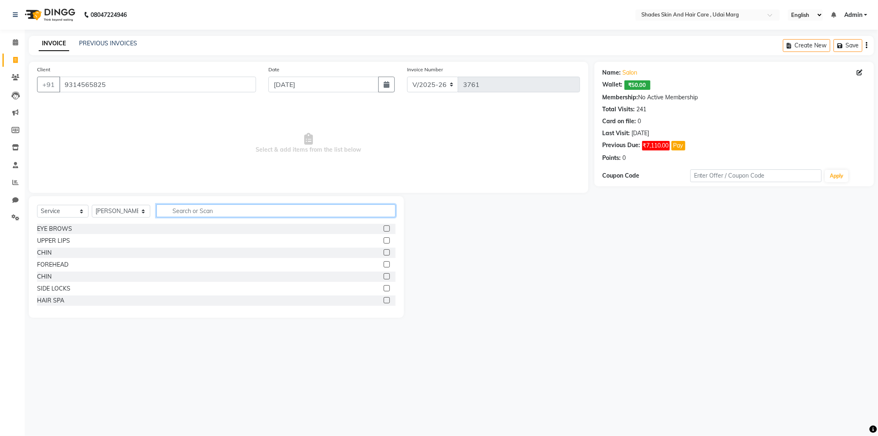
click at [226, 210] on input "text" at bounding box center [275, 210] width 239 height 13
type input "E"
type input "SIDE"
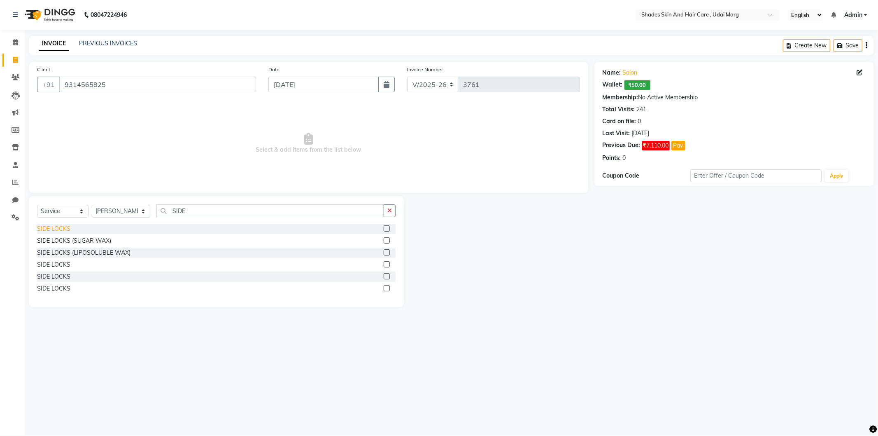
click at [69, 227] on div "SIDE LOCKS" at bounding box center [53, 228] width 33 height 9
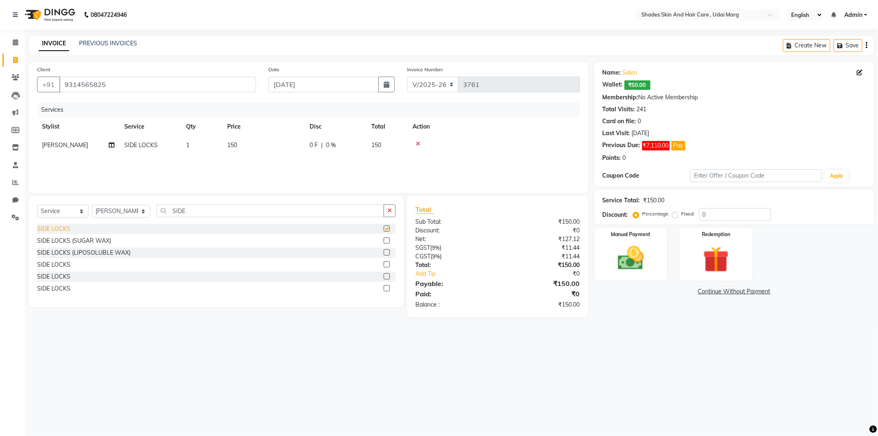
checkbox input "false"
click at [645, 262] on img at bounding box center [631, 258] width 44 height 31
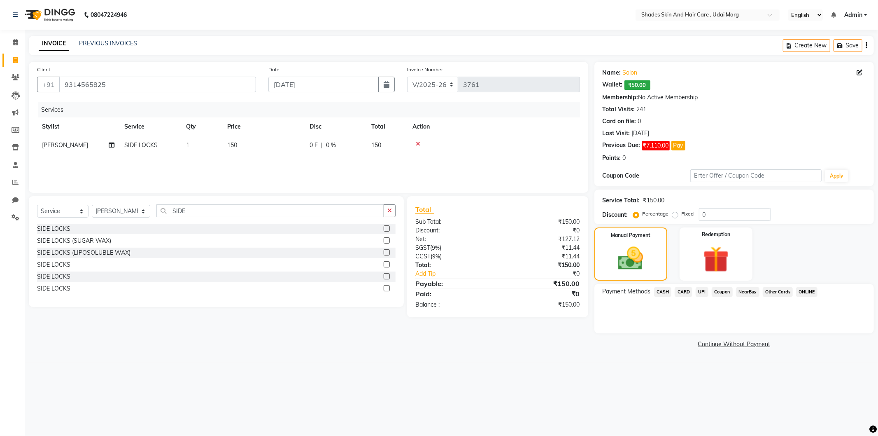
click at [669, 292] on span "CASH" at bounding box center [663, 291] width 18 height 9
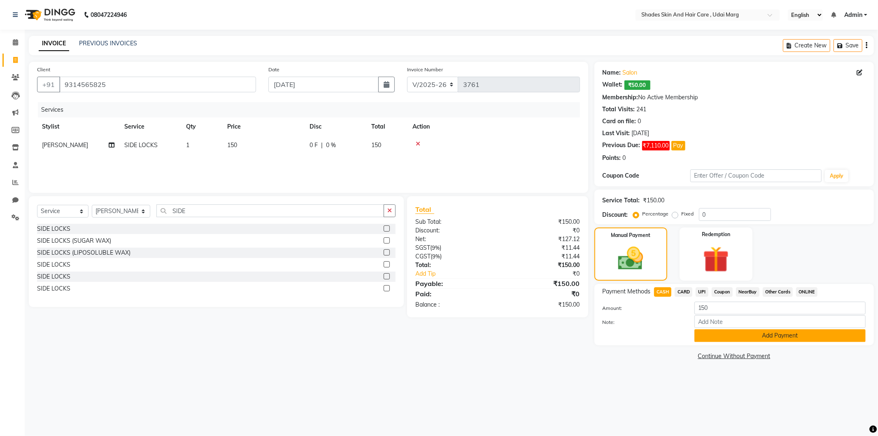
click at [705, 333] on button "Add Payment" at bounding box center [780, 335] width 171 height 13
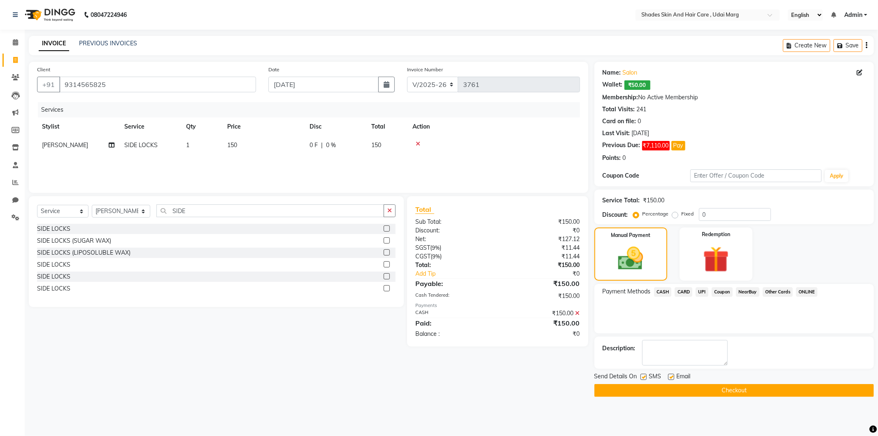
click at [698, 385] on button "Checkout" at bounding box center [735, 390] width 280 height 13
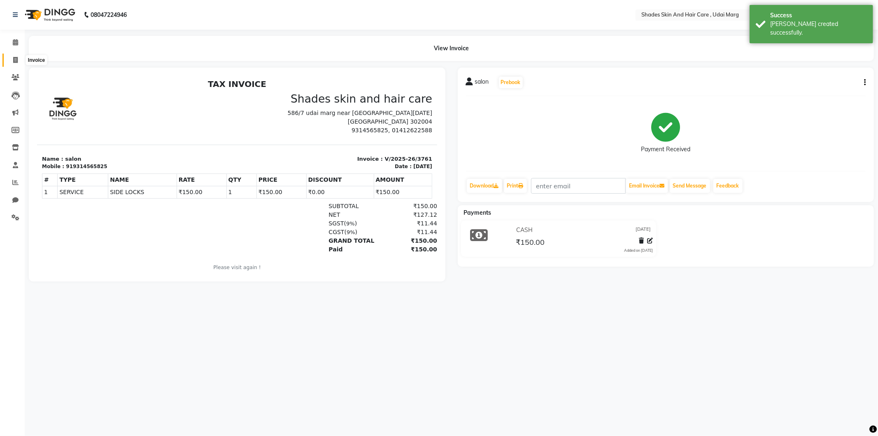
click at [14, 57] on icon at bounding box center [15, 60] width 5 height 6
select select "8022"
select select "service"
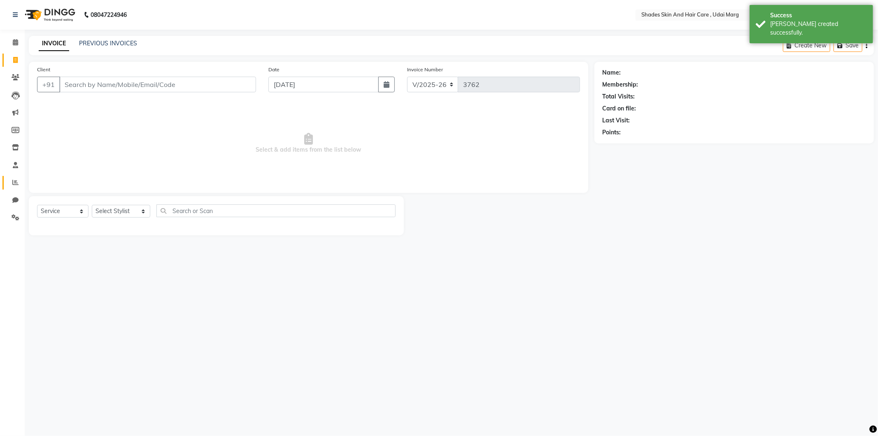
click at [15, 189] on link "Reports" at bounding box center [12, 183] width 20 height 14
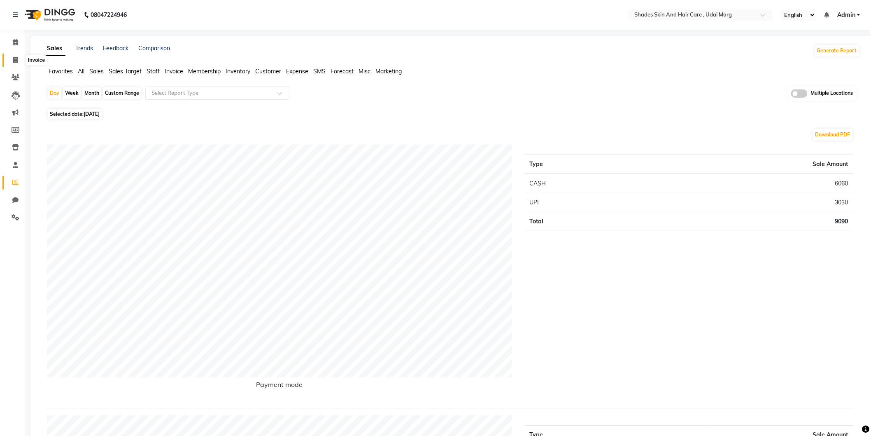
click at [11, 58] on span at bounding box center [15, 60] width 14 height 9
select select "8022"
select select "service"
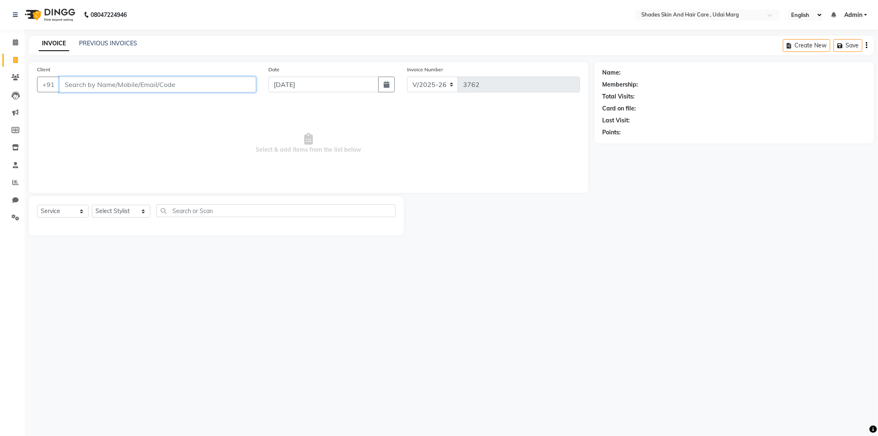
click at [119, 83] on input "Client" at bounding box center [157, 85] width 197 height 16
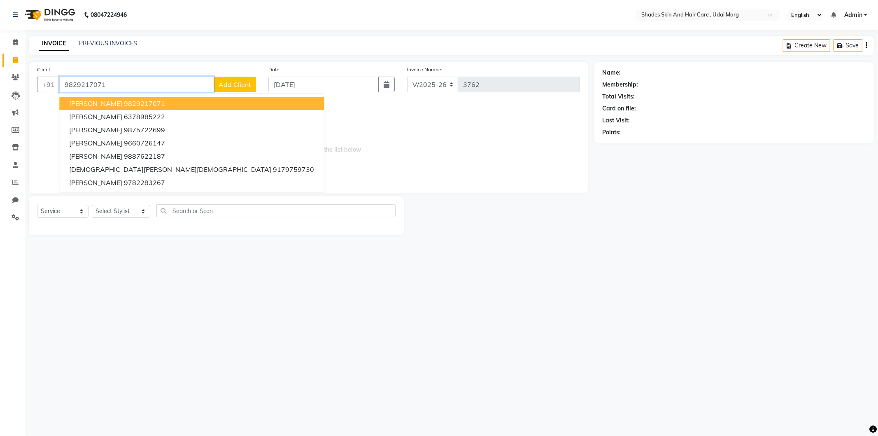
type input "9829217071"
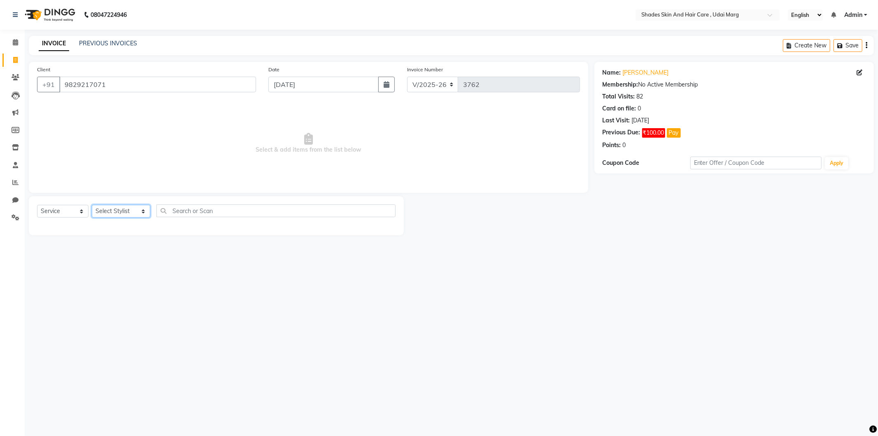
click at [132, 207] on select "Select Stylist [PERSON_NAME] ADMIN [PERSON_NAME] [PERSON_NAME] GAYATRI [PERSON_…" at bounding box center [121, 211] width 58 height 13
select select "74306"
click at [92, 205] on select "Select Stylist [PERSON_NAME] ADMIN [PERSON_NAME] [PERSON_NAME] GAYATRI [PERSON_…" at bounding box center [121, 211] width 58 height 13
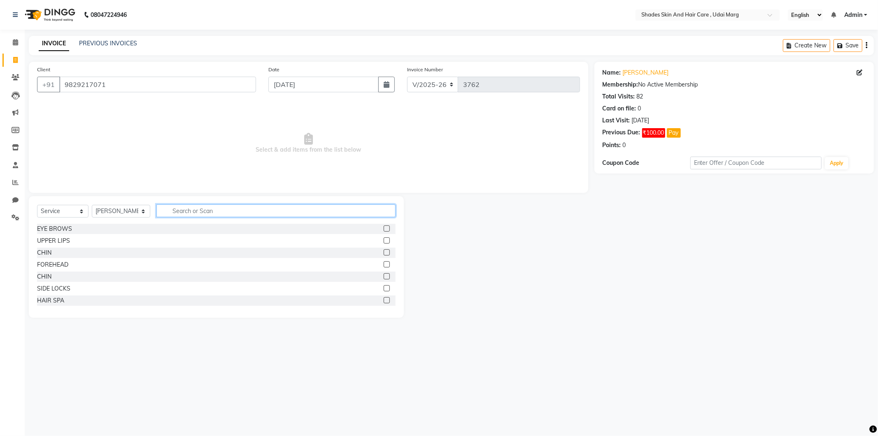
click at [192, 215] on input "text" at bounding box center [275, 210] width 239 height 13
type input "SHAV"
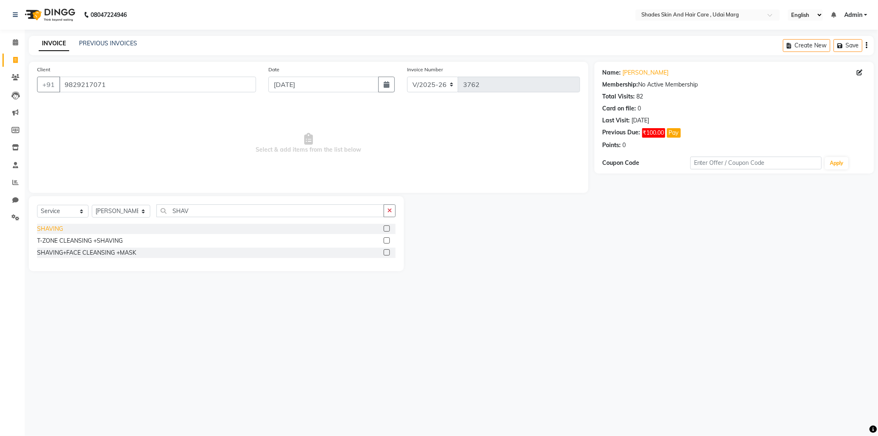
click at [54, 228] on div "SHAVING" at bounding box center [50, 228] width 26 height 9
checkbox input "false"
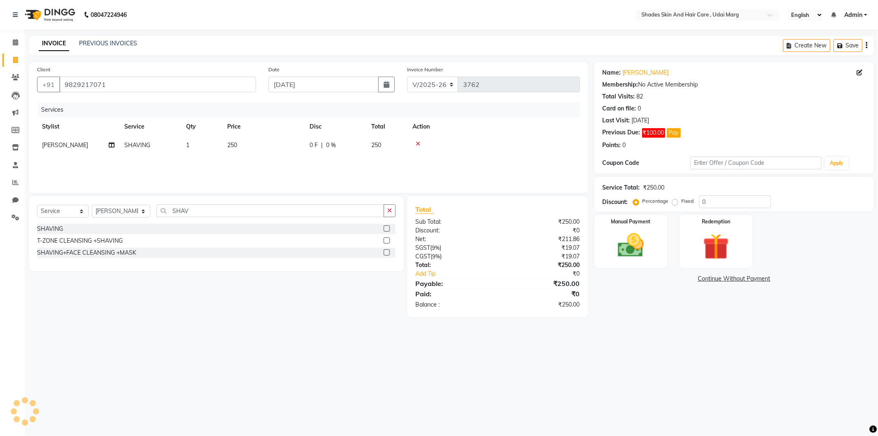
click at [237, 148] on td "250" at bounding box center [263, 145] width 82 height 19
select select "74306"
drag, startPoint x: 313, startPoint y: 155, endPoint x: 313, endPoint y: 151, distance: 4.5
click at [312, 155] on td "250" at bounding box center [302, 151] width 82 height 31
click at [314, 149] on input "250" at bounding box center [302, 147] width 72 height 13
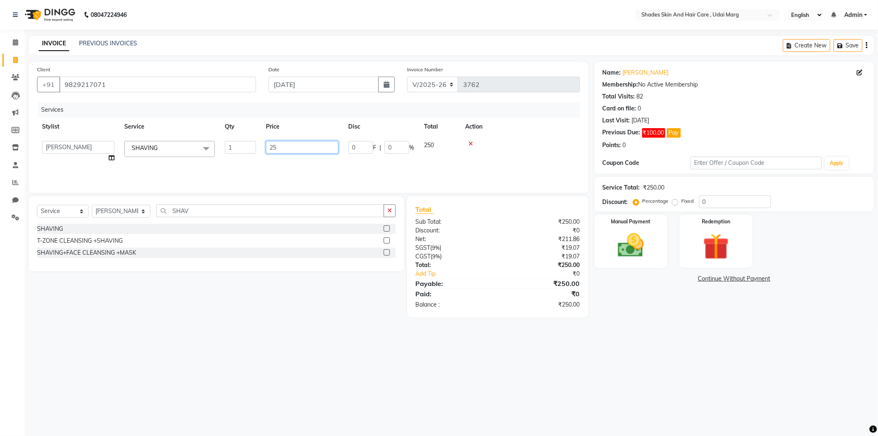
type input "2"
type input "150"
click at [320, 171] on div "Services Stylist Service Qty Price Disc Total Action [PERSON_NAME] ADMIN [PERSO…" at bounding box center [308, 143] width 543 height 82
click at [626, 235] on img at bounding box center [631, 245] width 44 height 31
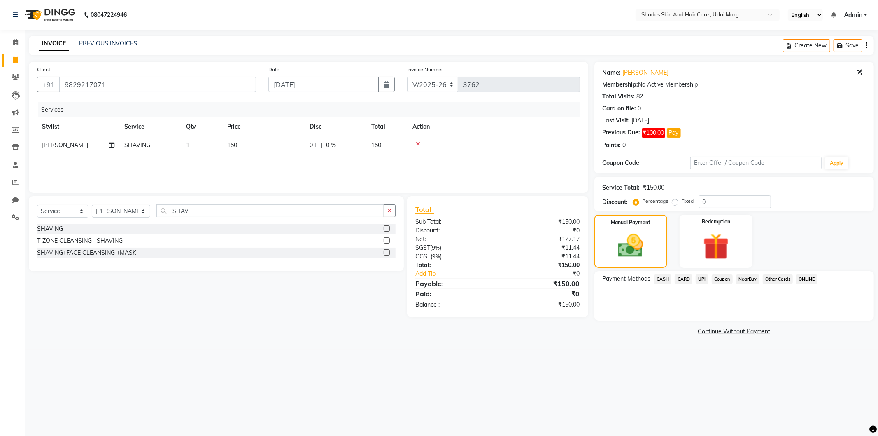
click at [658, 274] on span "CASH" at bounding box center [663, 278] width 18 height 9
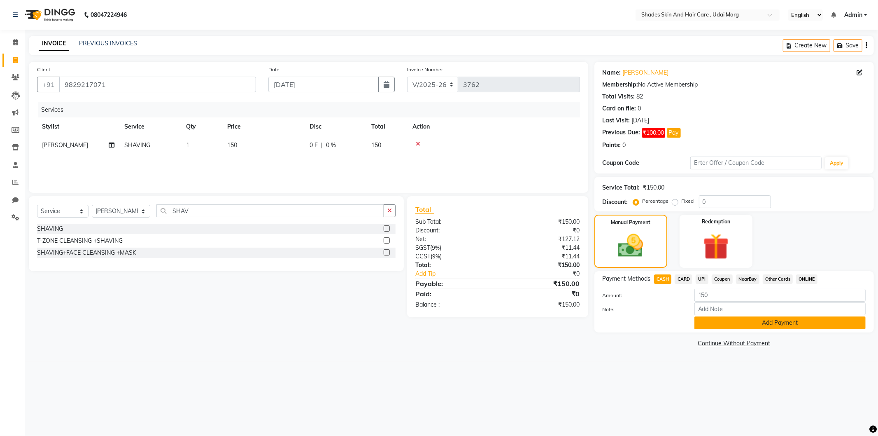
click at [760, 328] on button "Add Payment" at bounding box center [780, 322] width 171 height 13
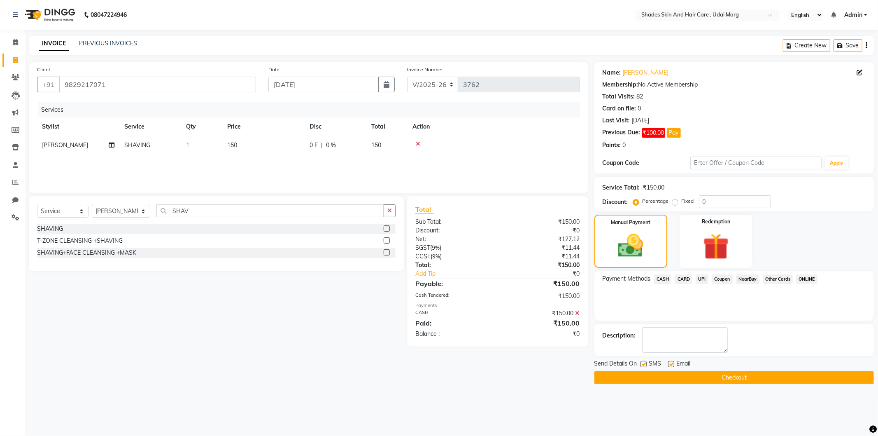
click at [718, 376] on button "Checkout" at bounding box center [735, 377] width 280 height 13
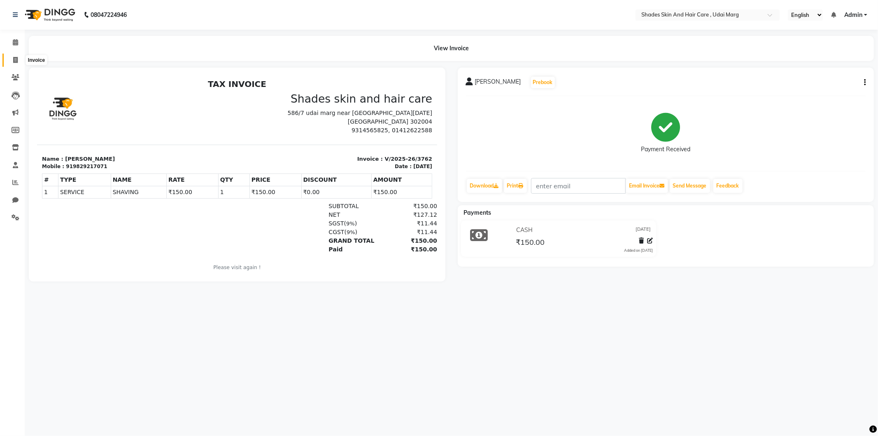
click at [15, 62] on icon at bounding box center [15, 60] width 5 height 6
select select "service"
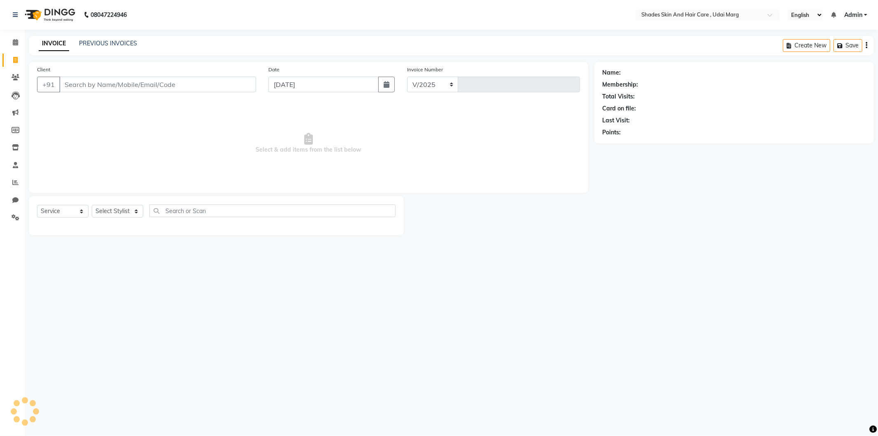
select select "8022"
type input "3763"
click at [86, 84] on input "Client" at bounding box center [157, 85] width 197 height 16
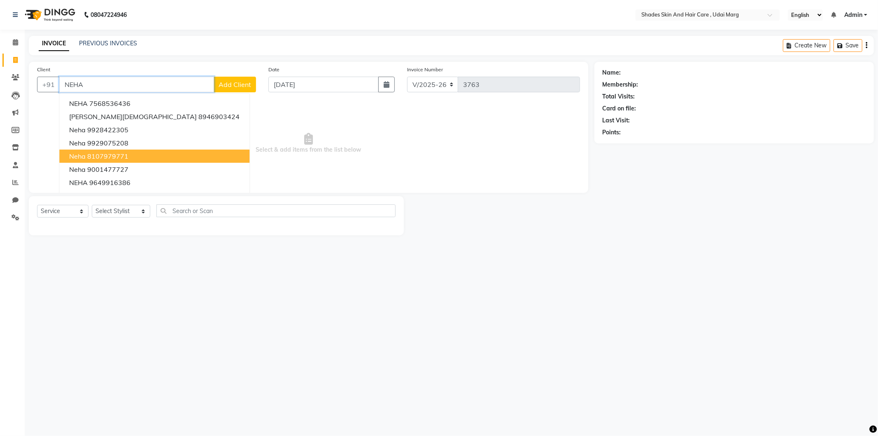
click at [117, 157] on ngb-highlight "8107979771" at bounding box center [107, 156] width 41 height 8
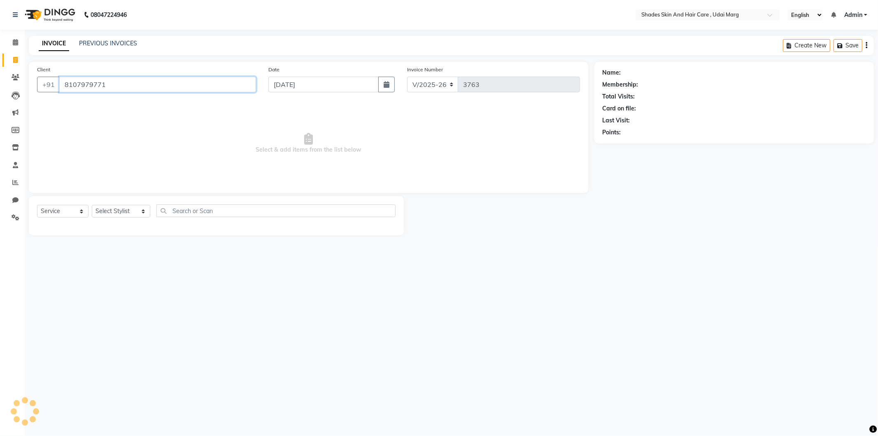
type input "8107979771"
click at [107, 207] on select "Select Stylist [PERSON_NAME] ADMIN [PERSON_NAME] [PERSON_NAME] GAYATRI [PERSON_…" at bounding box center [121, 211] width 58 height 13
click at [212, 133] on span "Select & add items from the list below" at bounding box center [308, 143] width 543 height 82
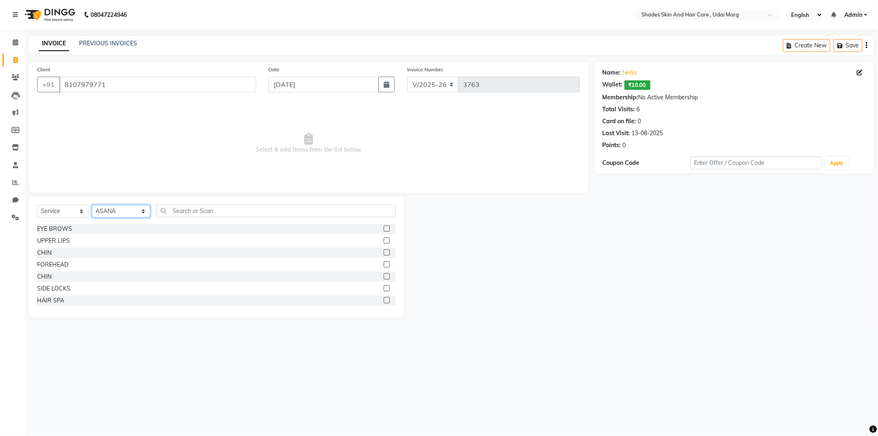
click at [144, 211] on select "Select Stylist [PERSON_NAME] ADMIN [PERSON_NAME] [PERSON_NAME] GAYATRI [PERSON_…" at bounding box center [121, 211] width 58 height 13
select select "74308"
click at [92, 205] on select "Select Stylist [PERSON_NAME] ADMIN [PERSON_NAME] [PERSON_NAME] GAYATRI [PERSON_…" at bounding box center [121, 211] width 58 height 13
click at [166, 205] on input "text" at bounding box center [275, 210] width 239 height 13
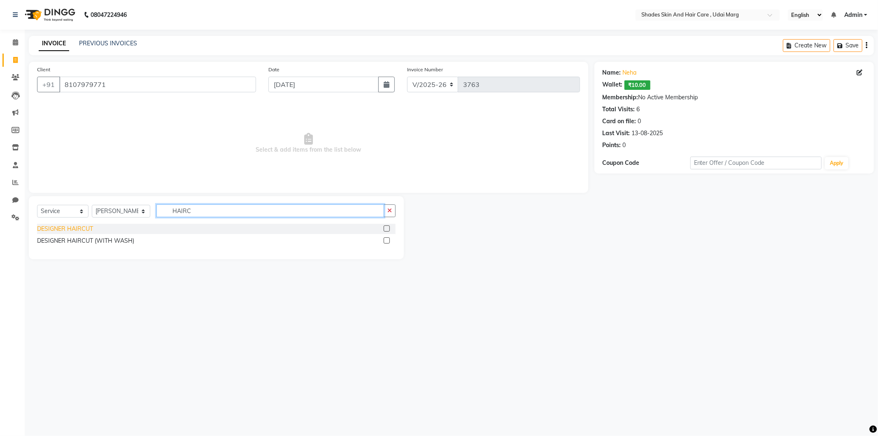
type input "HAIRC"
click at [89, 230] on div "DESIGNER HAIRCUT" at bounding box center [65, 228] width 56 height 9
checkbox input "false"
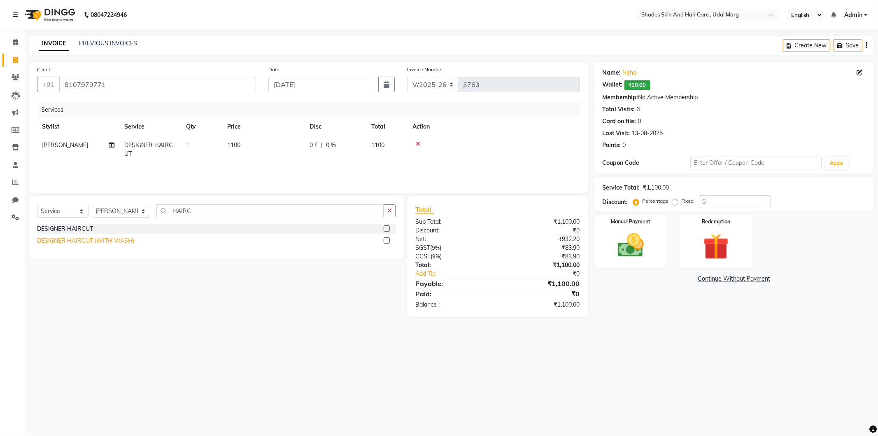
click at [96, 242] on div "DESIGNER HAIRCUT (WITH WASH)" at bounding box center [85, 240] width 97 height 9
checkbox input "false"
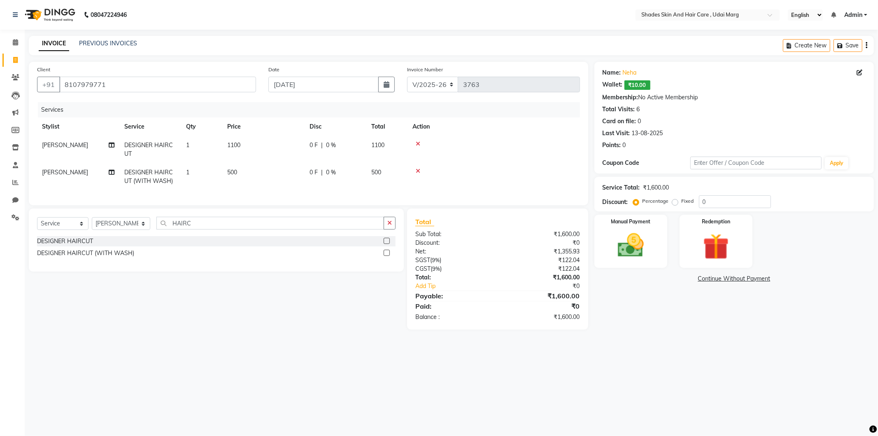
click at [418, 145] on icon at bounding box center [418, 144] width 5 height 6
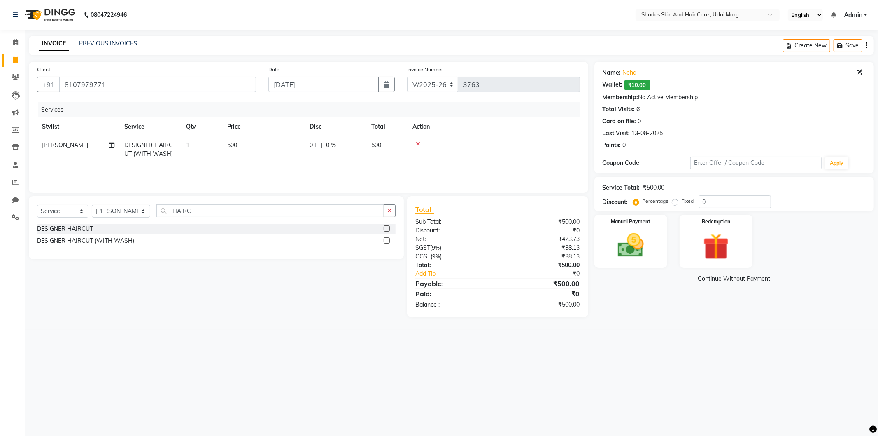
click at [418, 145] on icon at bounding box center [418, 144] width 5 height 6
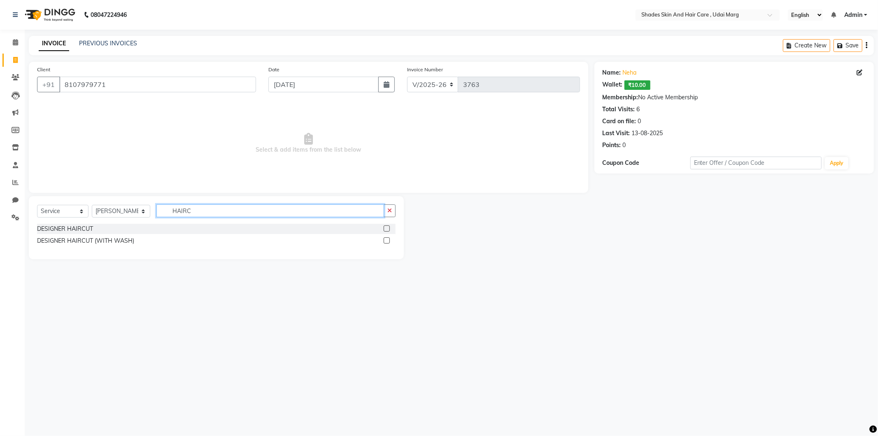
click at [201, 211] on input "HAIRC" at bounding box center [270, 210] width 228 height 13
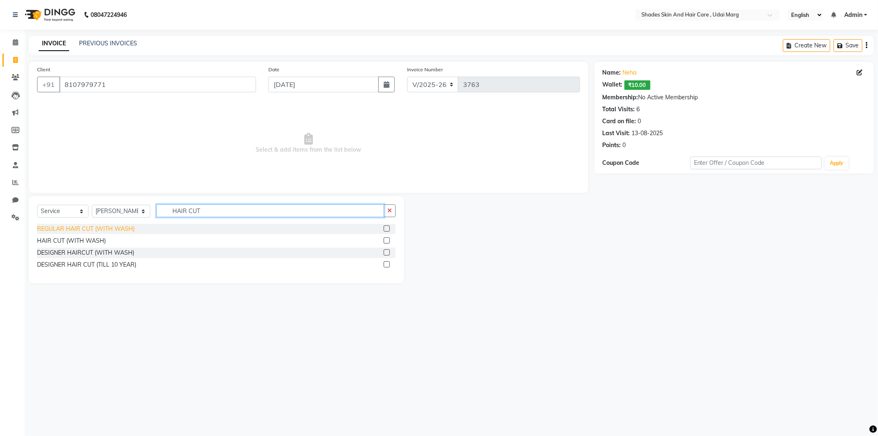
type input "HAIR CUT"
click at [103, 228] on div "REGULAR HAIR CUT (WITH WASH)" at bounding box center [86, 228] width 98 height 9
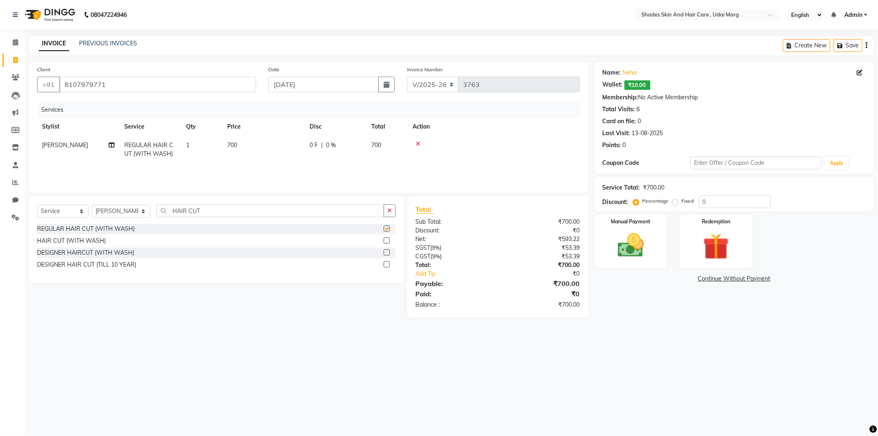
checkbox input "false"
click at [279, 157] on td "700" at bounding box center [263, 149] width 82 height 27
select select "74308"
click at [620, 251] on img at bounding box center [631, 245] width 44 height 31
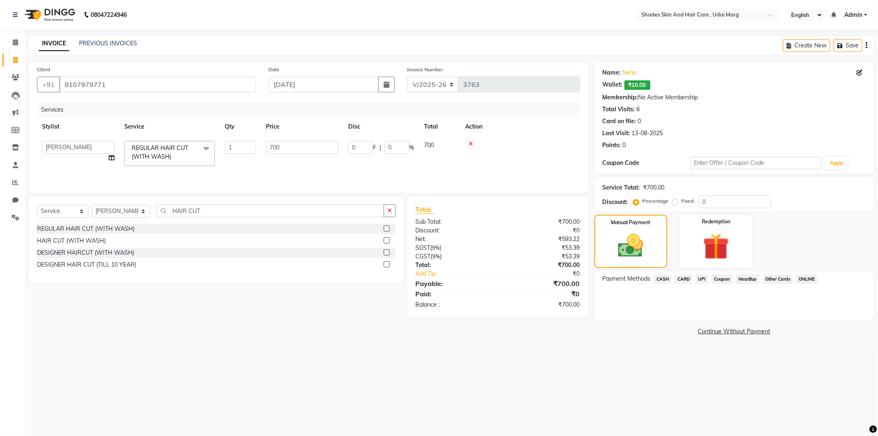
click at [662, 281] on span "CASH" at bounding box center [663, 278] width 18 height 9
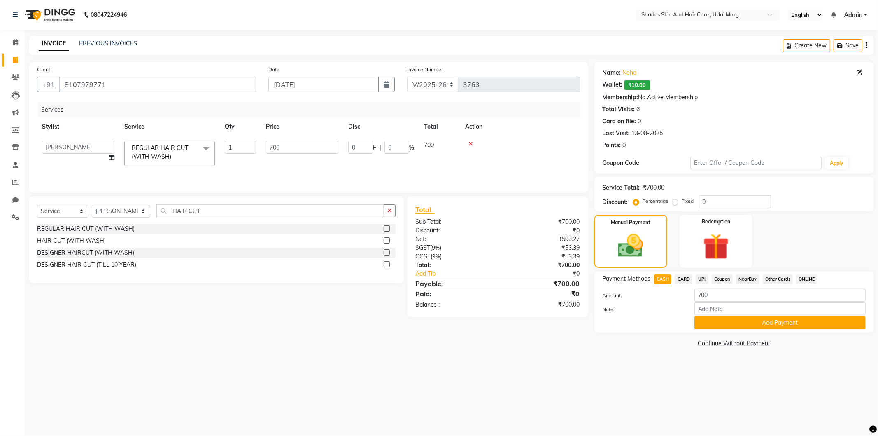
click at [704, 279] on span "UPI" at bounding box center [702, 278] width 13 height 9
click at [662, 276] on span "CASH" at bounding box center [663, 278] width 18 height 9
click at [665, 276] on span "CASH" at bounding box center [663, 278] width 18 height 9
click at [750, 320] on button "Add Payment" at bounding box center [780, 322] width 171 height 13
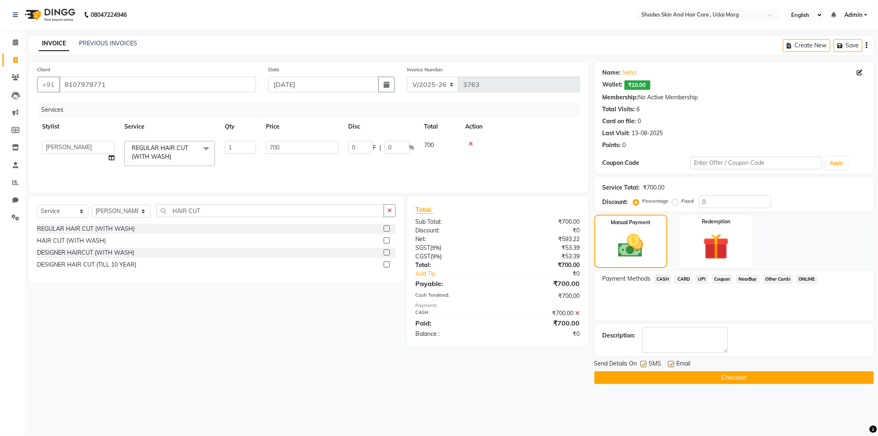
drag, startPoint x: 711, startPoint y: 358, endPoint x: 710, endPoint y: 371, distance: 12.8
click at [711, 360] on div "Name: [PERSON_NAME]: ₹10.00 Membership: No Active Membership Total Visits: 6 Ca…" at bounding box center [738, 223] width 286 height 322
click at [710, 371] on button "Checkout" at bounding box center [735, 377] width 280 height 13
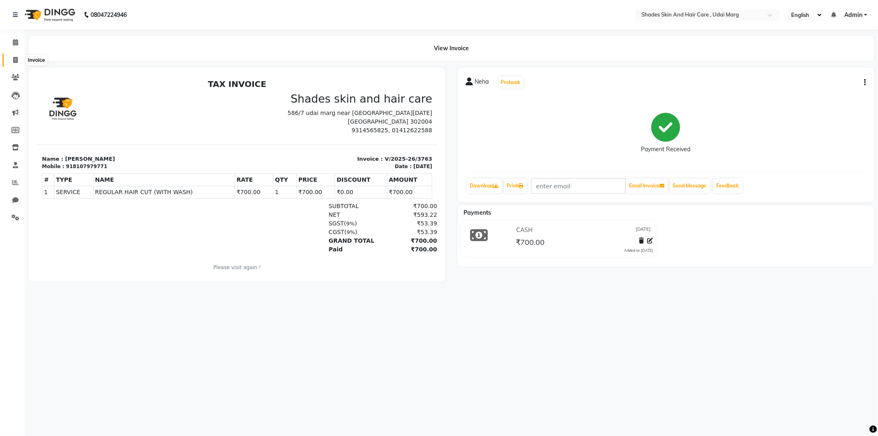
click at [8, 57] on span at bounding box center [15, 60] width 14 height 9
select select "service"
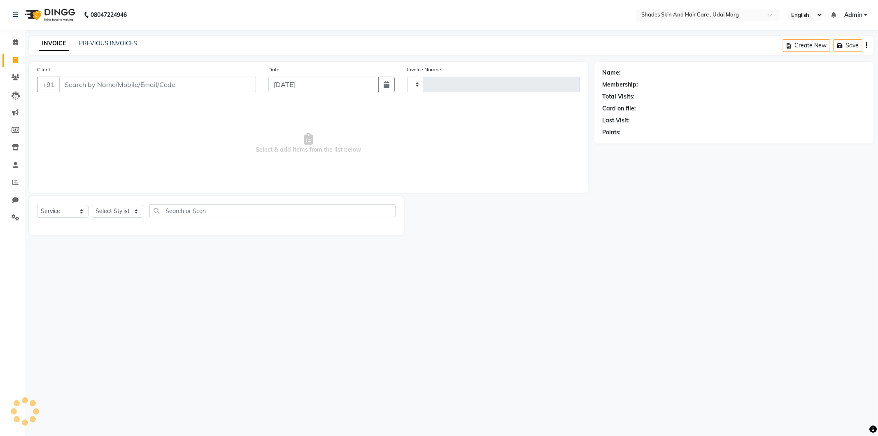
type input "3764"
select select "8022"
